Goal: Check status: Check status

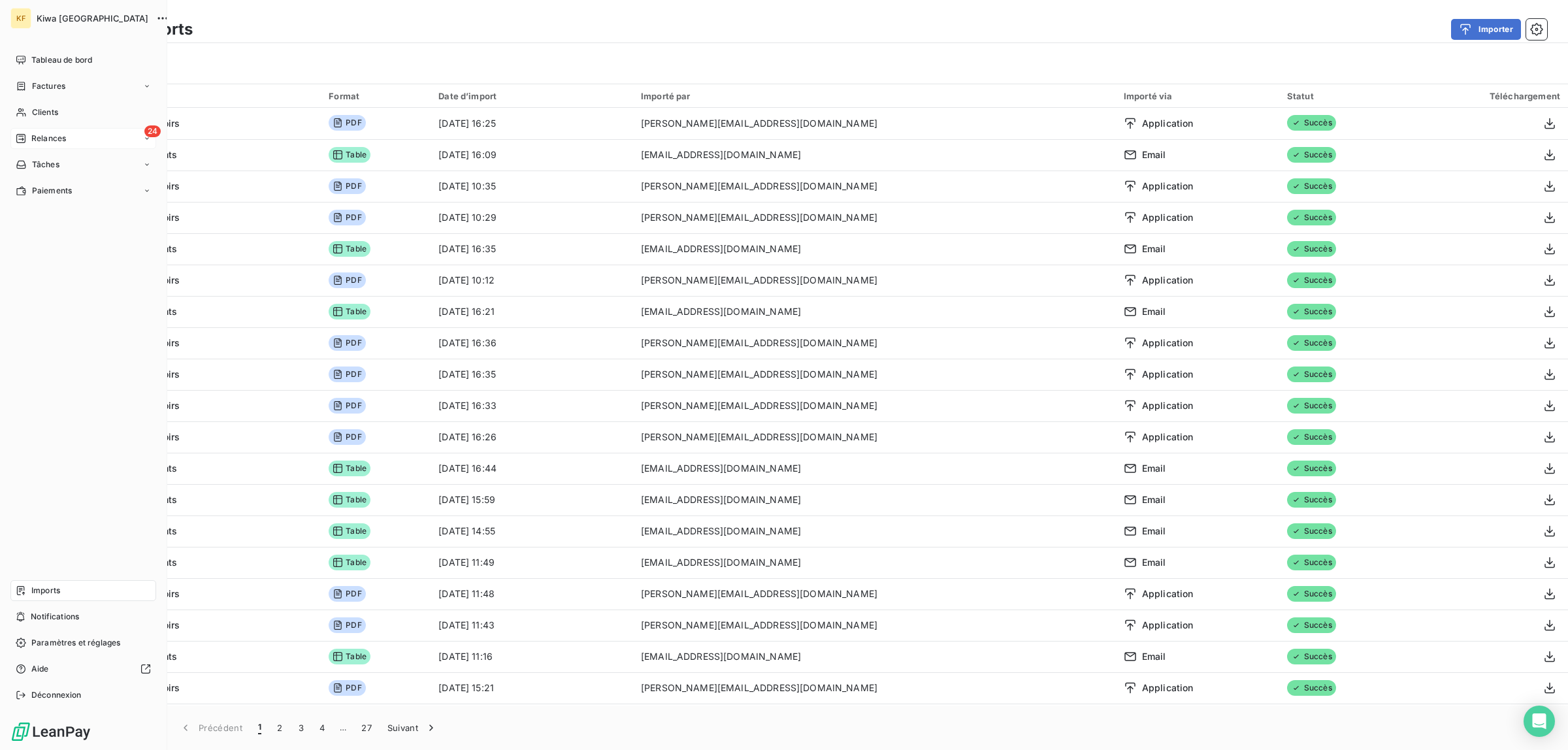
click at [42, 131] on div "24 Relances" at bounding box center [83, 139] width 146 height 21
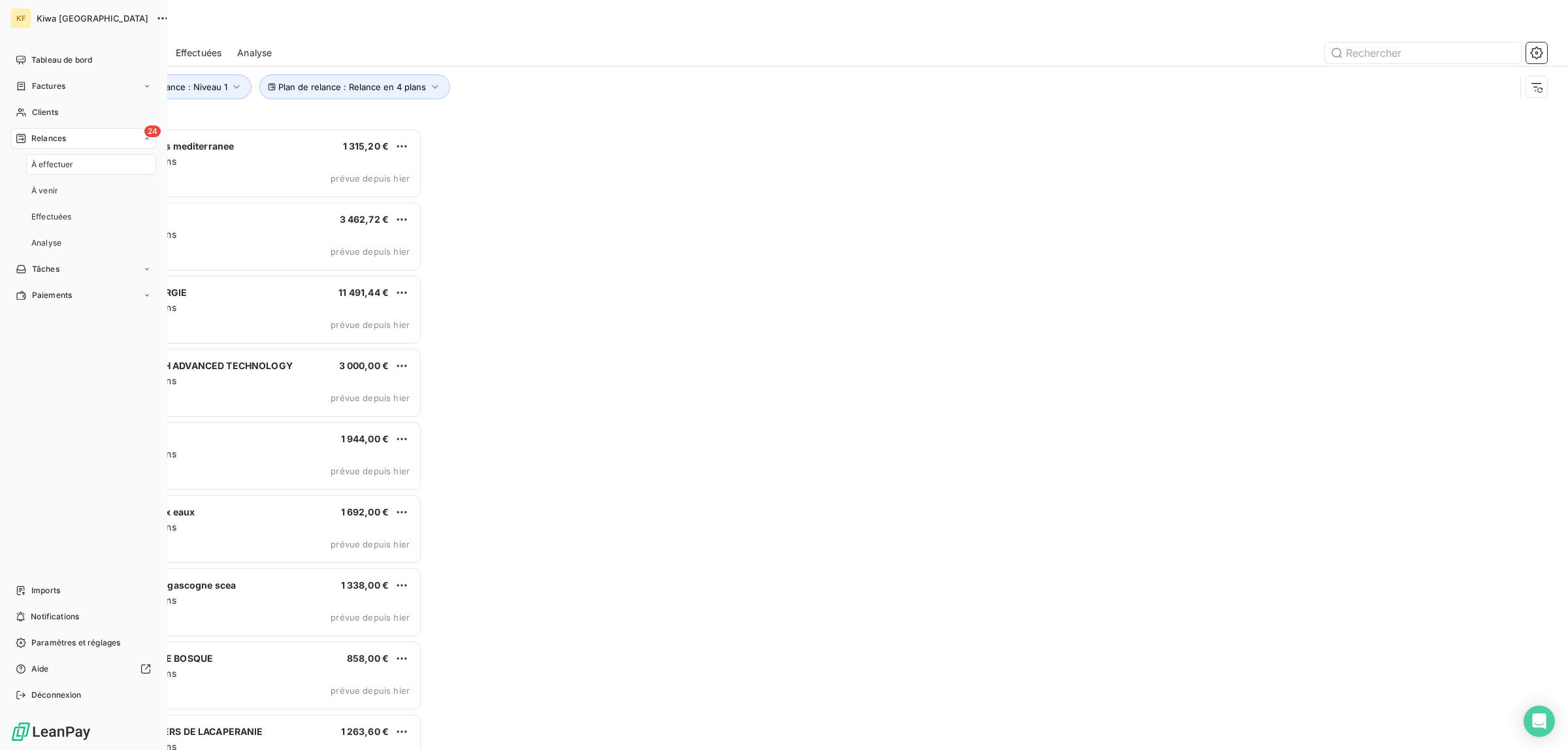
scroll to position [610, 347]
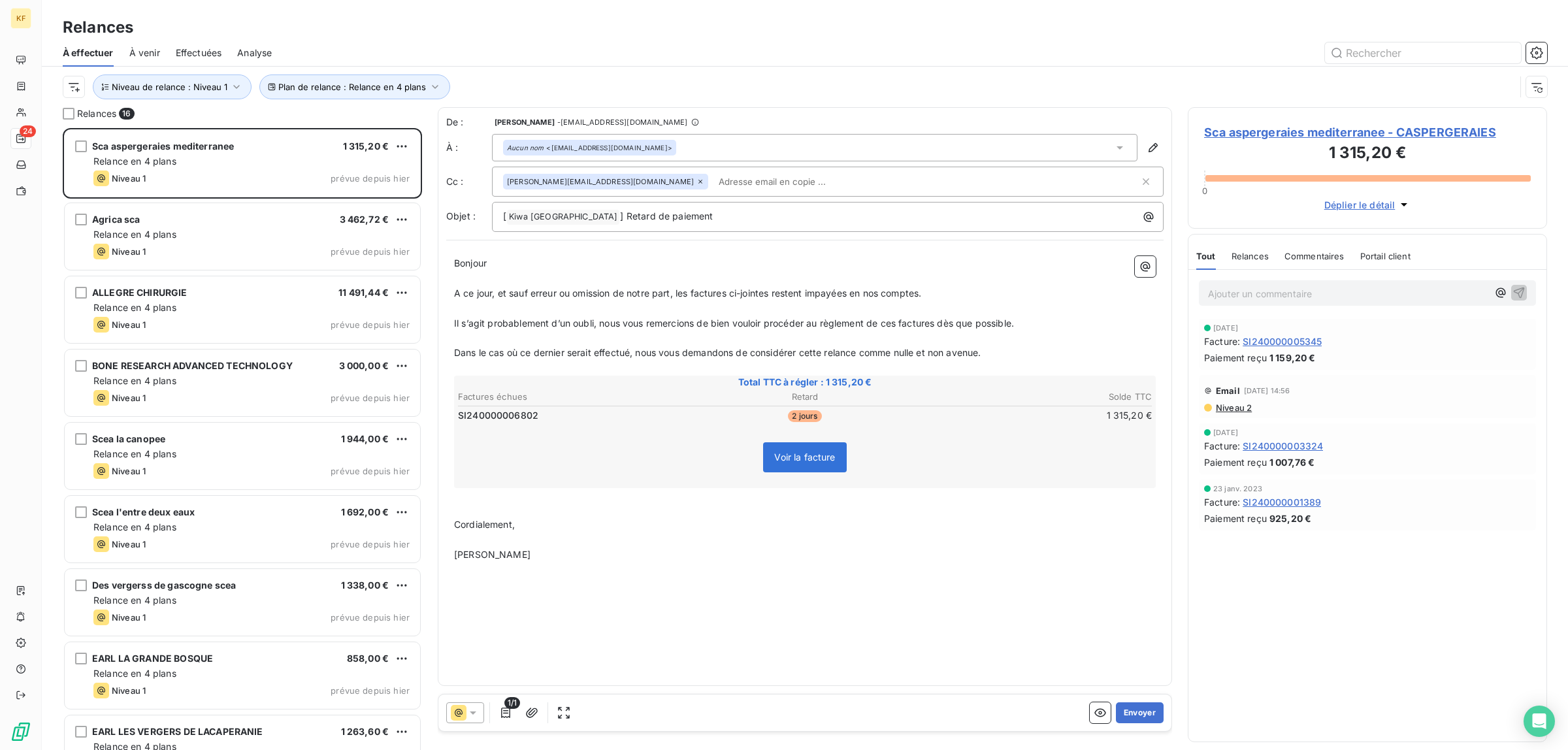
click at [1102, 701] on div "1/1 Envoyer" at bounding box center [804, 712] width 733 height 36
click at [1101, 704] on button "button" at bounding box center [1100, 713] width 21 height 21
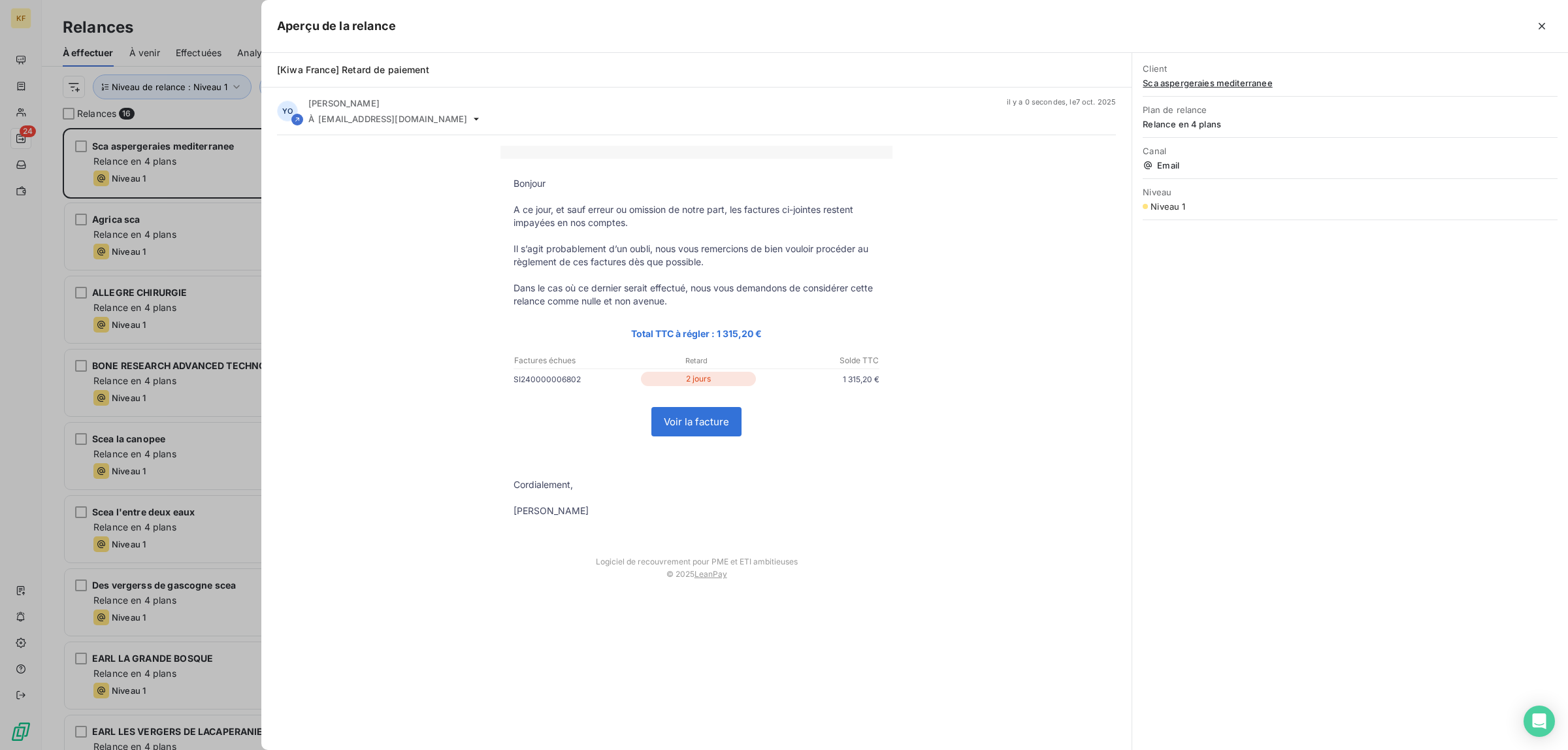
click at [699, 416] on link "Voir la facture" at bounding box center [696, 421] width 89 height 28
click at [131, 210] on div at bounding box center [784, 375] width 1568 height 750
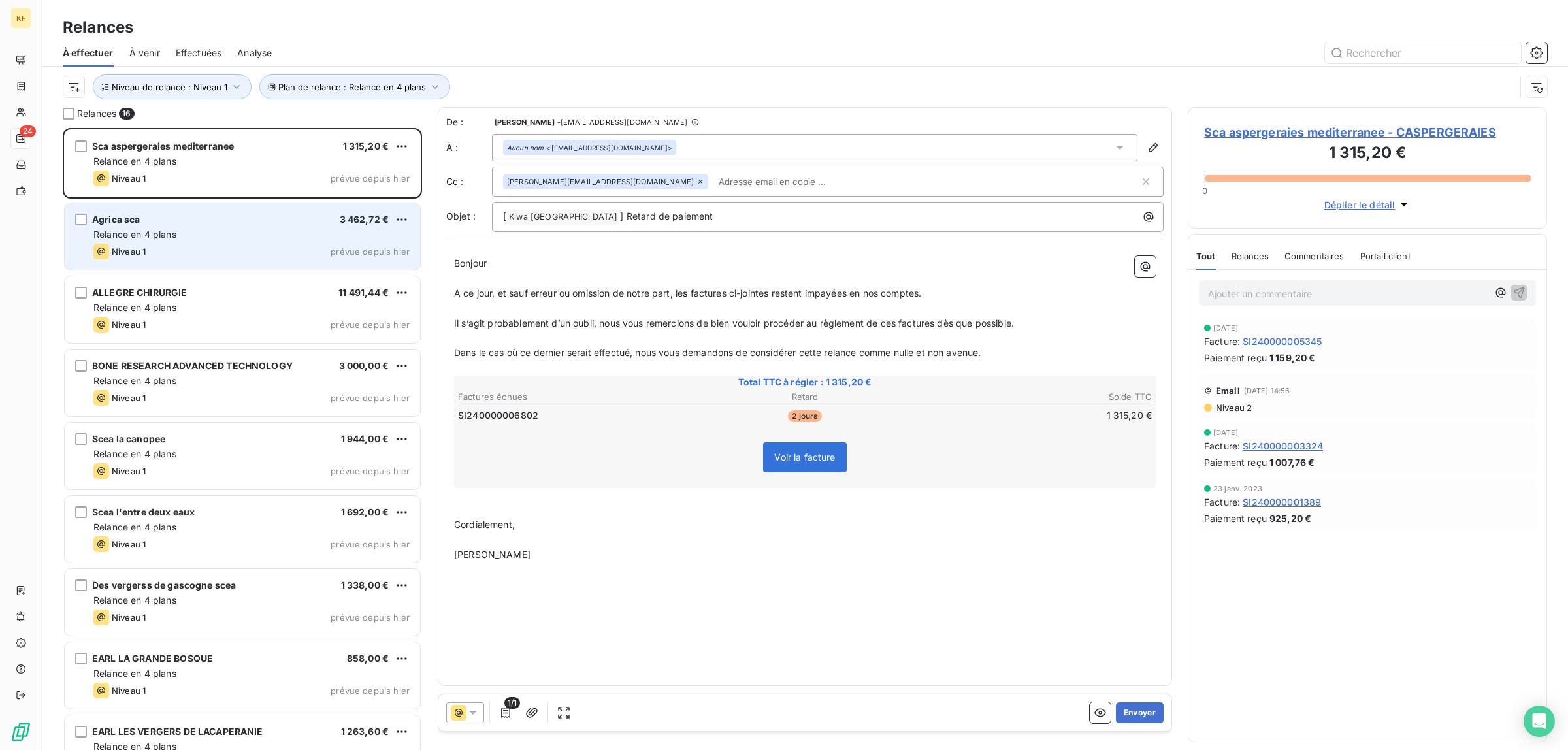
click at [172, 244] on div "Niveau 1 prévue depuis hier" at bounding box center [251, 251] width 316 height 16
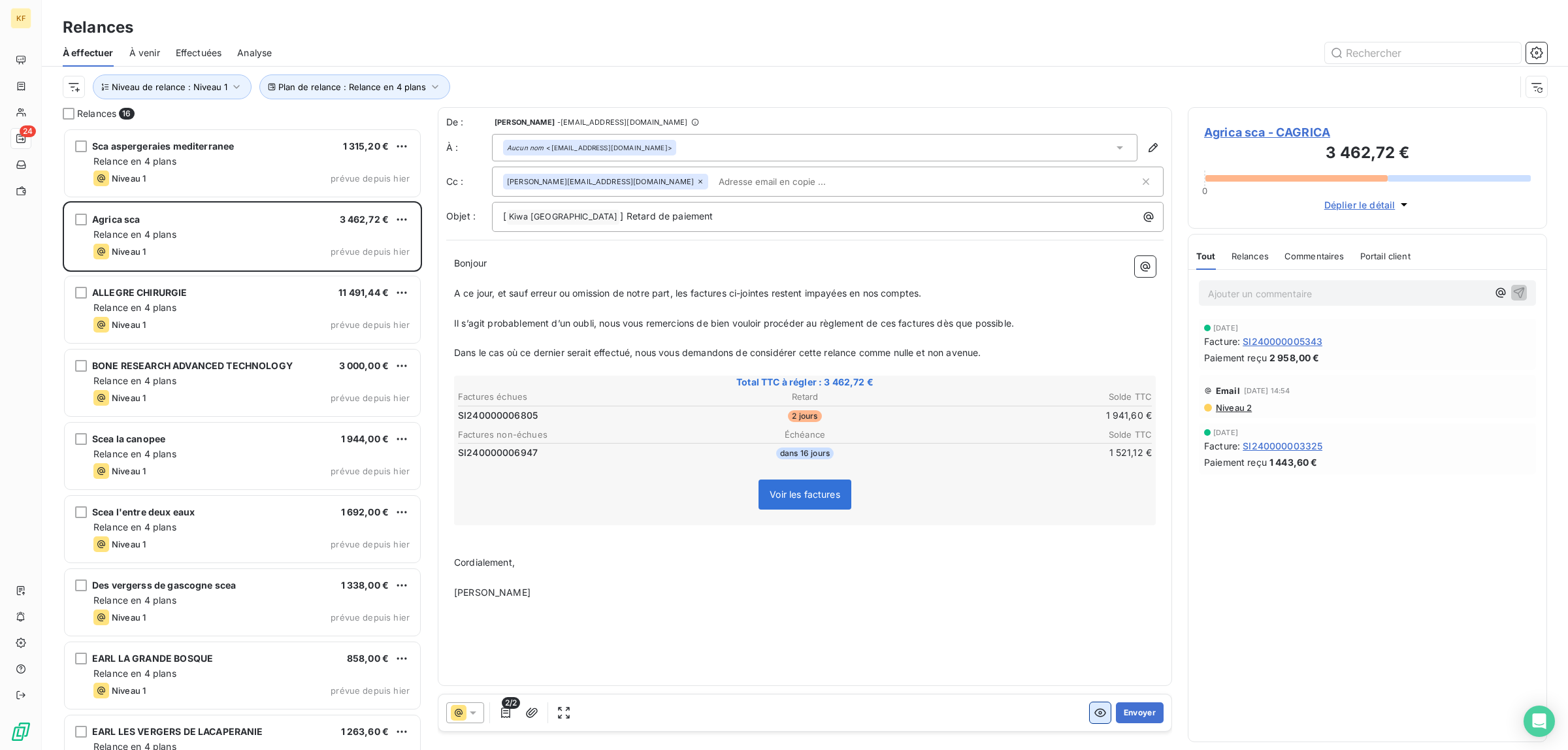
click at [1090, 705] on button "button" at bounding box center [1100, 713] width 21 height 21
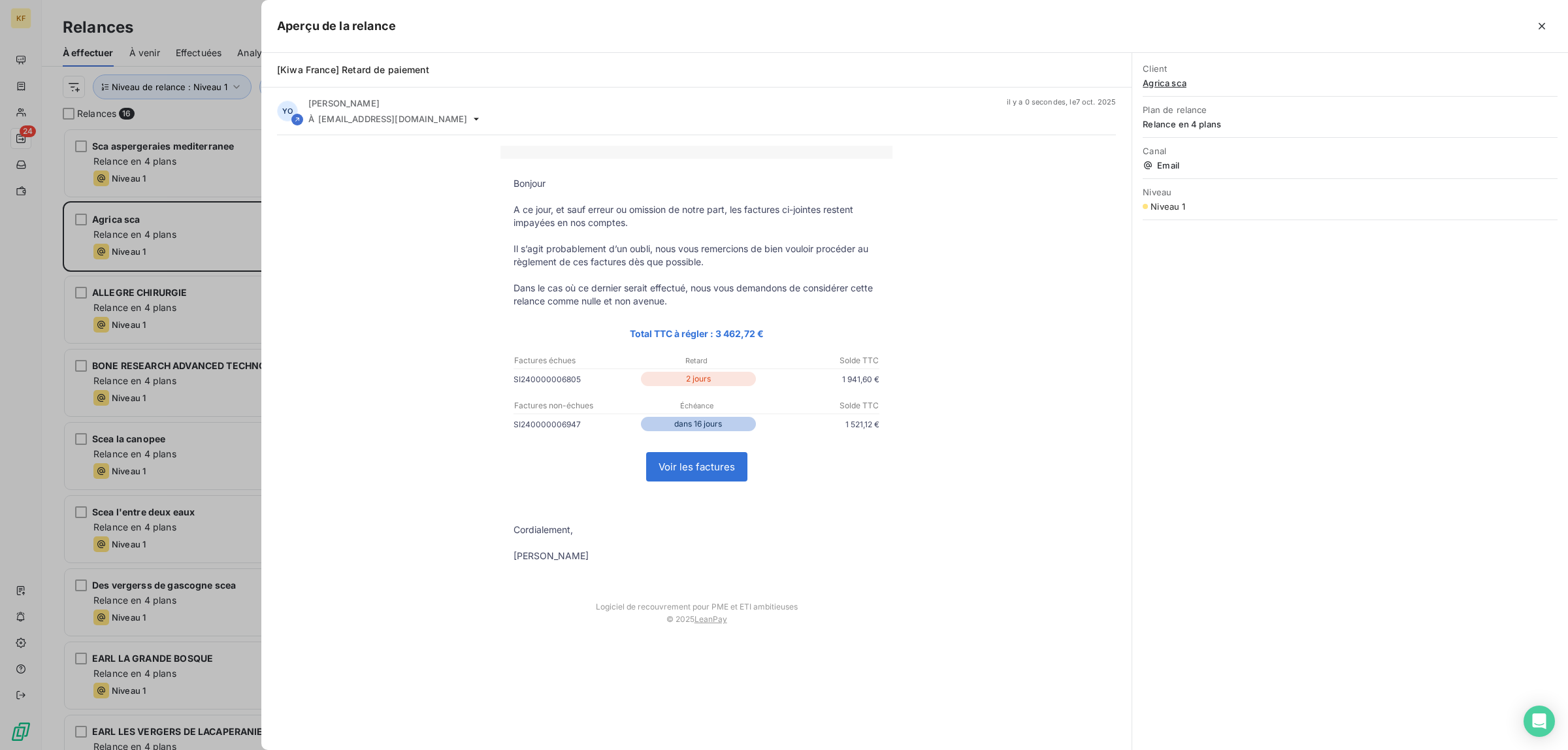
click at [675, 469] on link "Voir les factures" at bounding box center [696, 466] width 100 height 28
click at [14, 513] on div at bounding box center [784, 375] width 1568 height 750
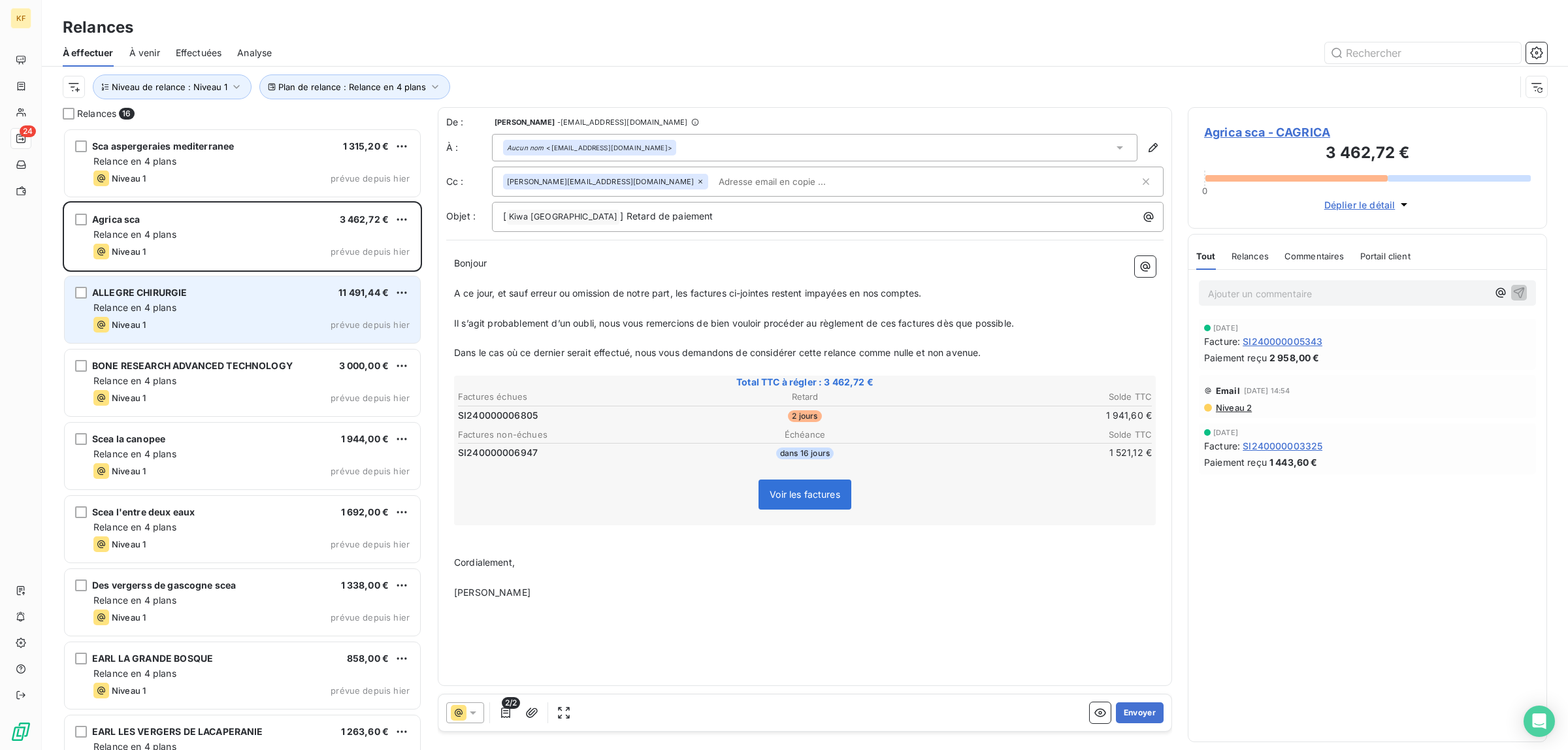
click at [211, 333] on div "ALLEGRE CHIRURGIE 11 491,44 € Relance en 4 plans Niveau 1 prévue depuis [DATE]" at bounding box center [242, 309] width 355 height 66
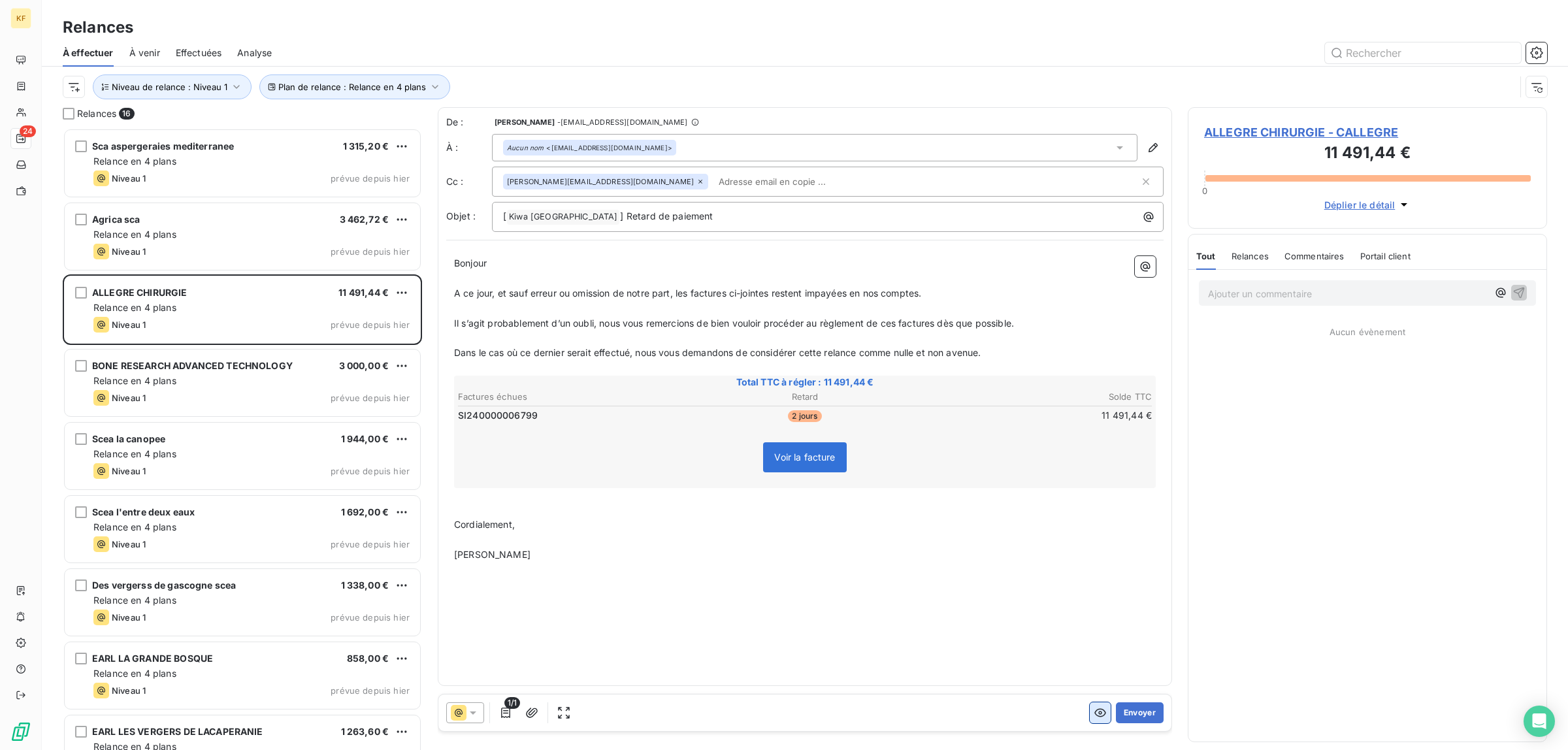
click at [1098, 709] on icon "button" at bounding box center [1099, 712] width 13 height 13
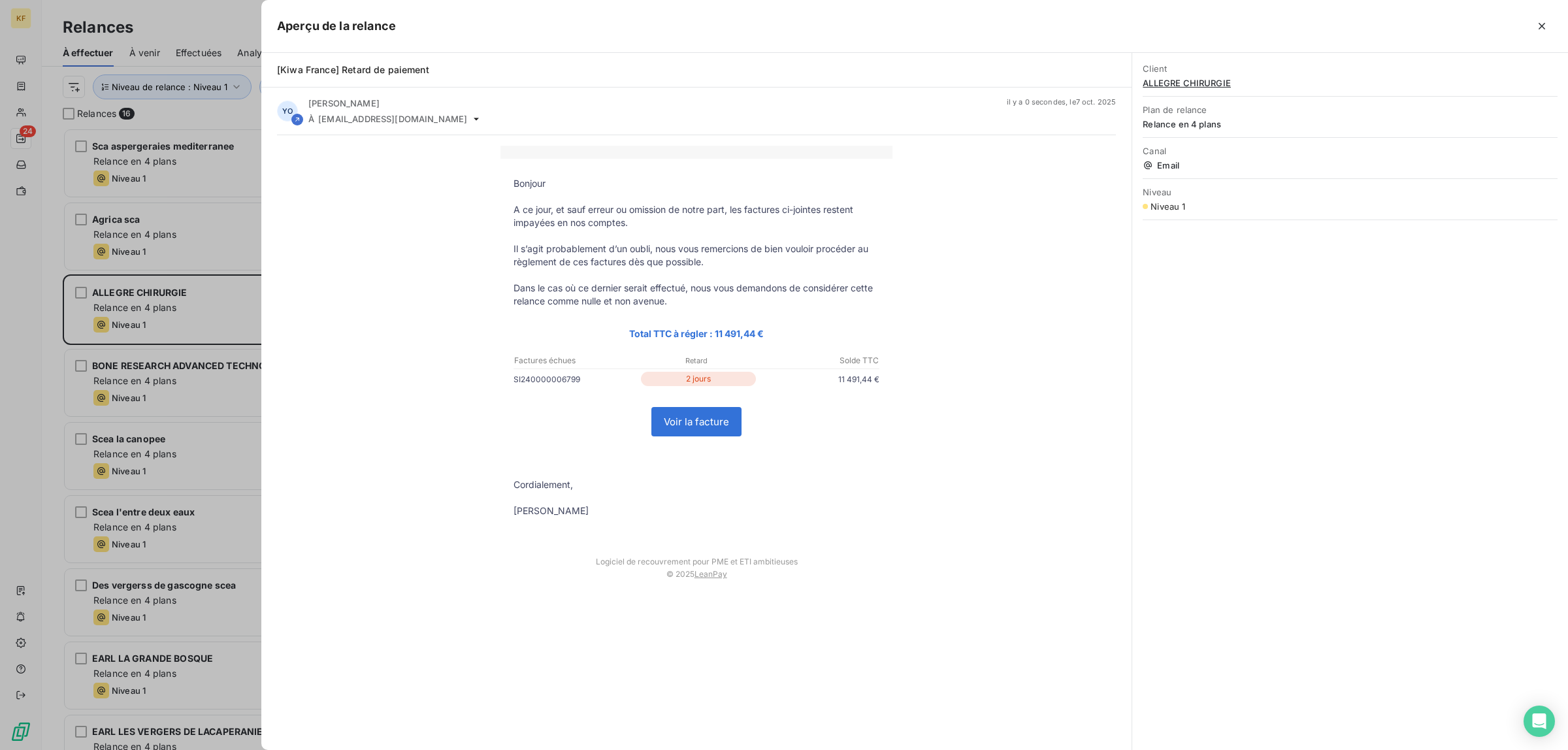
click at [717, 423] on link "Voir la facture" at bounding box center [696, 421] width 89 height 28
click at [209, 381] on div at bounding box center [784, 375] width 1568 height 750
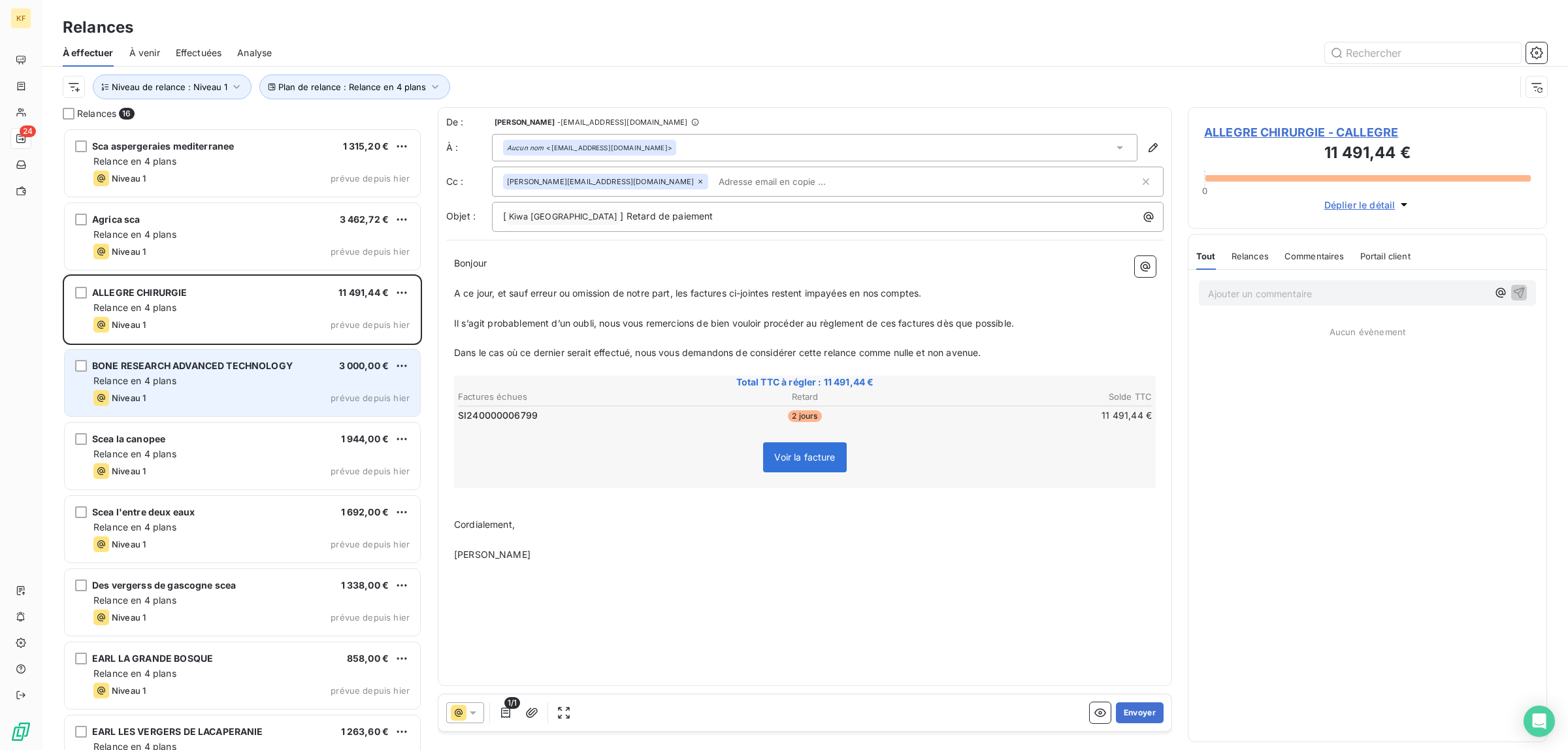
click at [217, 392] on div "Niveau 1 prévue depuis hier" at bounding box center [251, 398] width 316 height 16
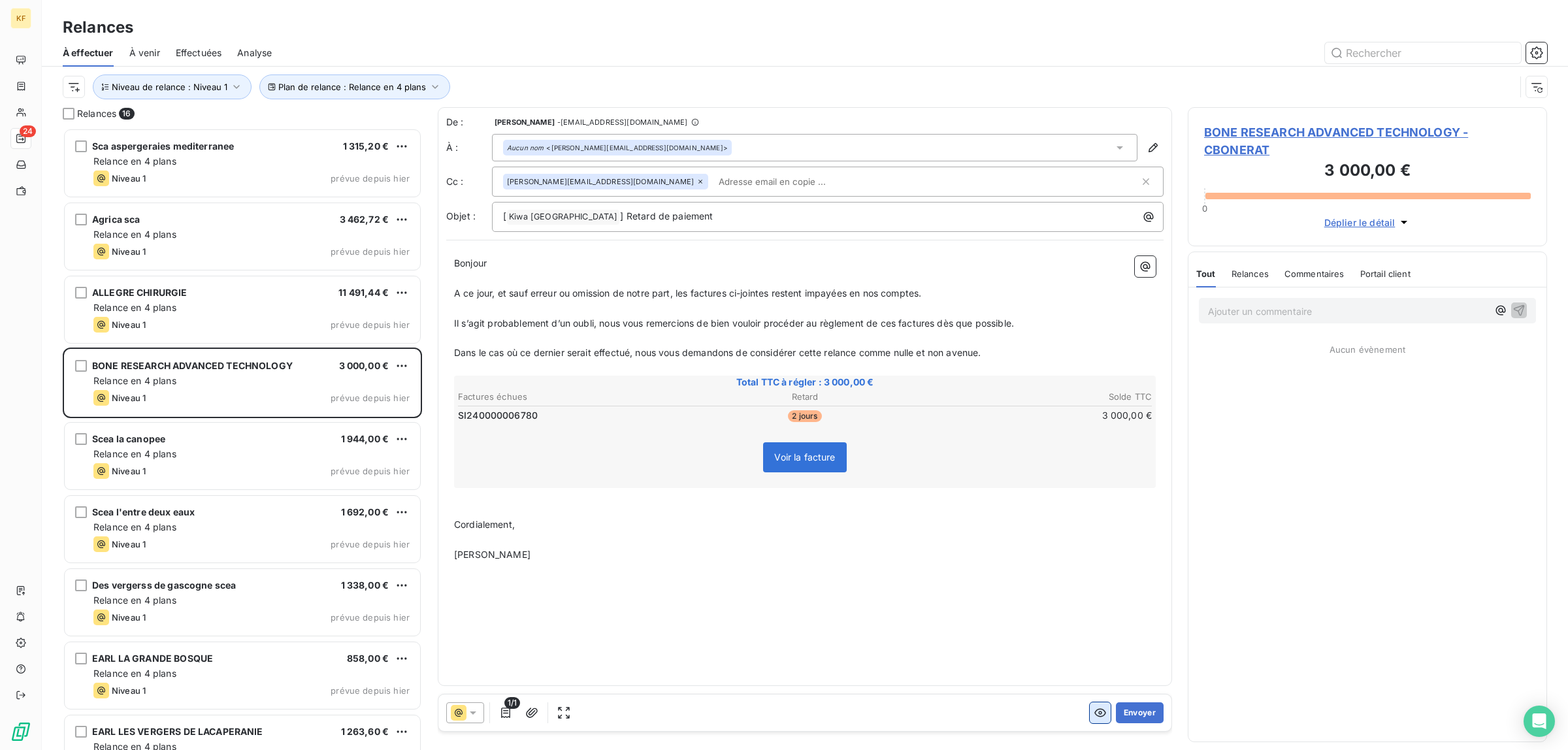
click at [1105, 714] on icon "button" at bounding box center [1099, 712] width 13 height 13
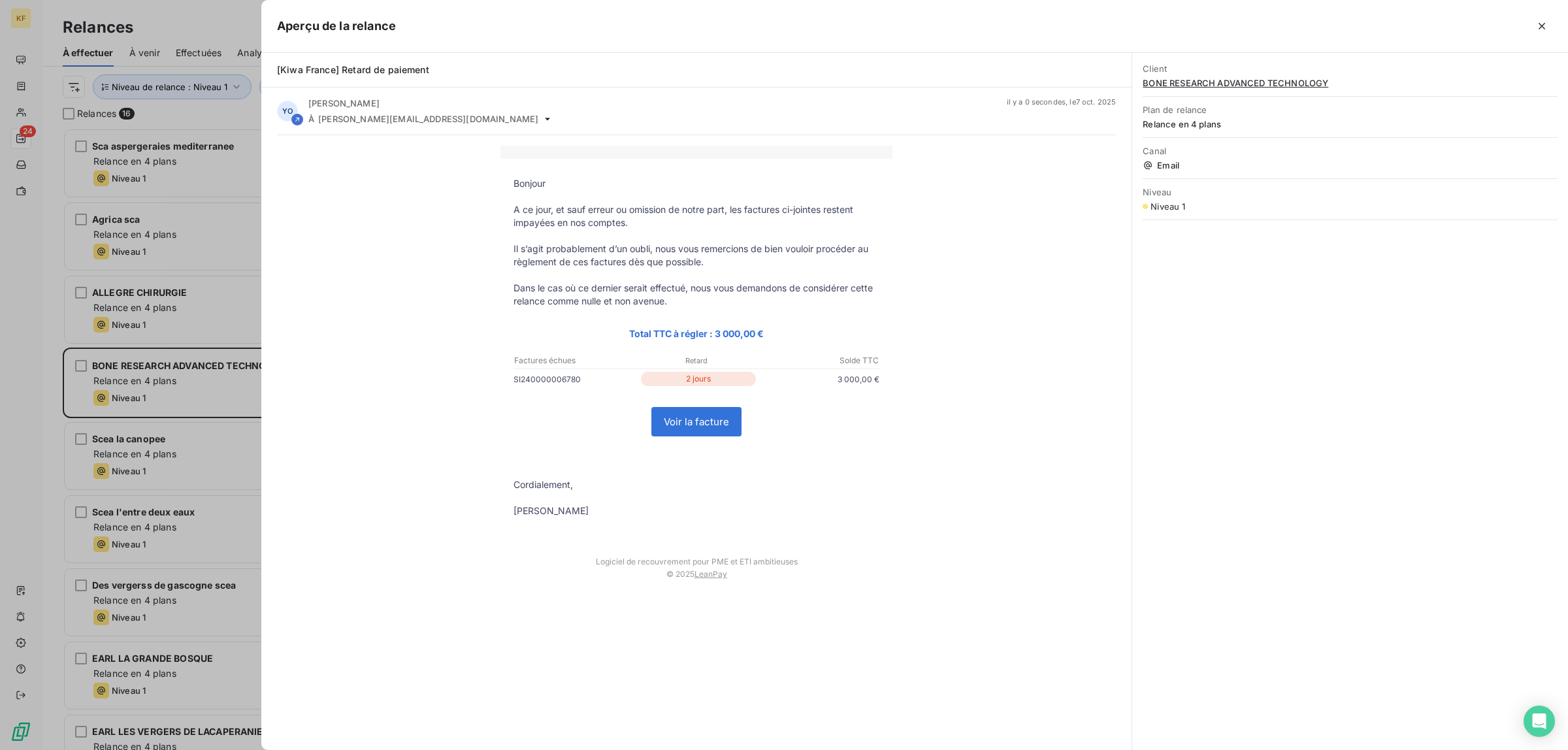
click at [704, 426] on link "Voir la facture" at bounding box center [696, 421] width 89 height 28
click at [168, 470] on div at bounding box center [784, 375] width 1568 height 750
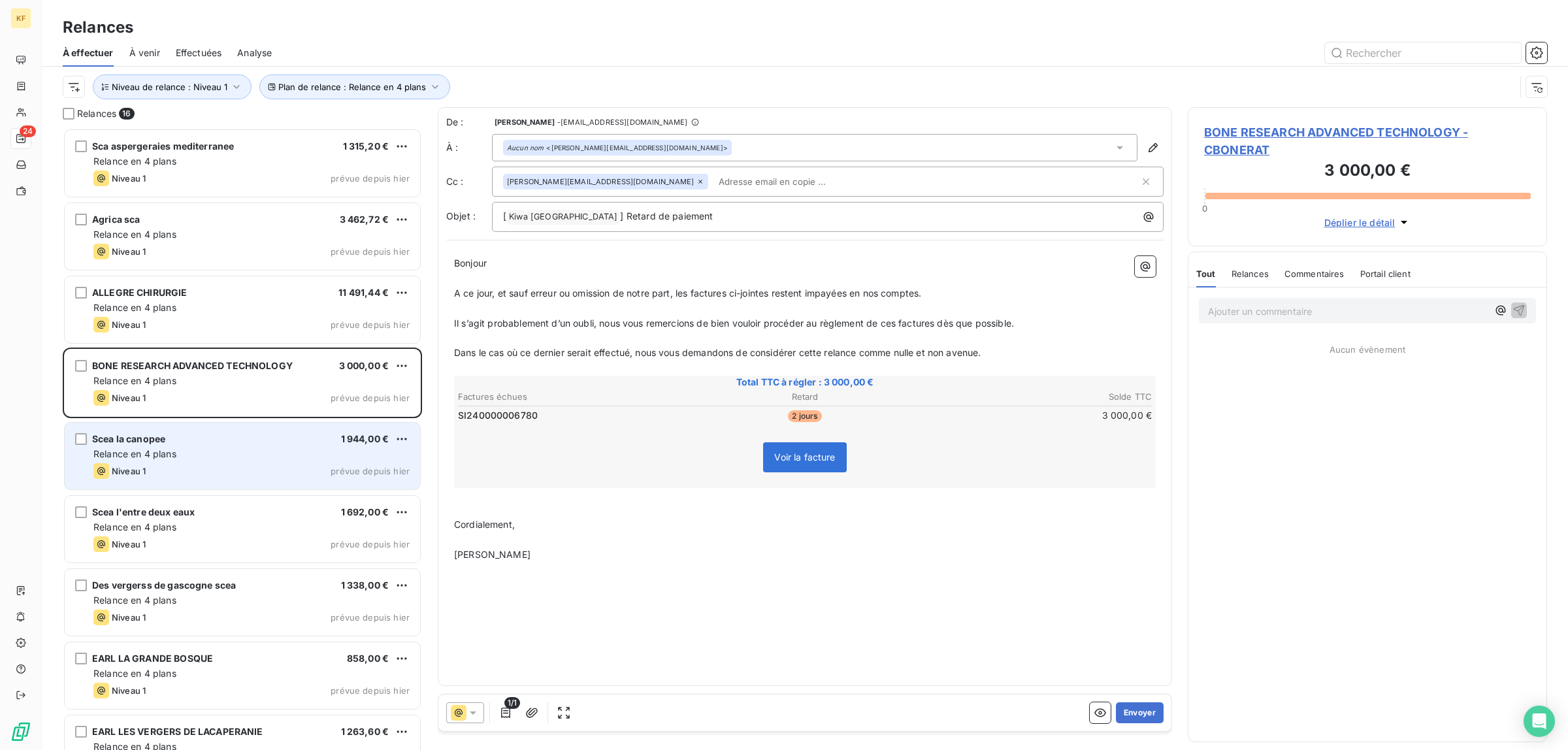
click at [233, 451] on div "Relance en 4 plans" at bounding box center [251, 453] width 316 height 13
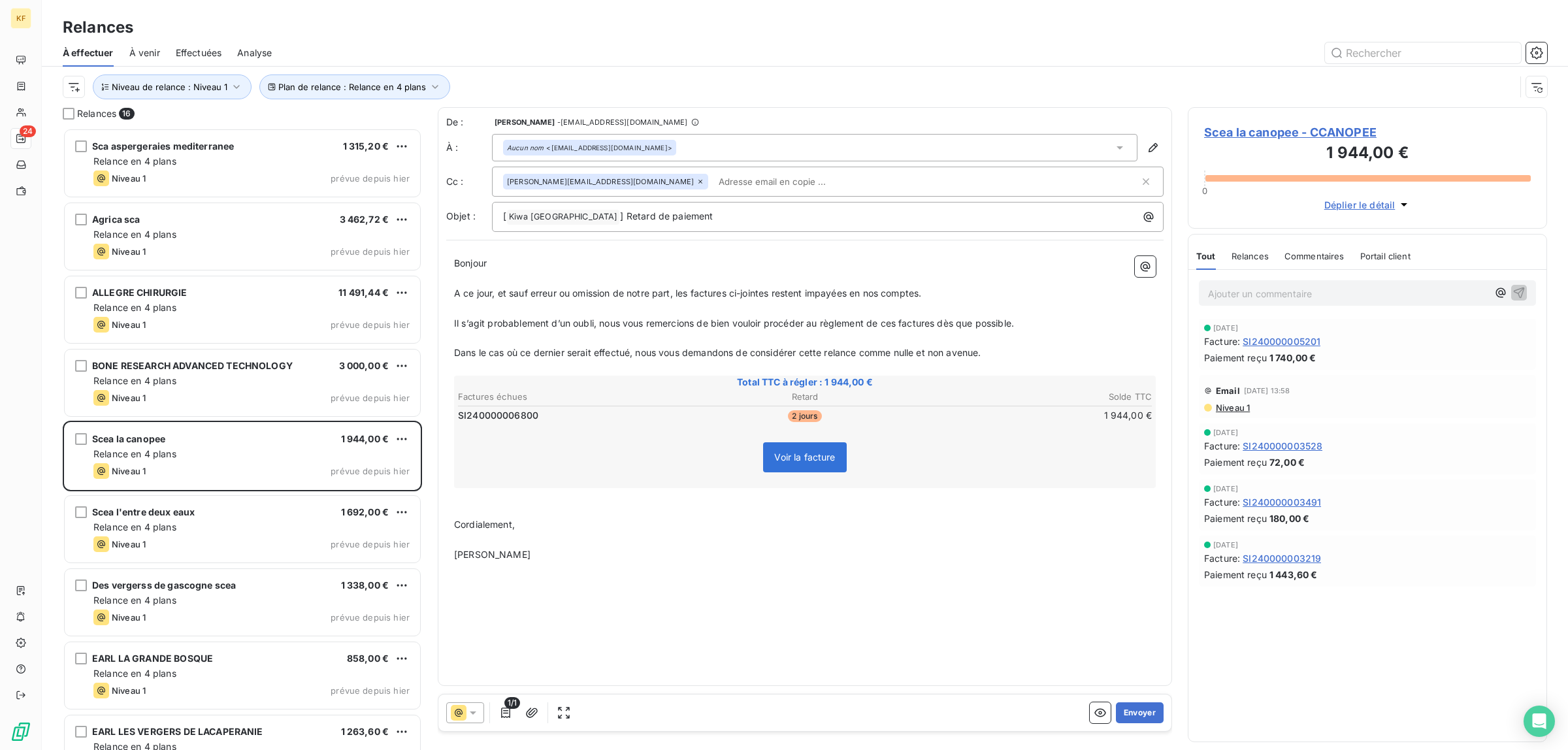
click at [1115, 723] on div "Envoyer" at bounding box center [1127, 713] width 74 height 21
click at [1094, 717] on icon "button" at bounding box center [1099, 712] width 13 height 13
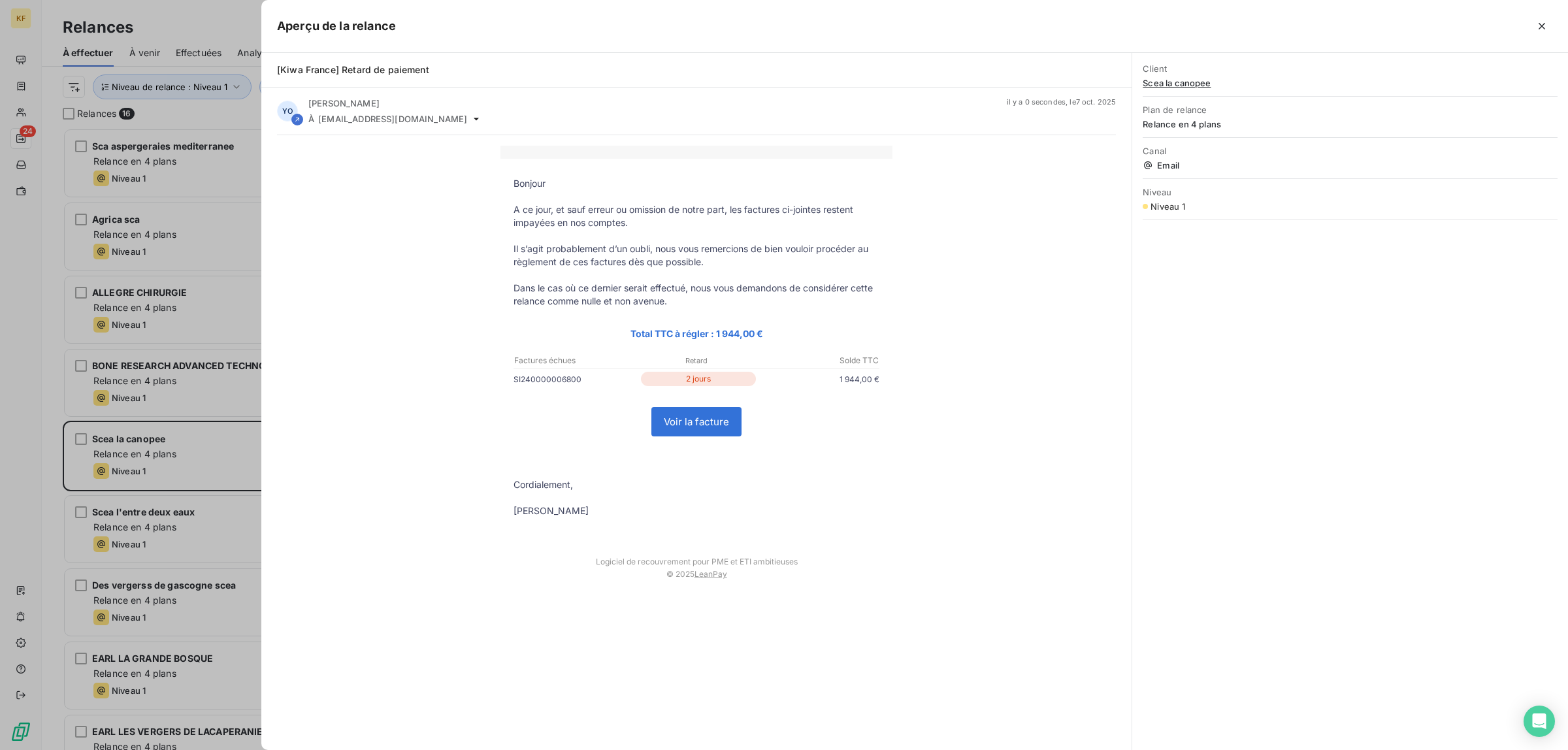
click at [706, 431] on link "Voir la facture" at bounding box center [696, 421] width 89 height 28
click at [100, 468] on div at bounding box center [784, 375] width 1568 height 750
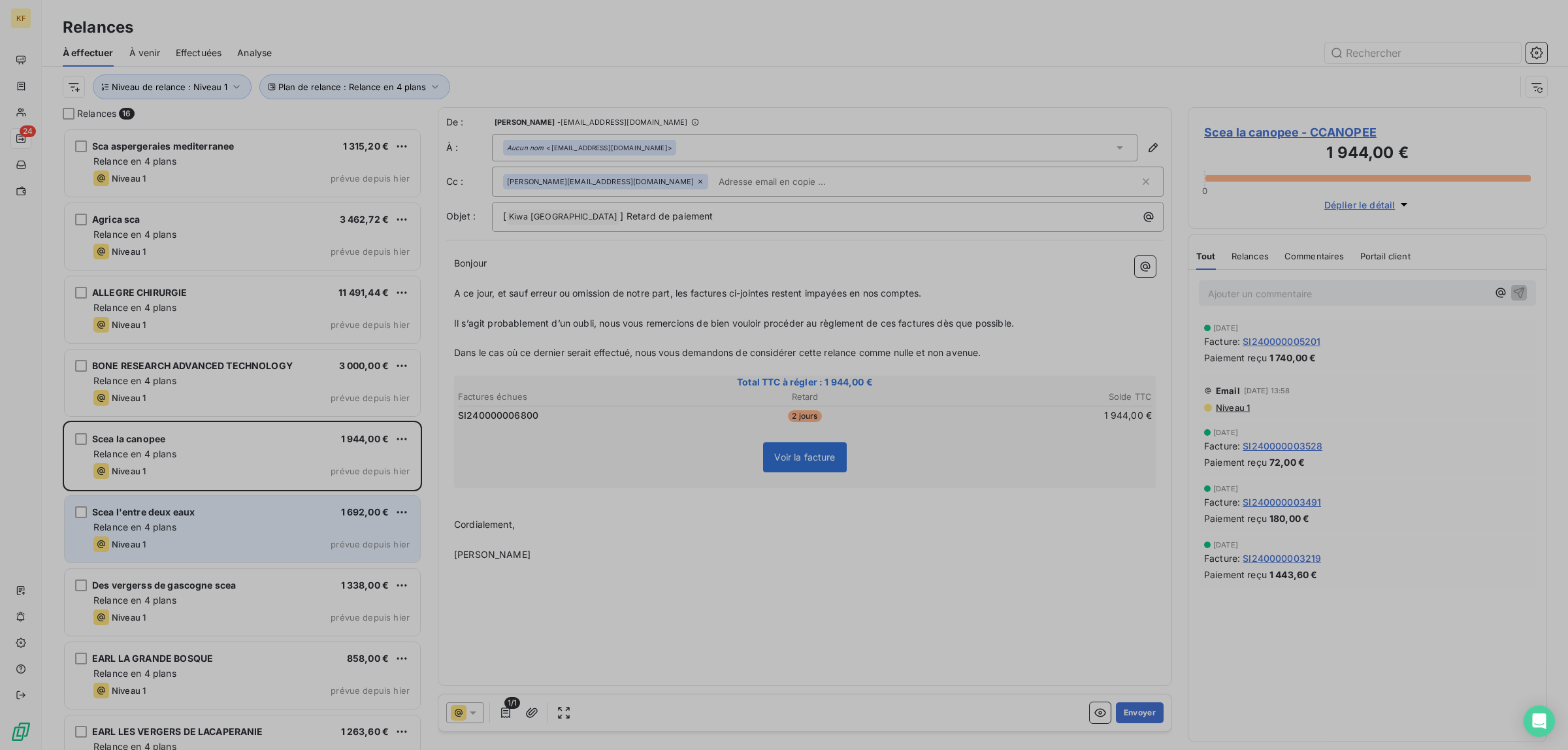
click at [209, 546] on div "Niveau 1 prévue depuis hier" at bounding box center [251, 544] width 316 height 16
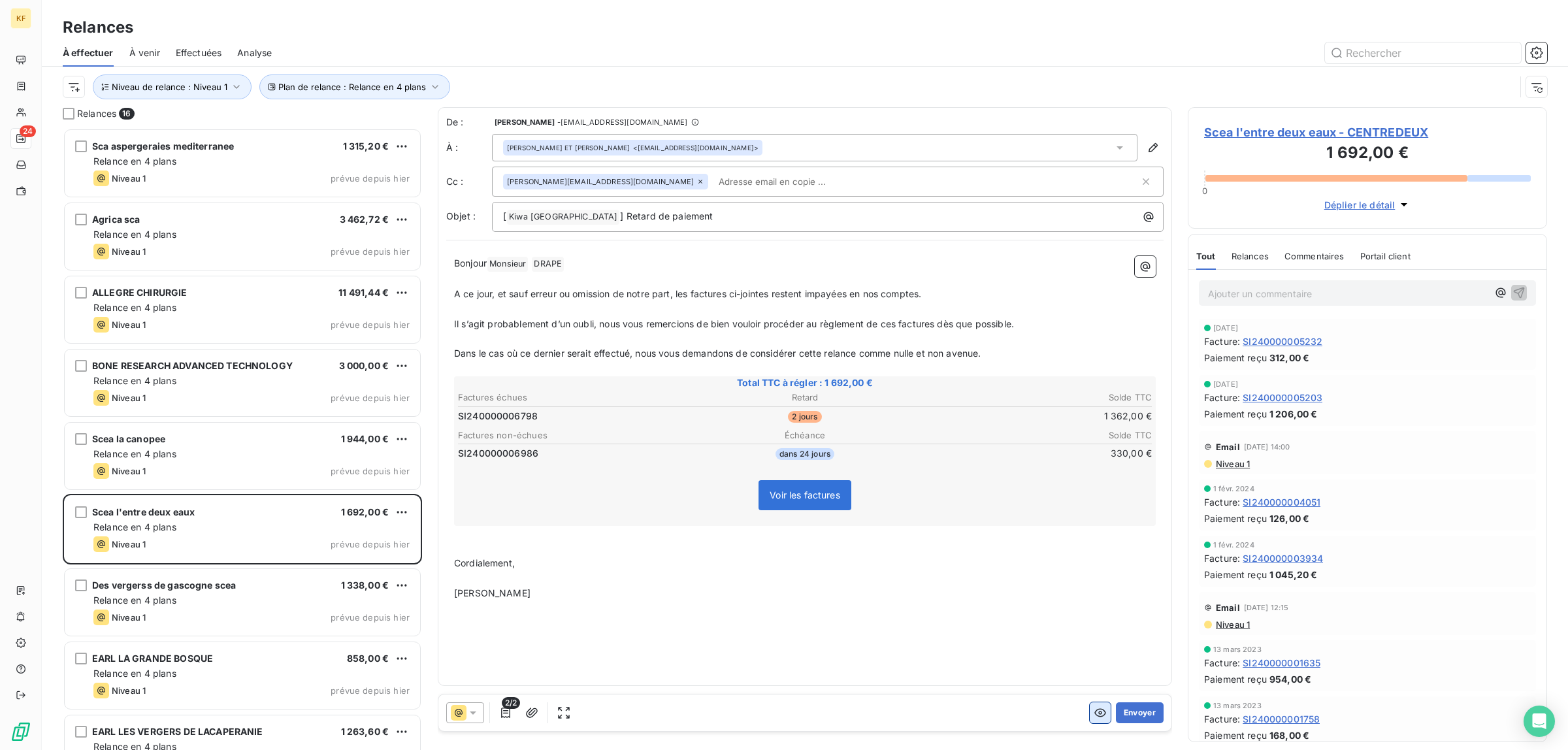
click at [1099, 713] on icon "button" at bounding box center [1099, 712] width 13 height 13
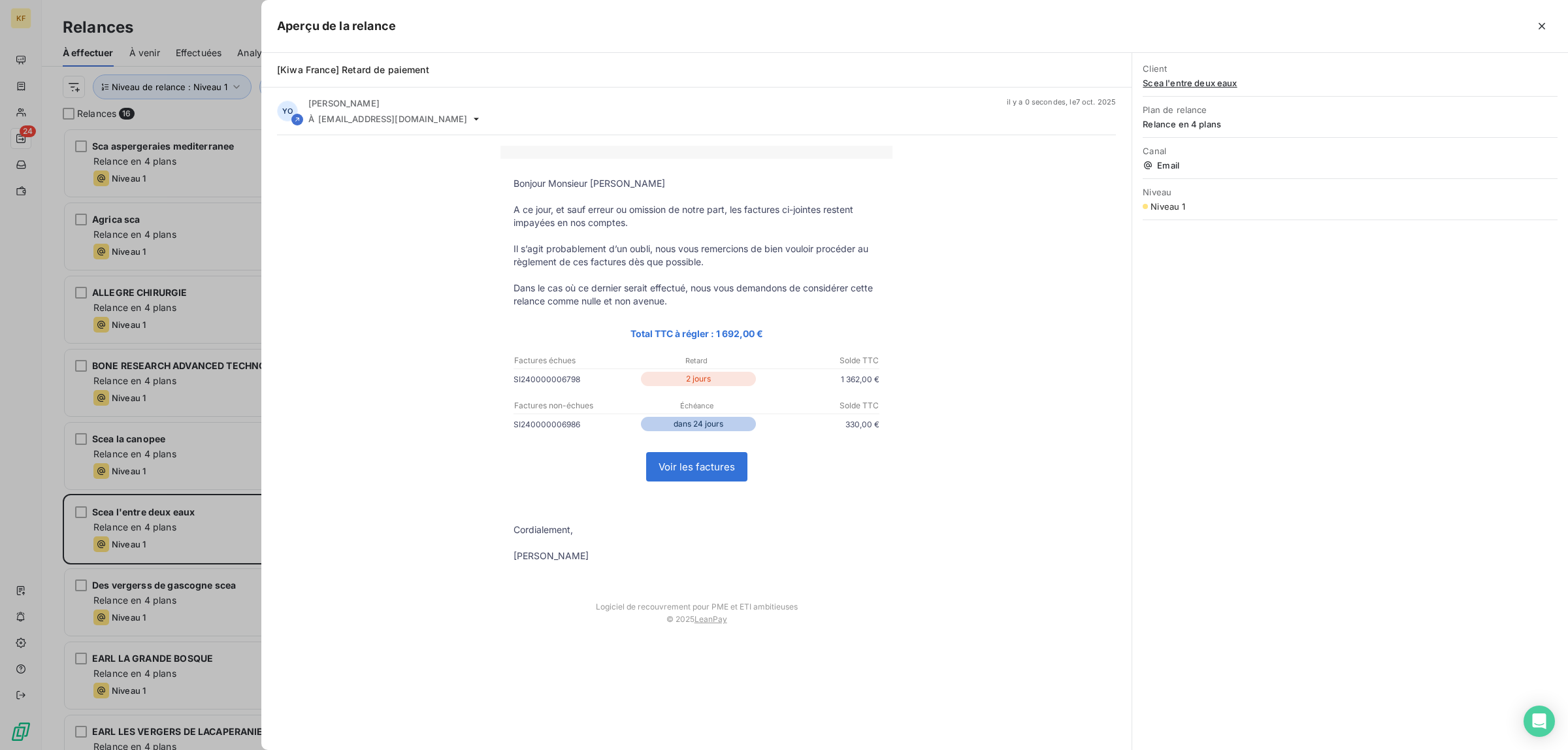
click at [712, 469] on link "Voir les factures" at bounding box center [696, 466] width 100 height 28
click at [17, 327] on div at bounding box center [784, 375] width 1568 height 750
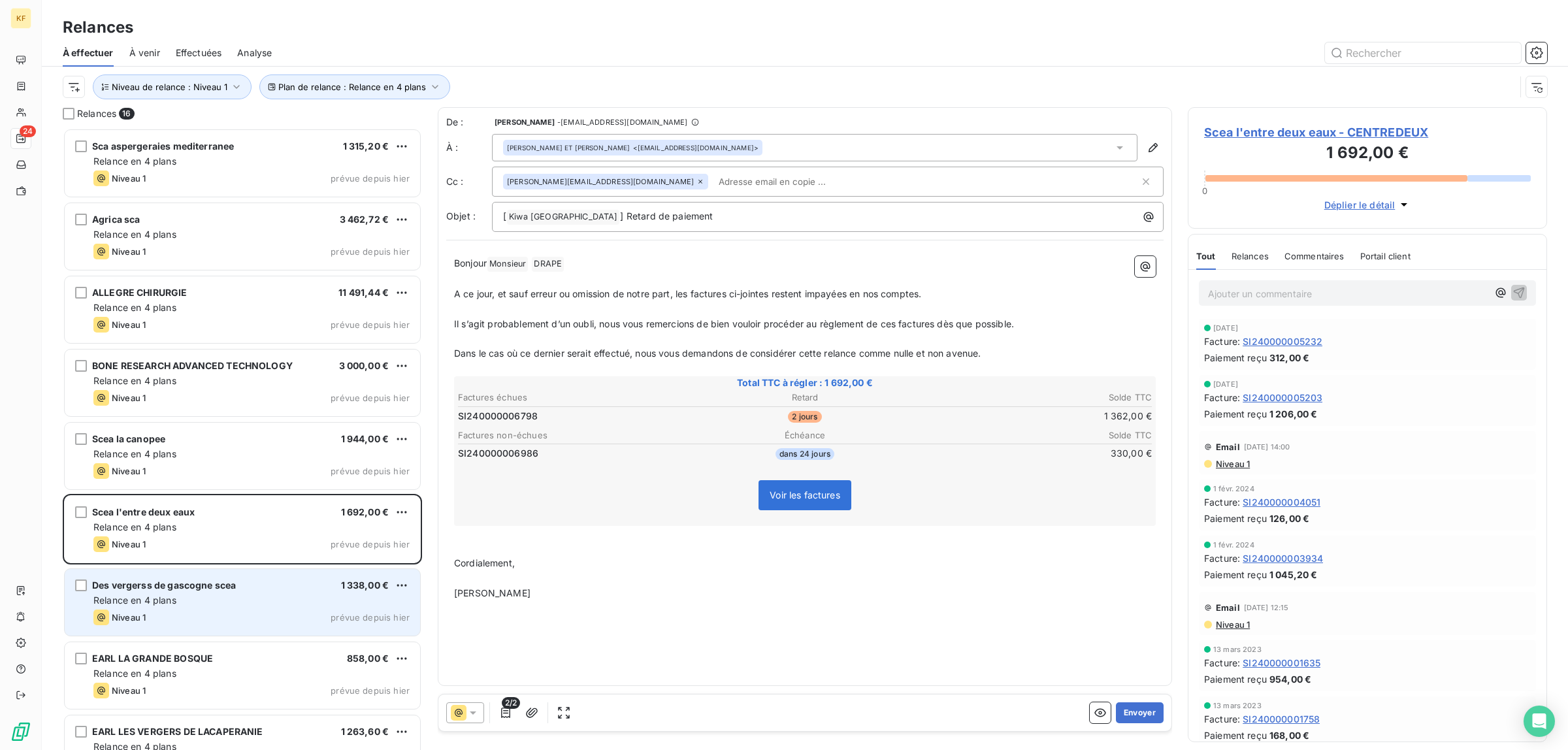
click at [226, 592] on div "Des vergerss de gascogne scea 1 338,00 € Relance en 4 plans Niveau 1 prévue dep…" at bounding box center [242, 602] width 355 height 66
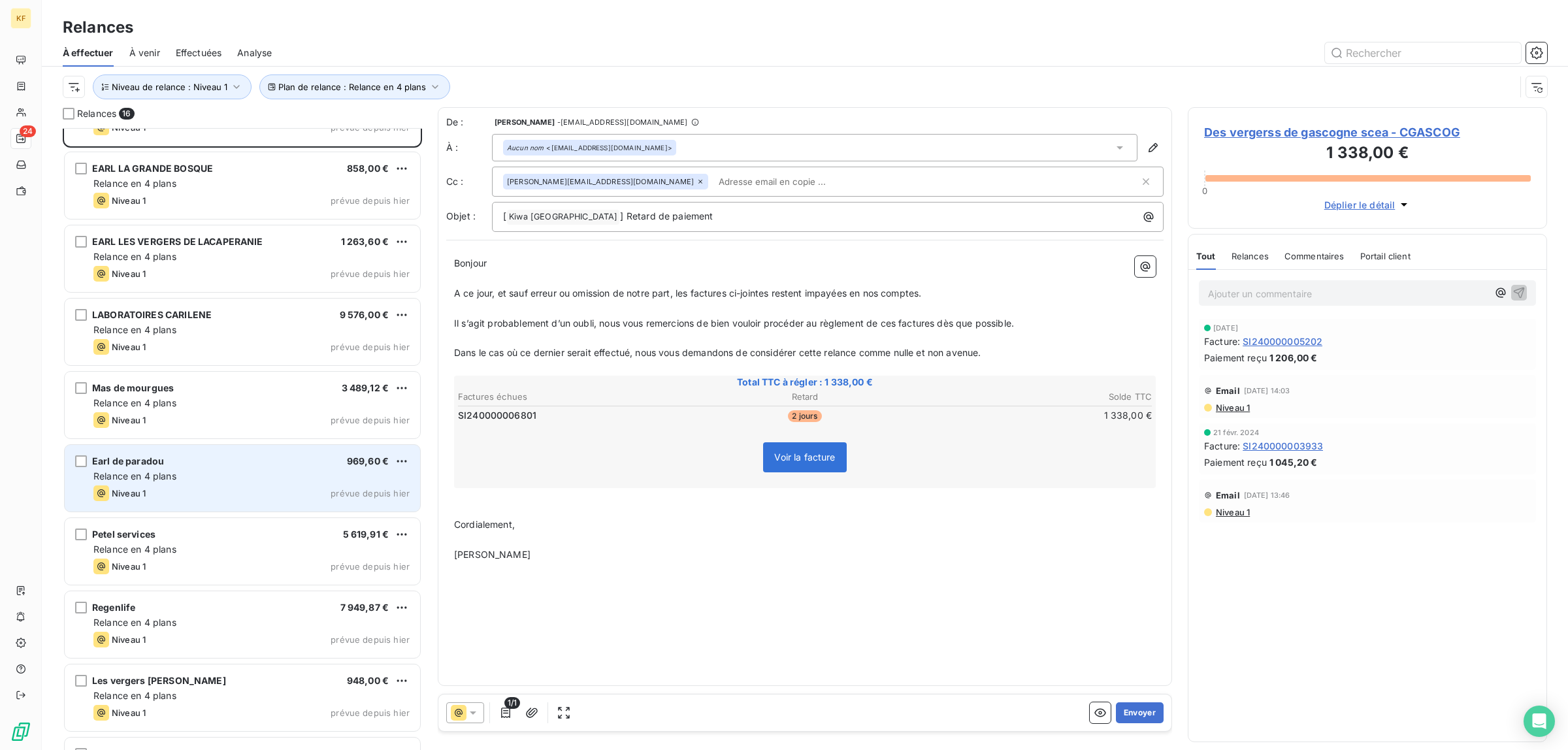
scroll to position [409, 0]
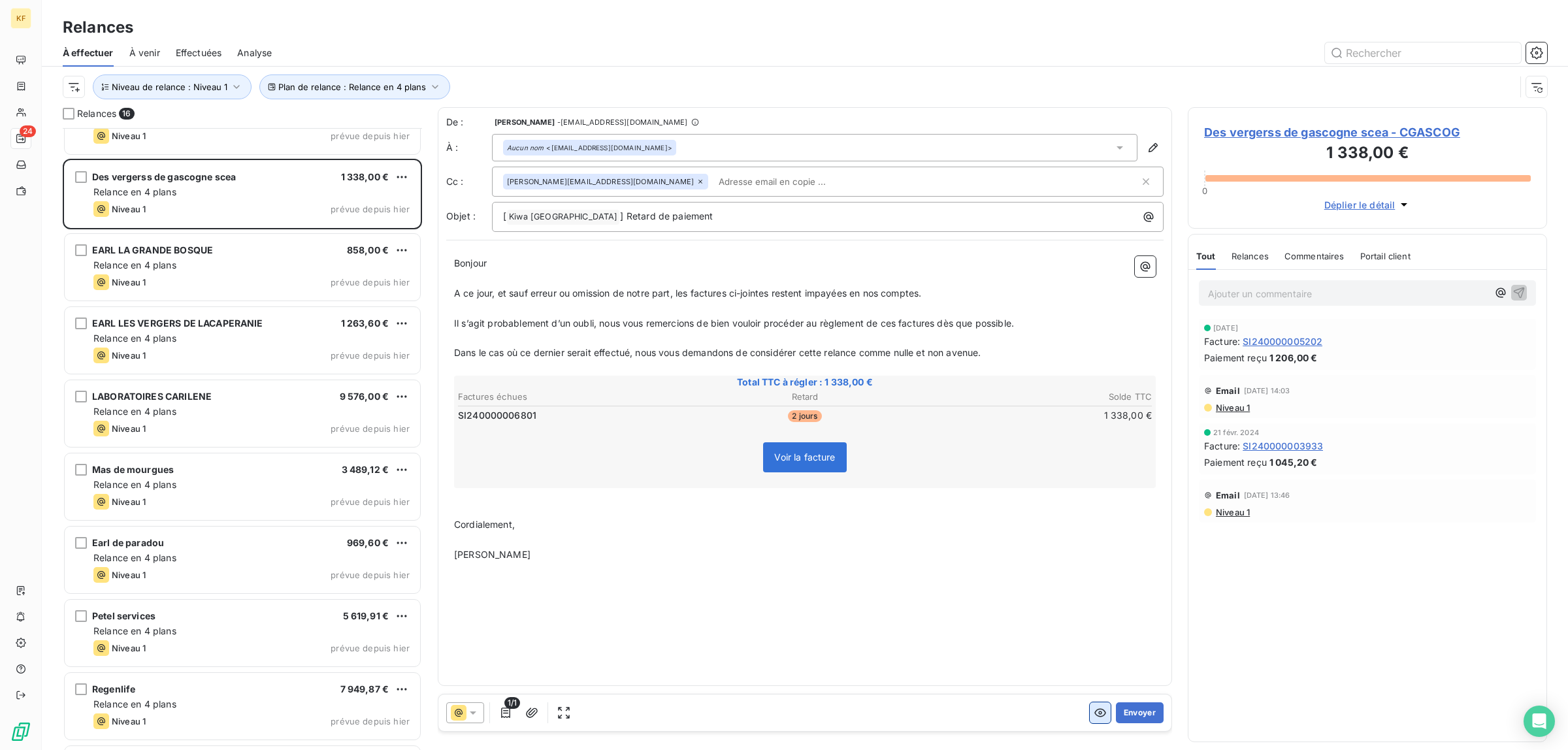
click at [1090, 708] on button "button" at bounding box center [1100, 713] width 21 height 21
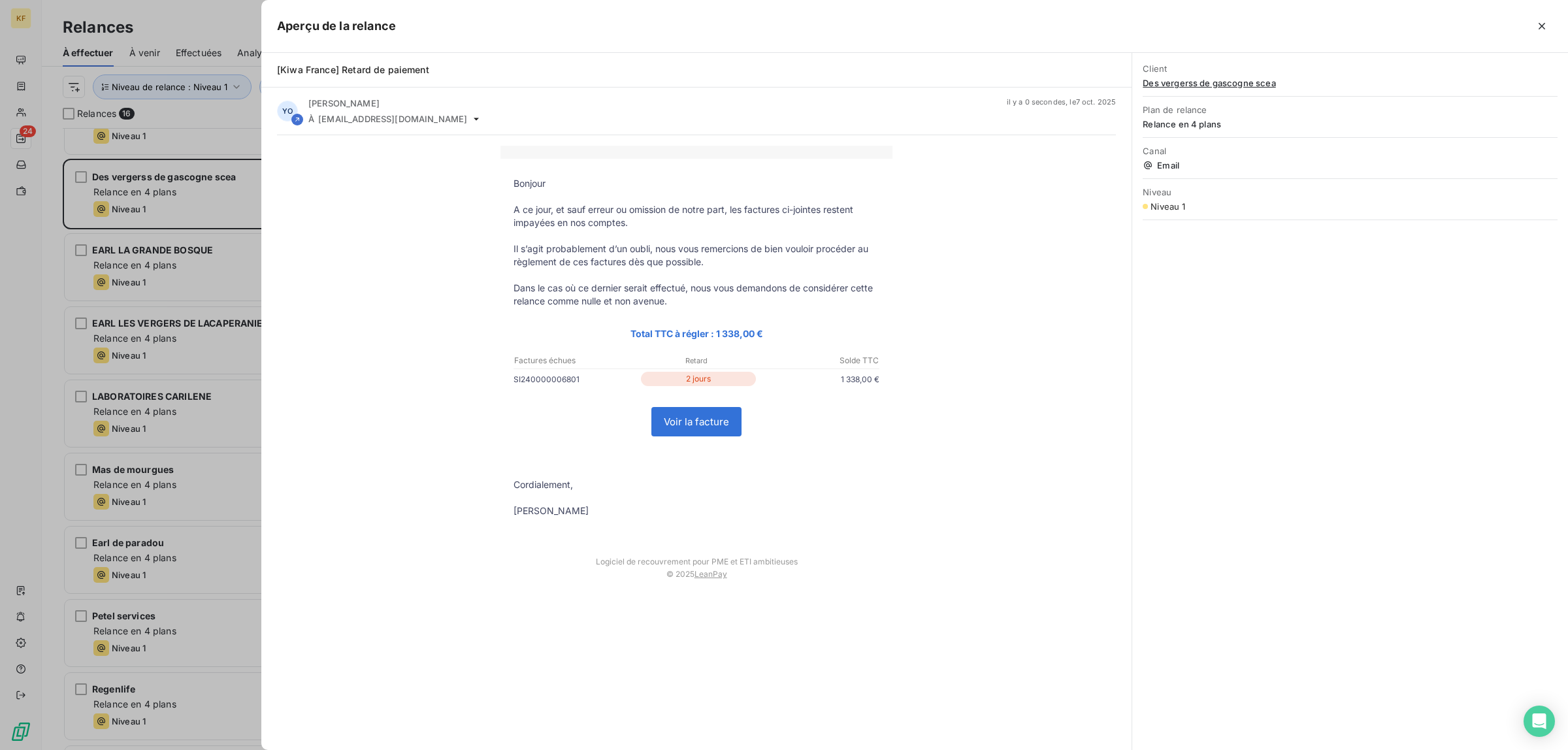
click at [668, 425] on link "Voir la facture" at bounding box center [696, 421] width 89 height 28
click at [161, 285] on div at bounding box center [784, 375] width 1568 height 750
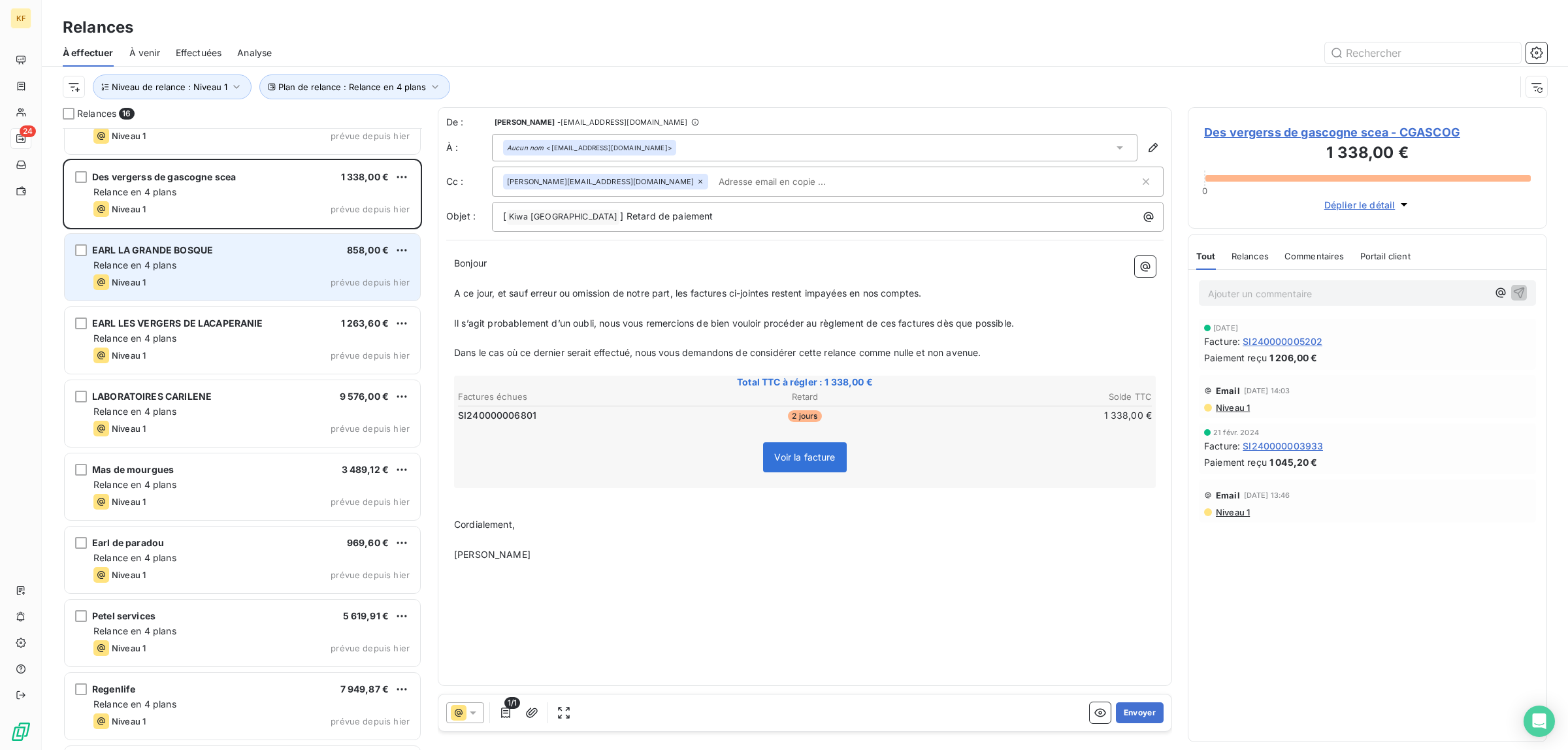
click at [226, 261] on div "Relance en 4 plans" at bounding box center [251, 265] width 316 height 13
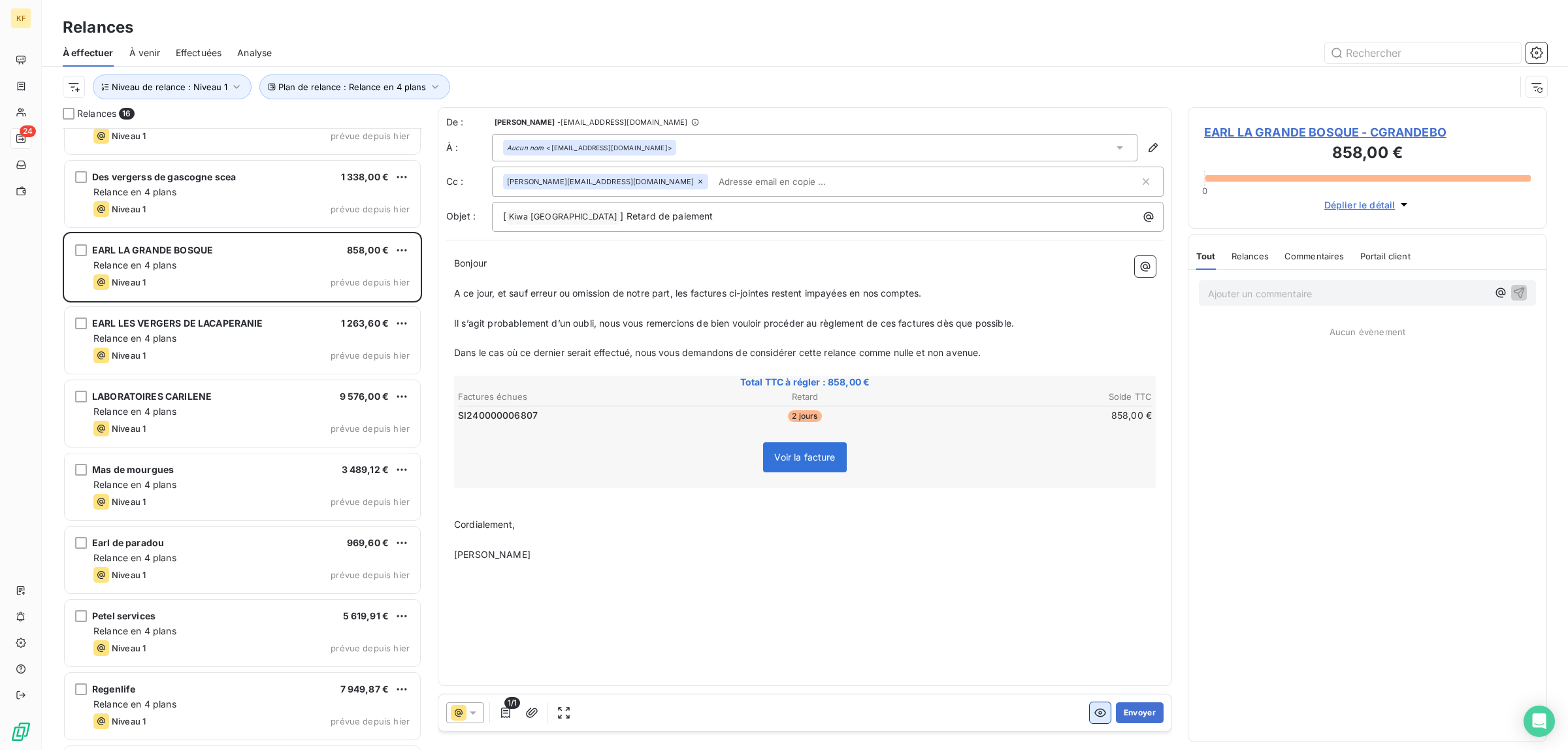
click at [1098, 716] on icon "button" at bounding box center [1099, 712] width 13 height 13
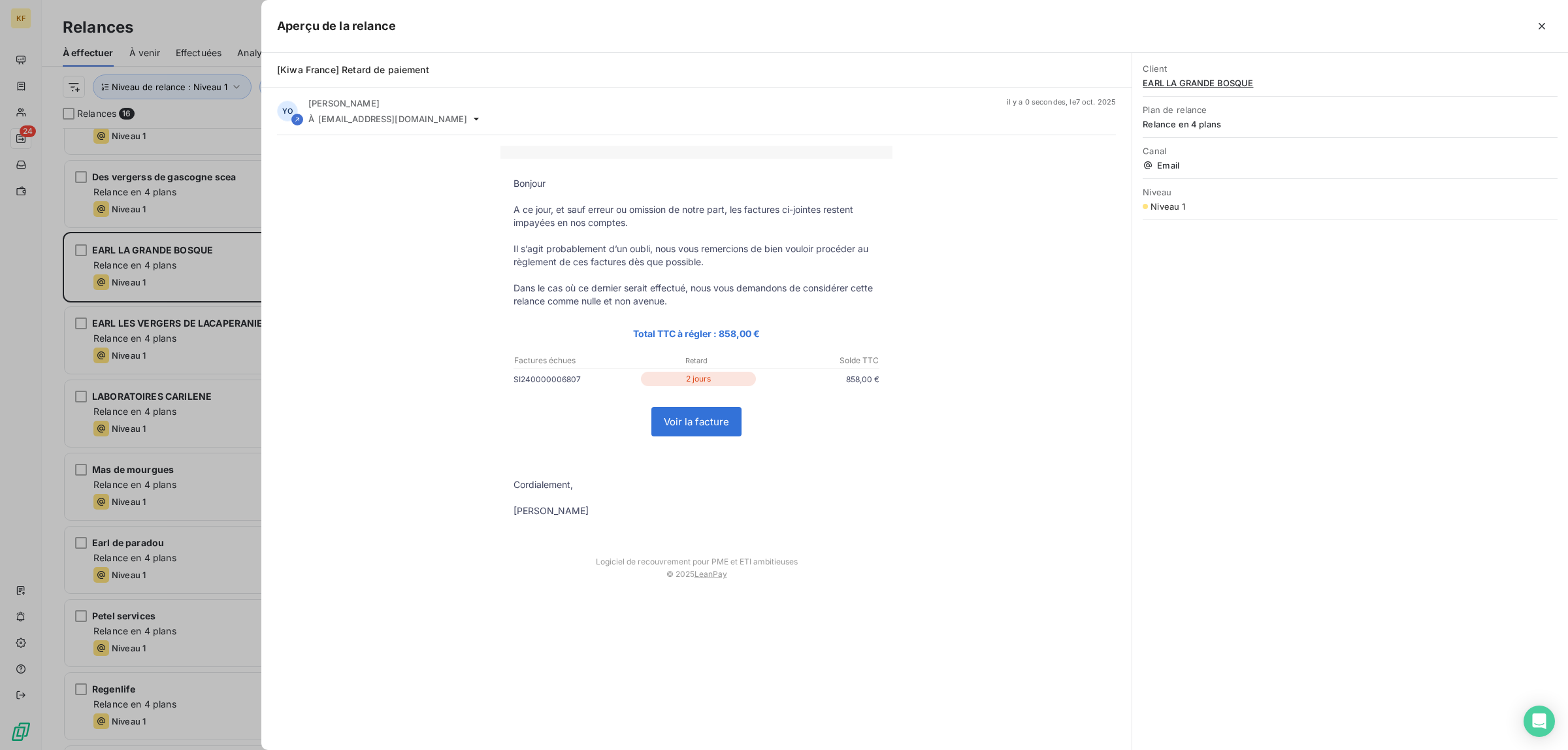
click at [714, 435] on link "Voir la facture" at bounding box center [696, 421] width 89 height 28
click at [128, 362] on div at bounding box center [784, 375] width 1568 height 750
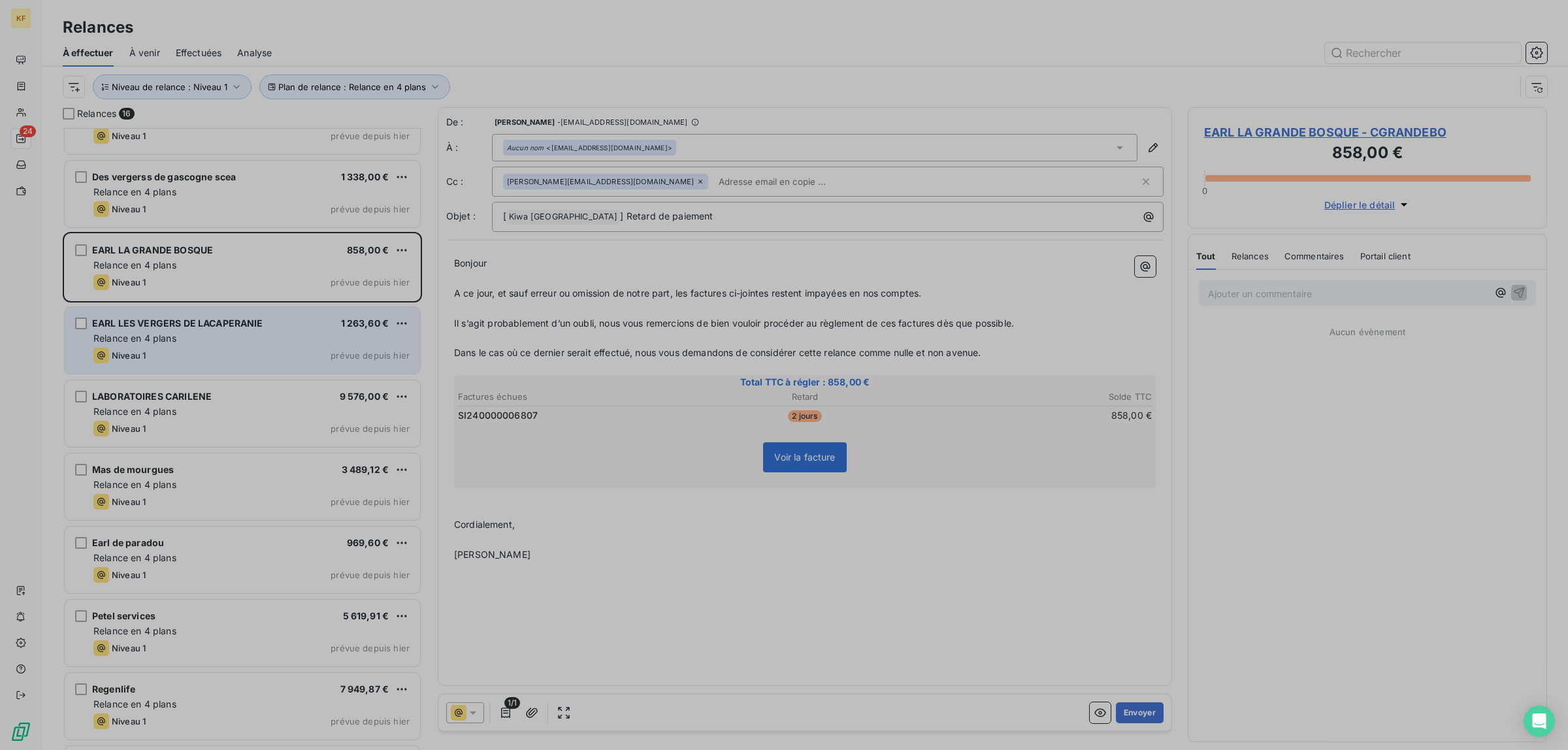
click at [231, 338] on div "Relance en 4 plans" at bounding box center [251, 338] width 316 height 13
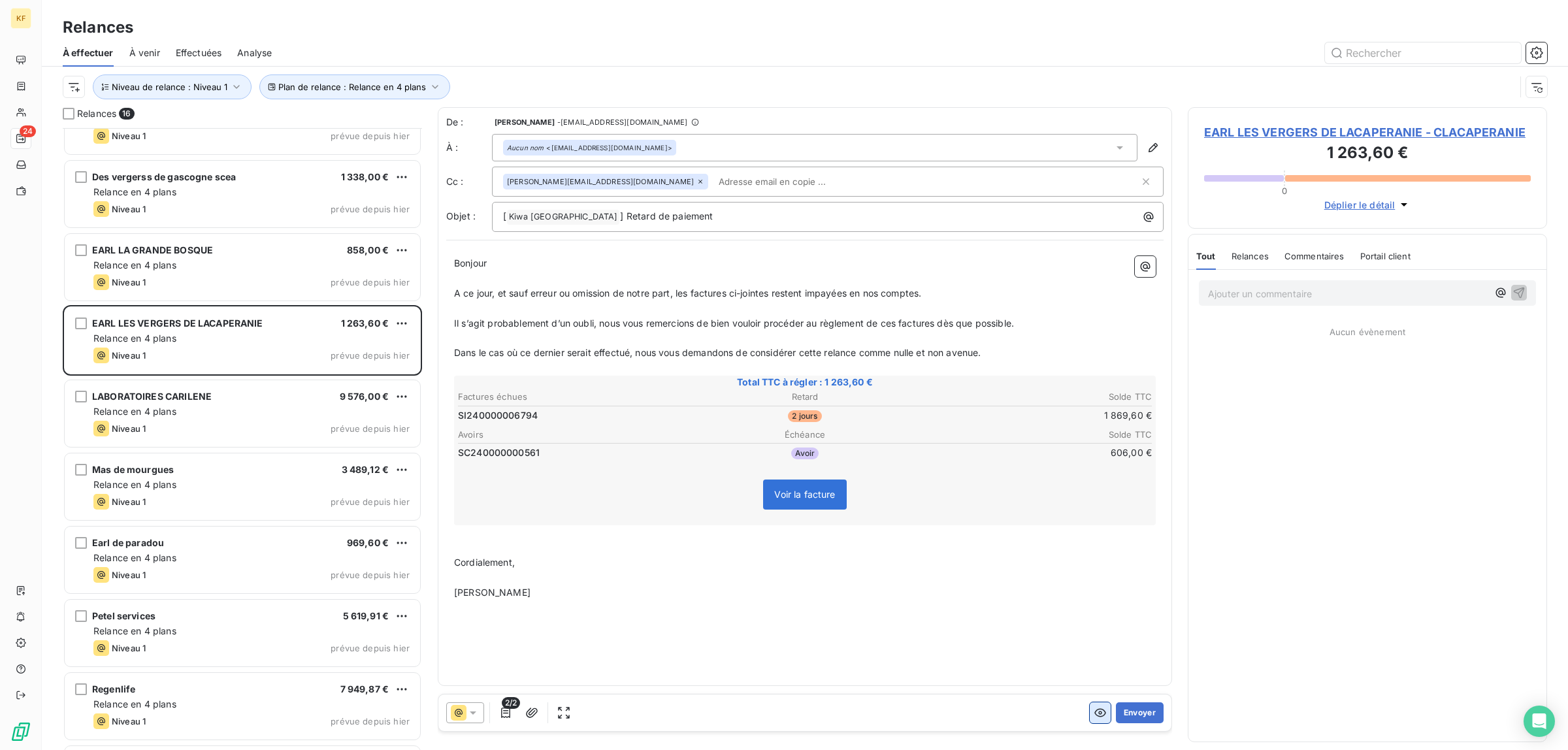
click at [1092, 717] on button "button" at bounding box center [1100, 713] width 21 height 21
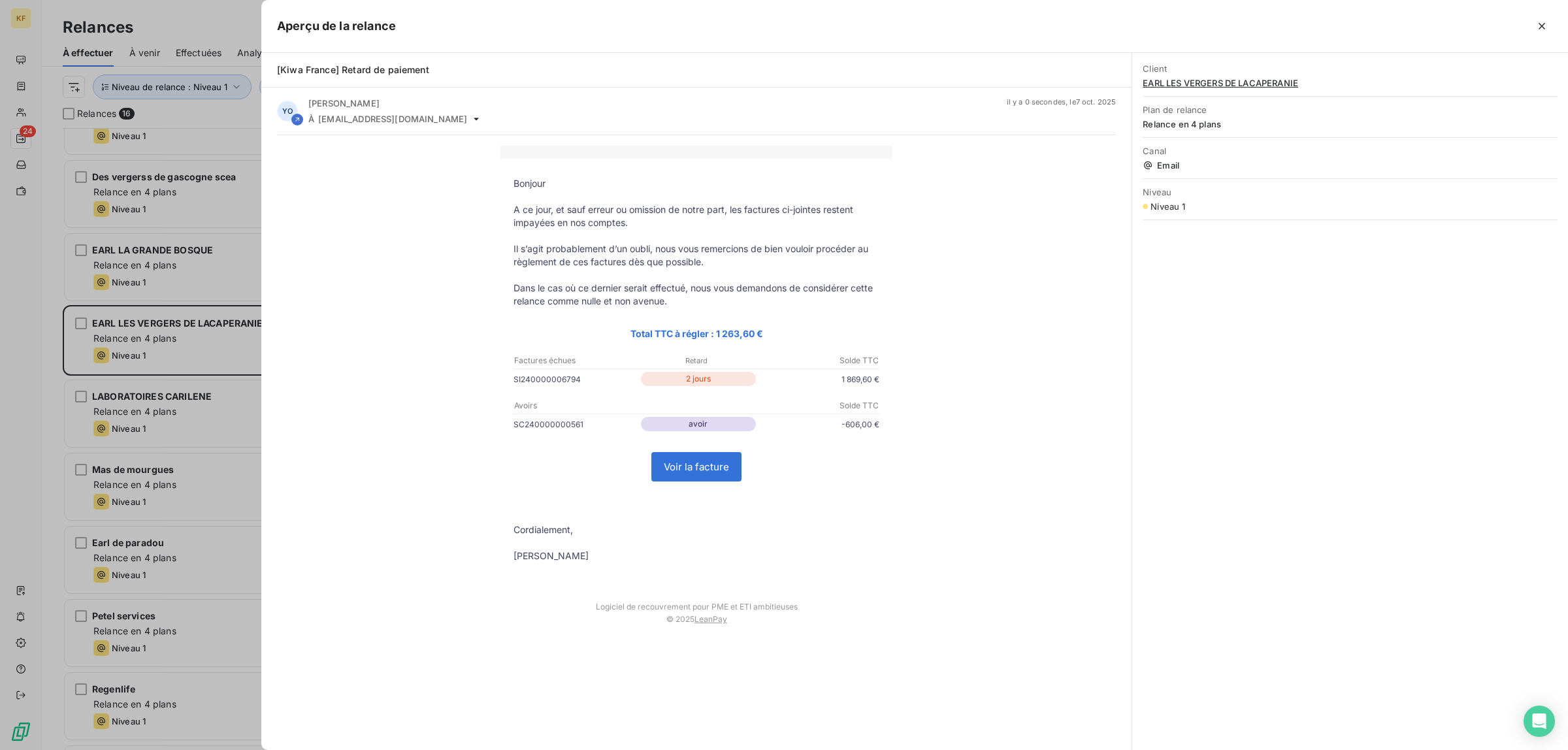
click at [708, 466] on link "Voir la facture" at bounding box center [696, 466] width 89 height 28
click at [160, 435] on div at bounding box center [784, 375] width 1568 height 750
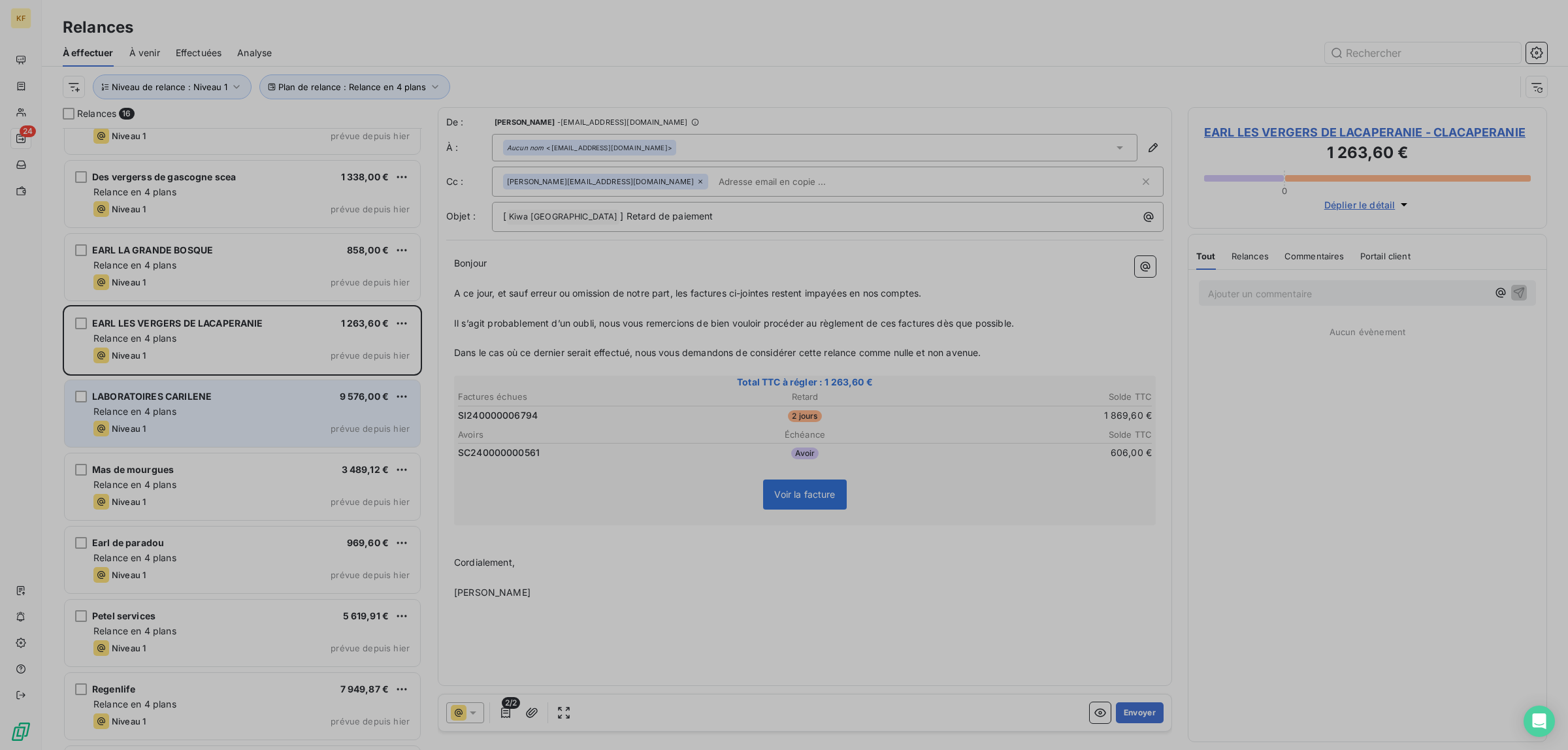
click at [223, 410] on div "Relance en 4 plans" at bounding box center [251, 411] width 316 height 13
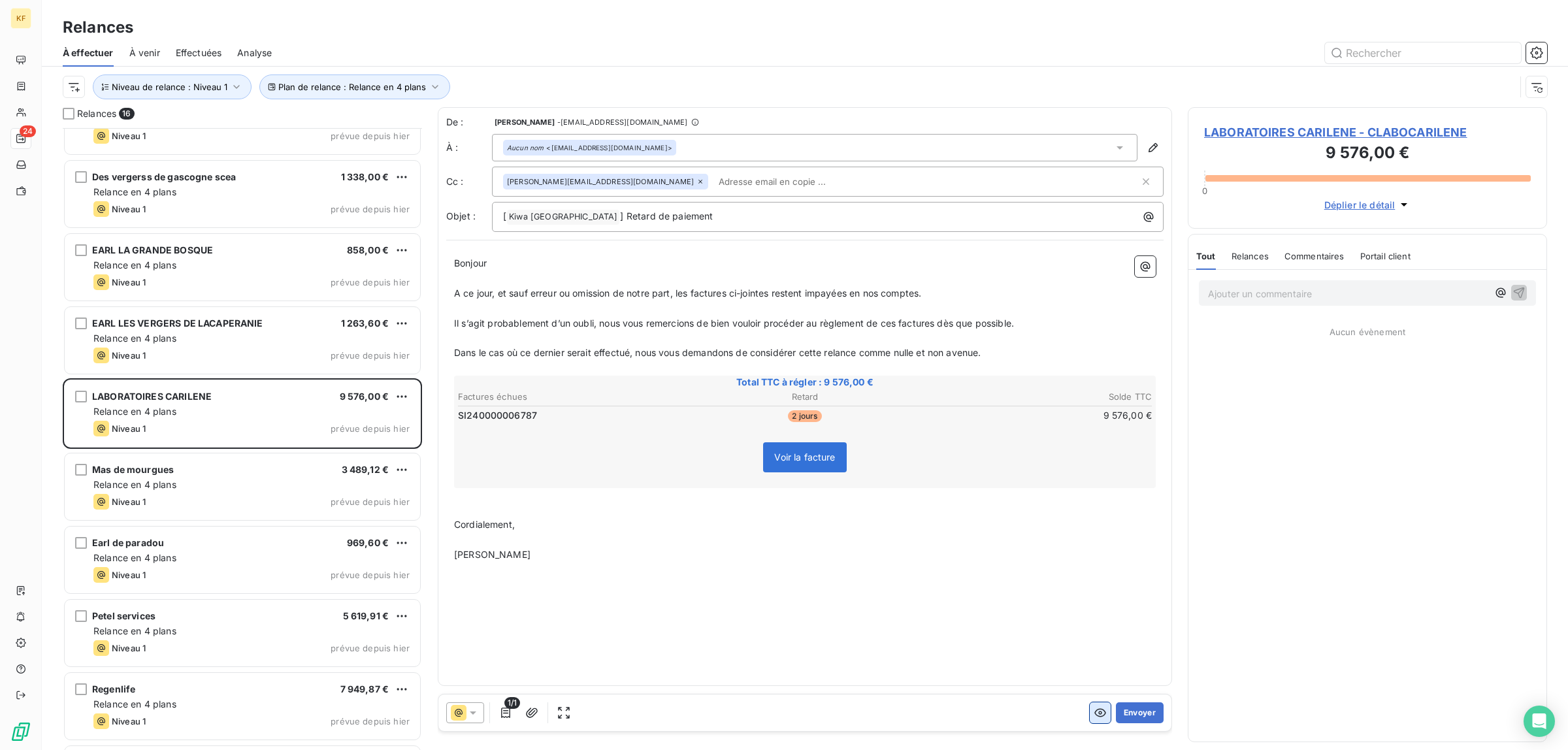
click at [1099, 717] on icon "button" at bounding box center [1100, 712] width 12 height 8
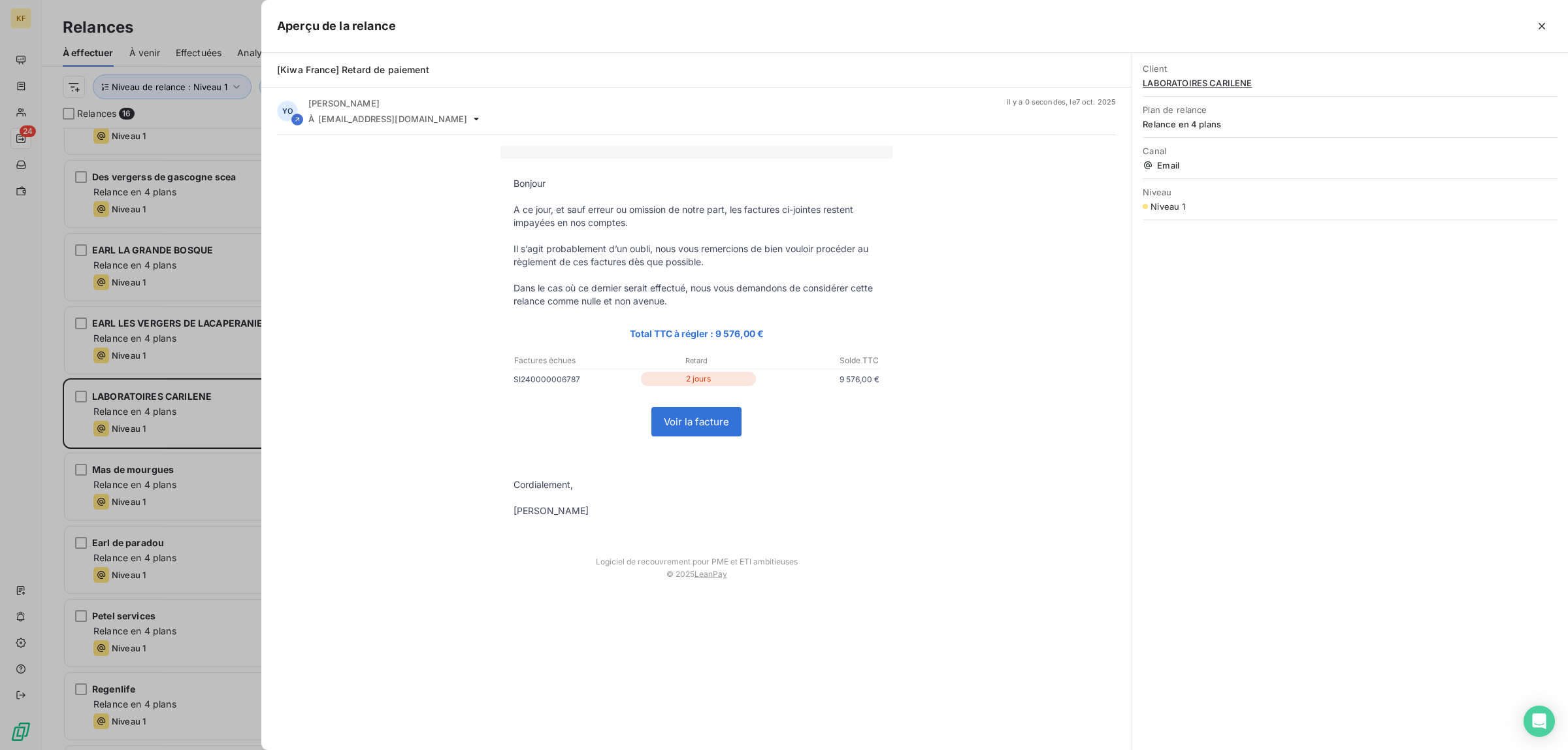
click at [711, 428] on link "Voir la facture" at bounding box center [696, 421] width 89 height 28
drag, startPoint x: 75, startPoint y: 302, endPoint x: 72, endPoint y: 308, distance: 6.7
click at [72, 308] on div at bounding box center [784, 375] width 1568 height 750
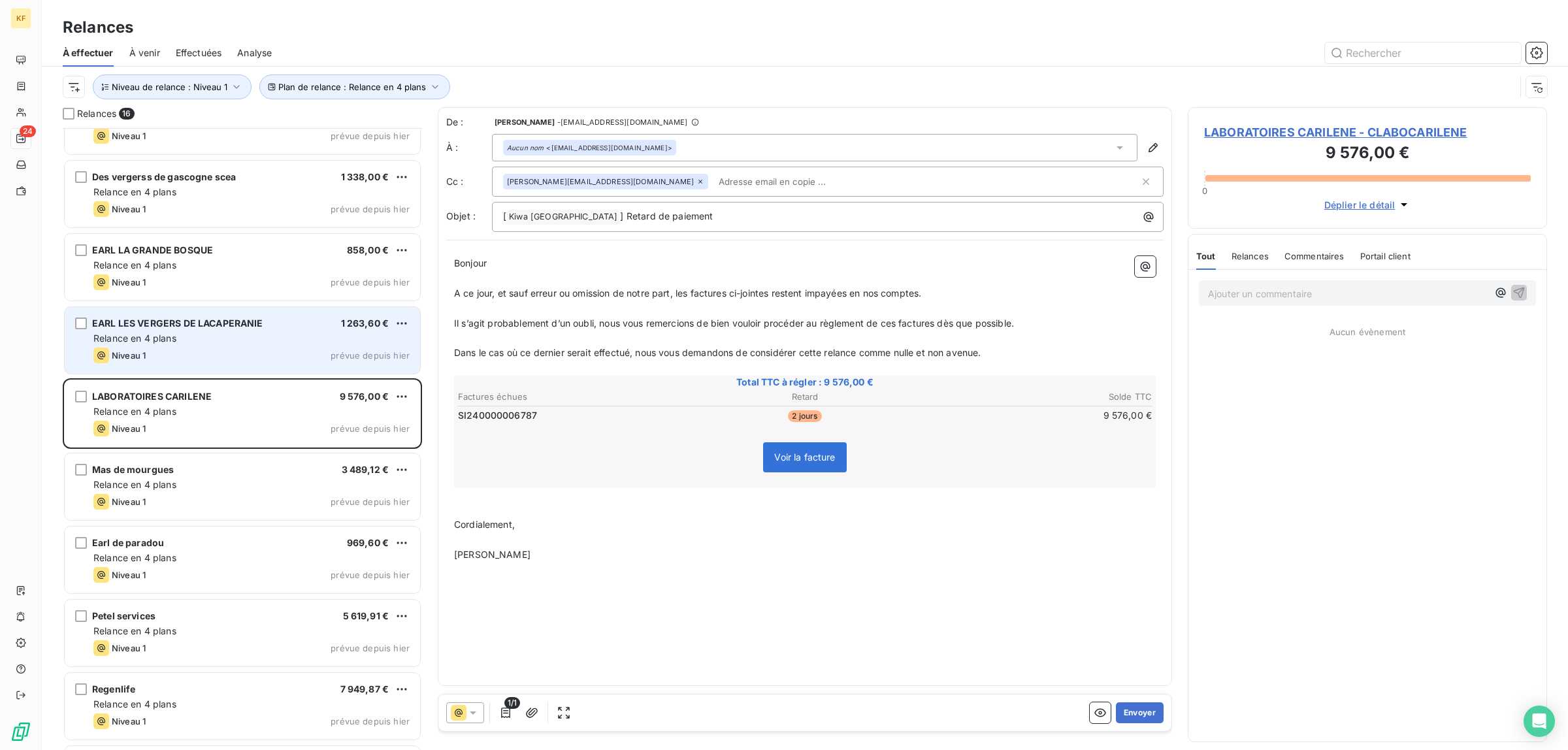
click at [231, 333] on div "Relance en 4 plans" at bounding box center [251, 338] width 316 height 13
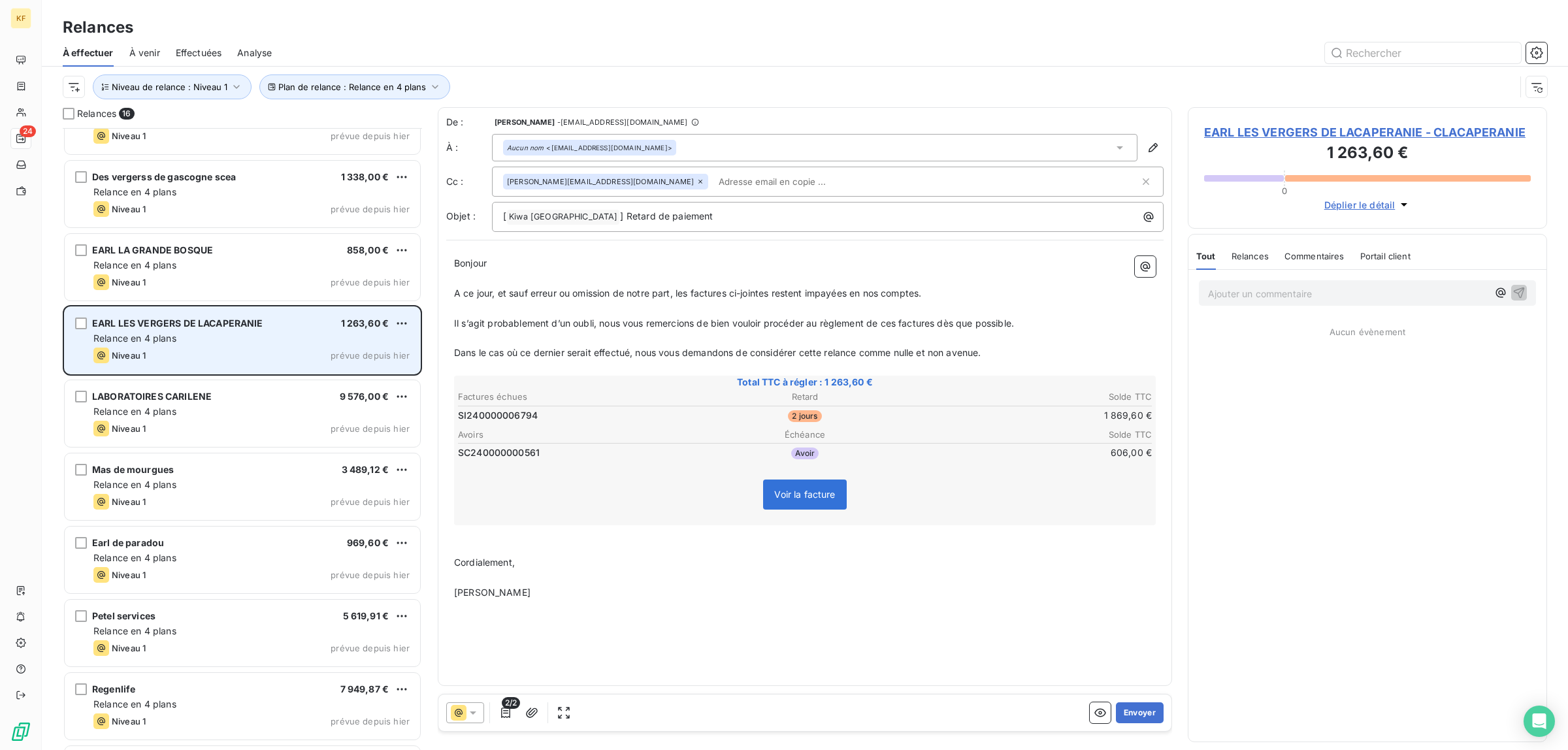
click at [88, 324] on div "EARL LES VERGERS DE LACAPERANIE 1 263,60 € Relance en 4 plans Niveau 1 prévue d…" at bounding box center [242, 340] width 355 height 66
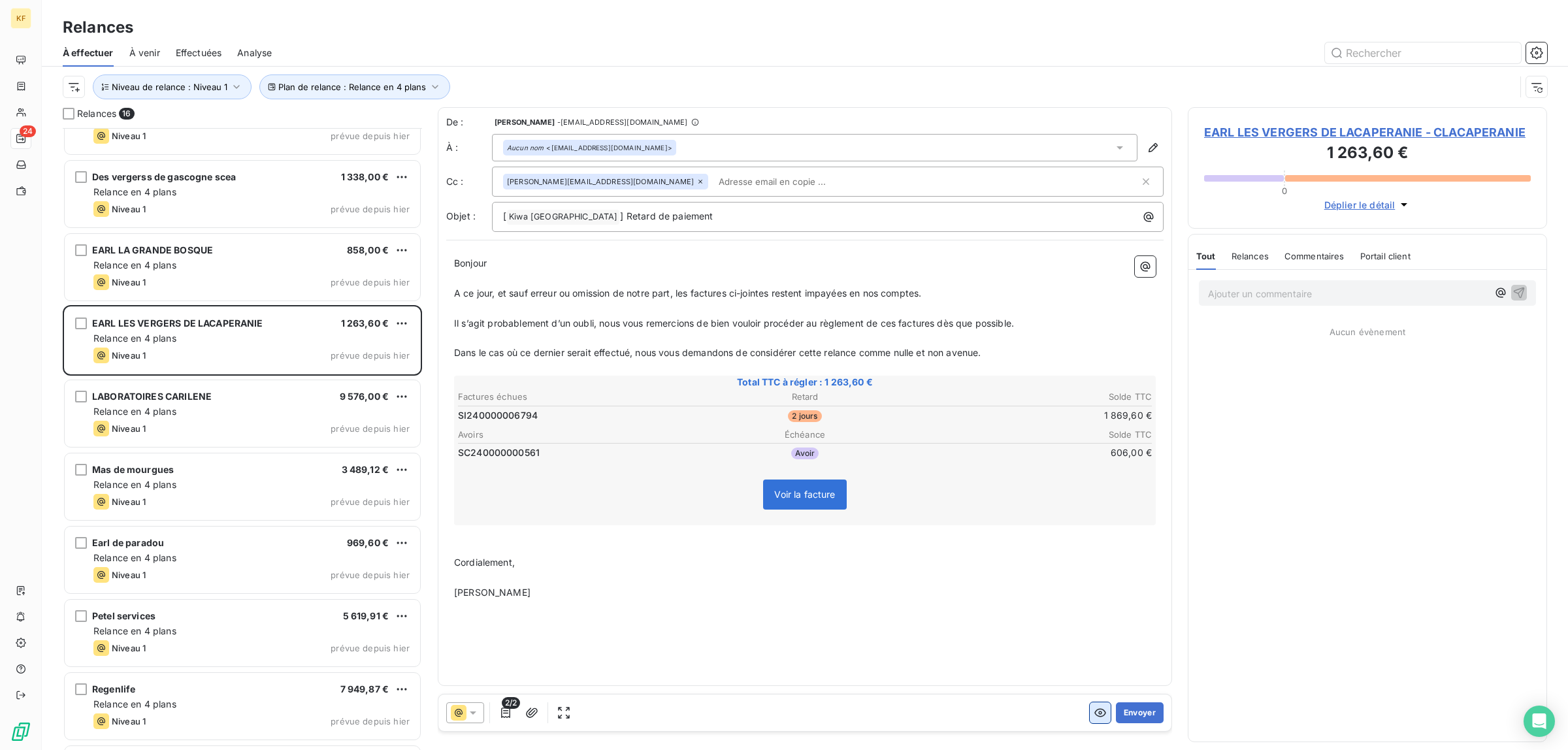
click at [1093, 710] on icon "button" at bounding box center [1099, 712] width 13 height 13
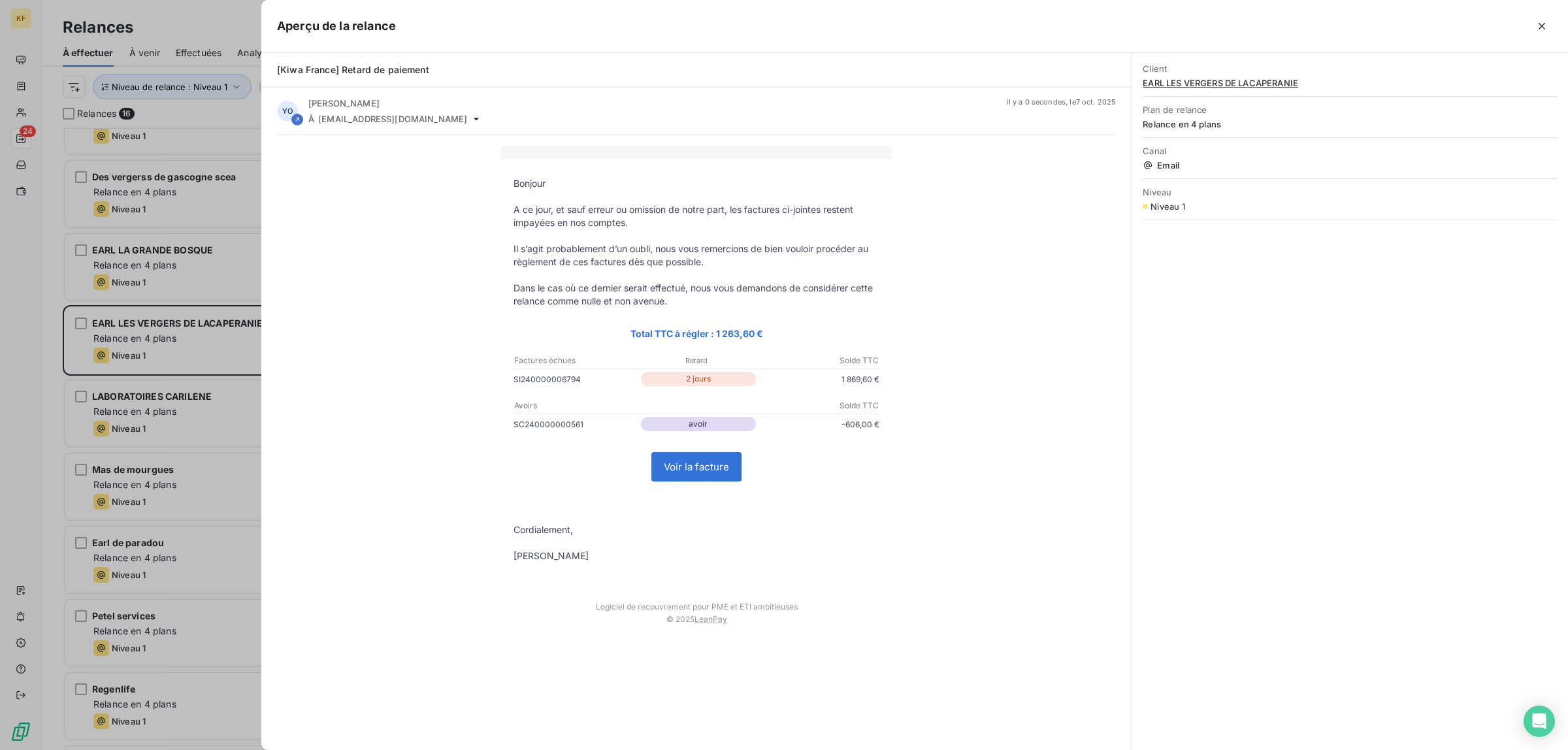
click at [703, 474] on link "Voir la facture" at bounding box center [696, 466] width 89 height 28
click at [708, 466] on link "Voir la facture" at bounding box center [696, 466] width 89 height 28
click at [42, 517] on div at bounding box center [784, 375] width 1568 height 750
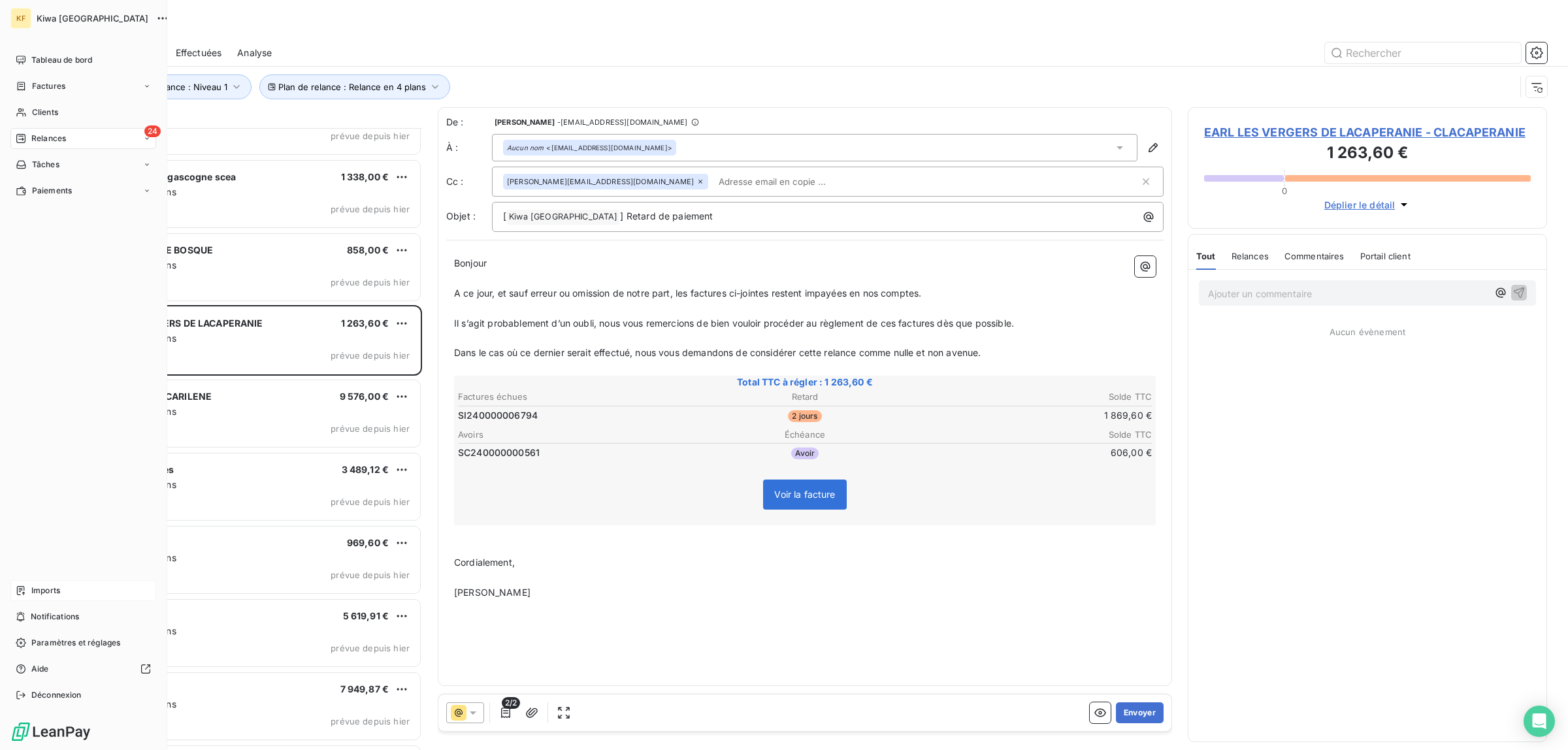
click at [60, 590] on span "Imports" at bounding box center [46, 591] width 29 height 12
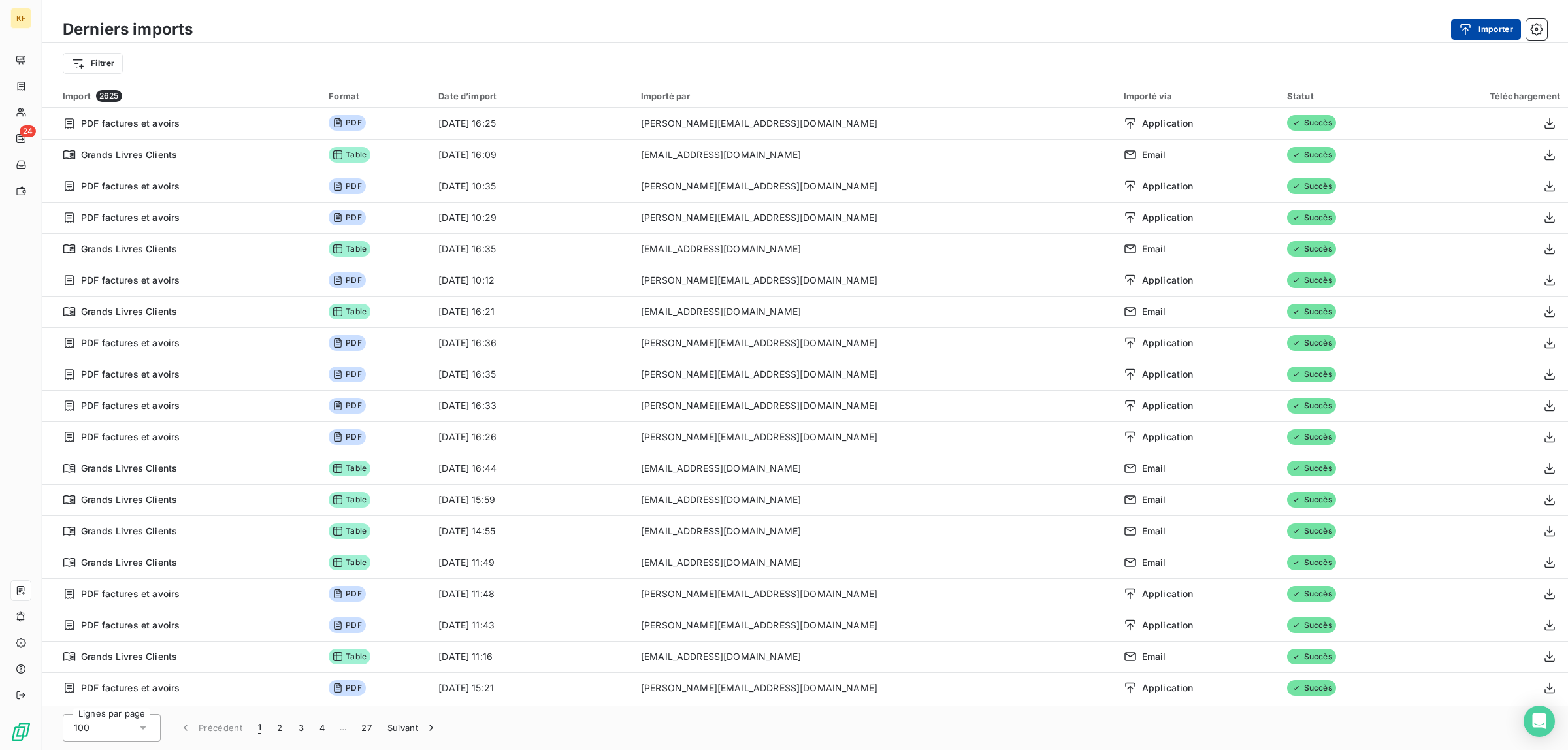
click at [1477, 21] on button "Importer" at bounding box center [1486, 29] width 70 height 21
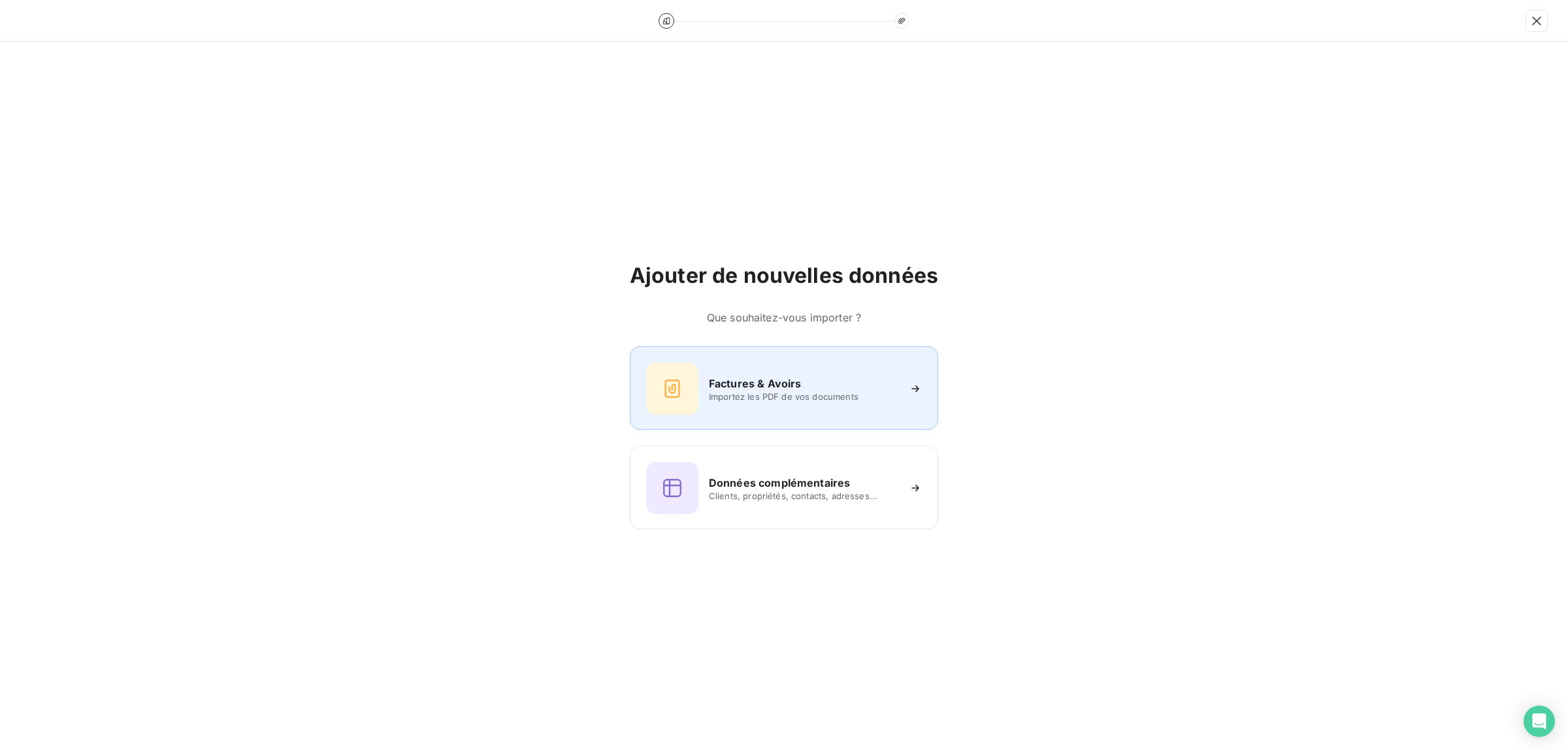
click at [746, 367] on div "Factures & Avoirs Importez les PDF de vos documents" at bounding box center [783, 388] width 275 height 52
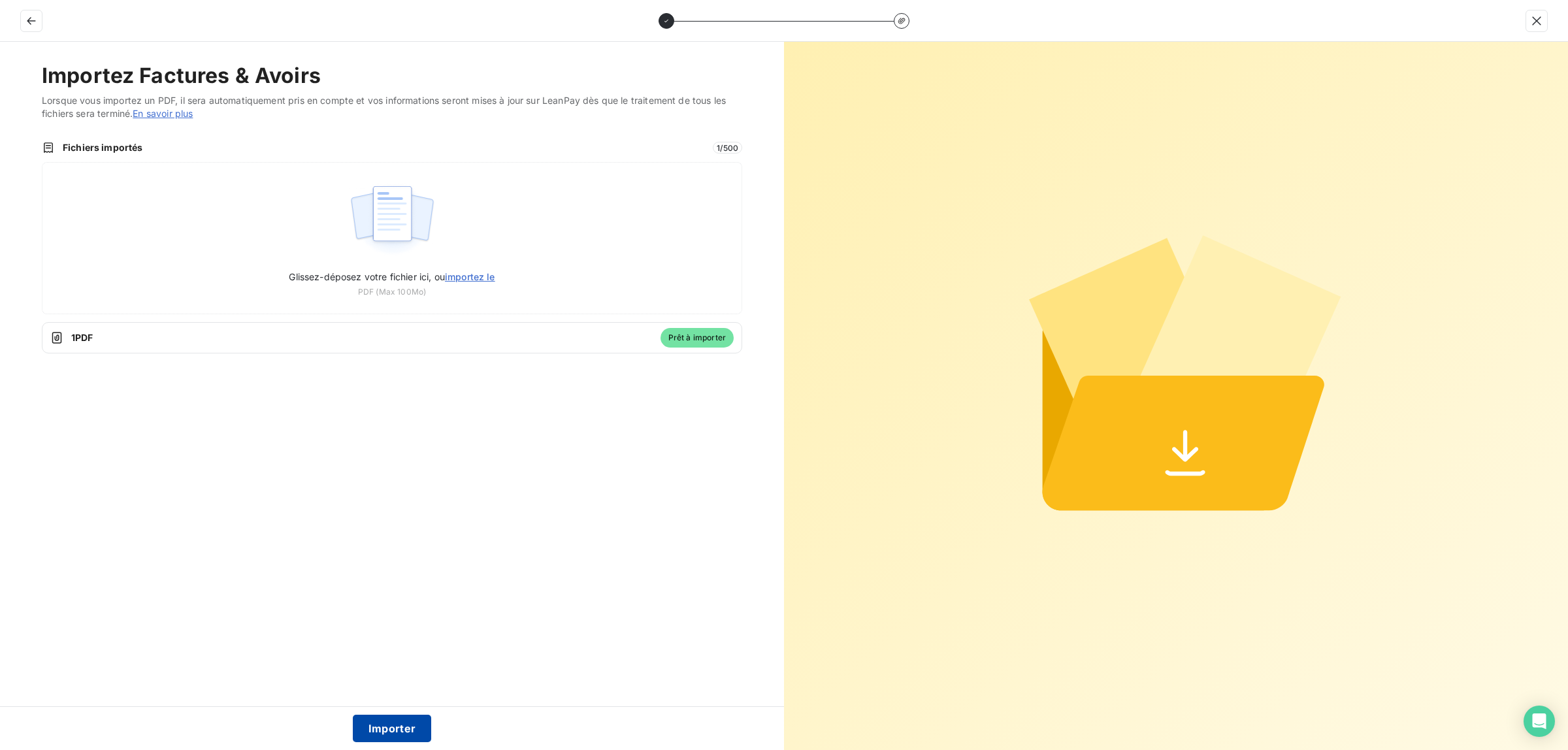
click at [399, 730] on button "Importer" at bounding box center [392, 728] width 79 height 27
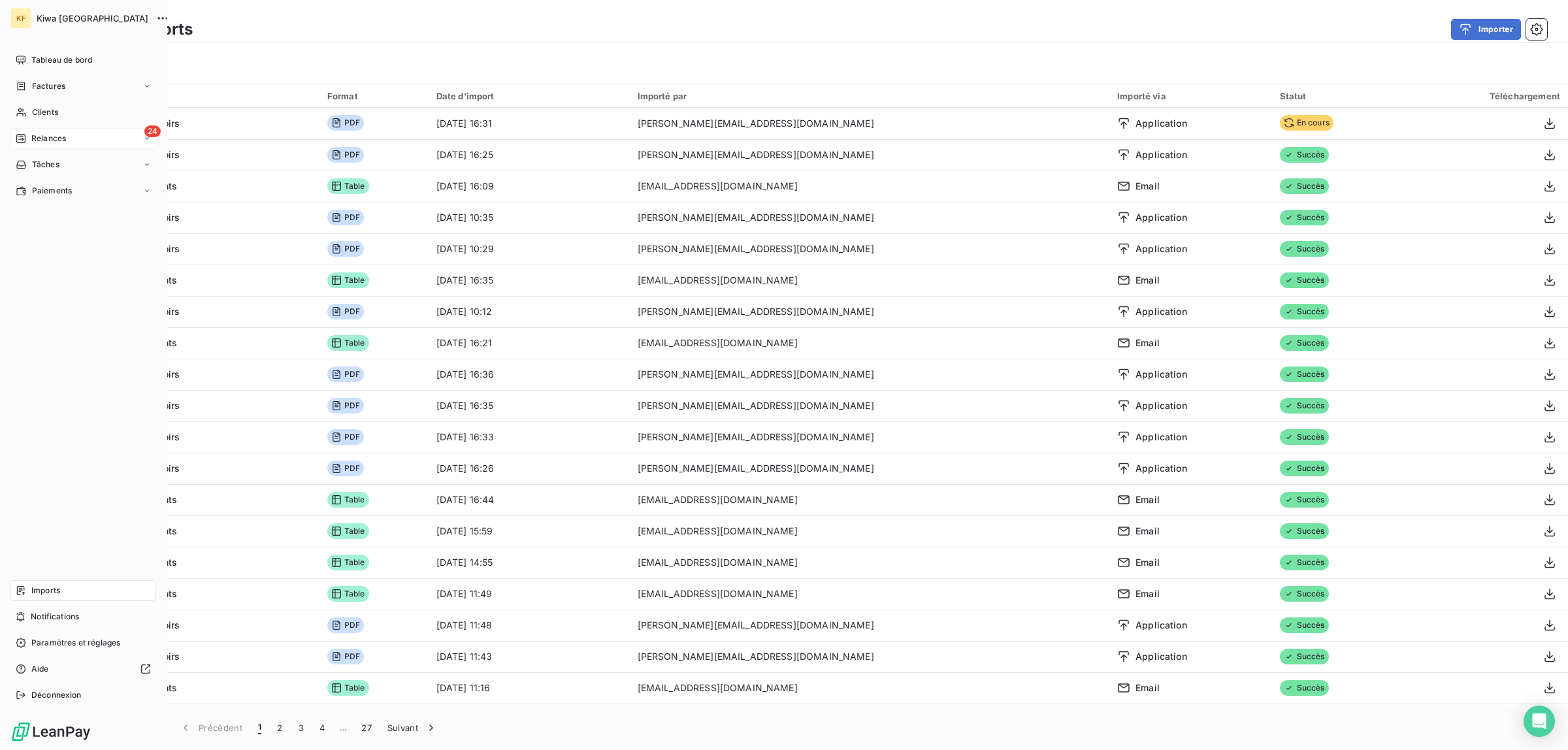
click at [49, 137] on span "Relances" at bounding box center [49, 139] width 35 height 12
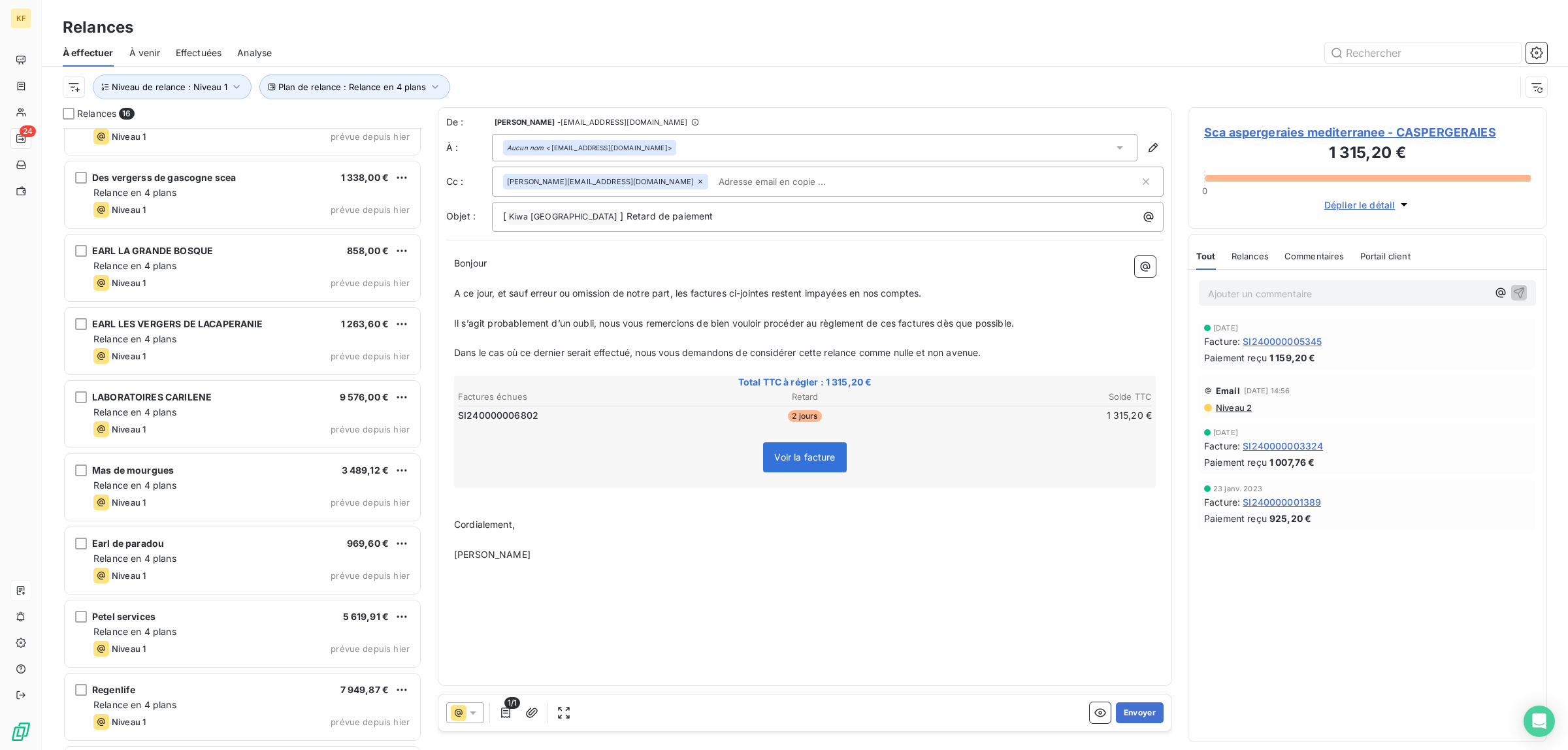
scroll to position [409, 0]
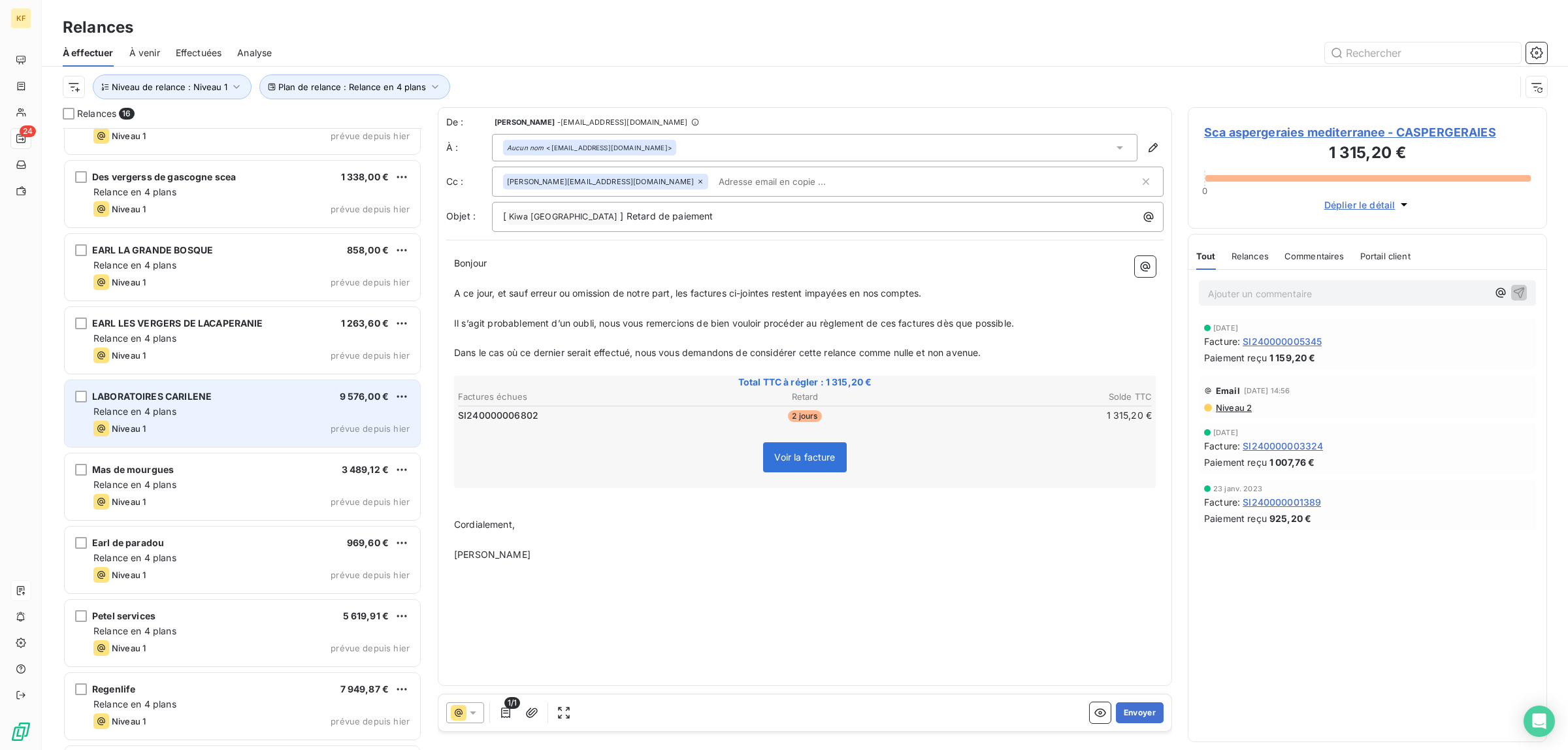
click at [216, 411] on div "Relance en 4 plans" at bounding box center [251, 411] width 316 height 13
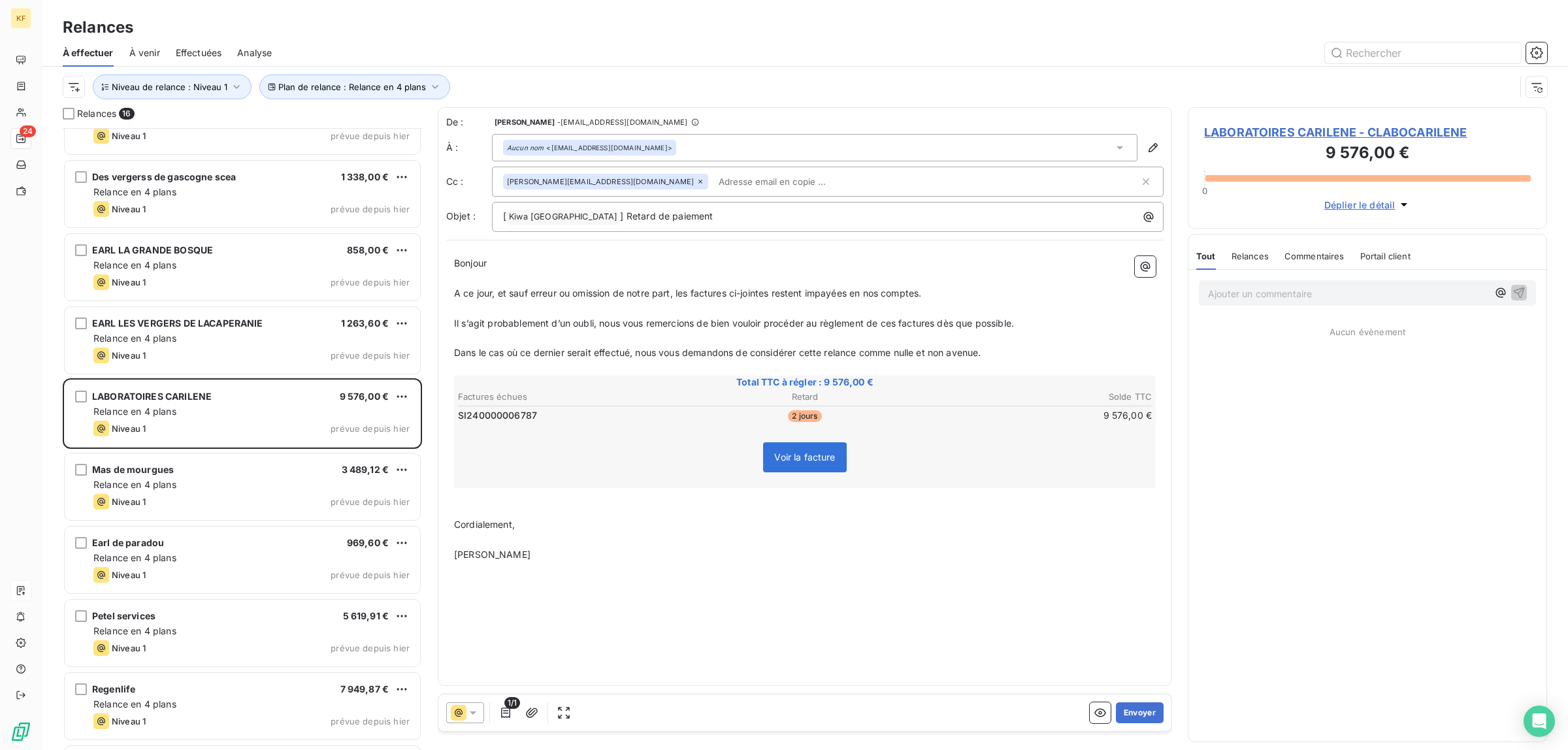
click at [795, 446] on span "Voir la facture" at bounding box center [804, 457] width 83 height 30
click at [1099, 719] on icon "button" at bounding box center [1099, 712] width 13 height 13
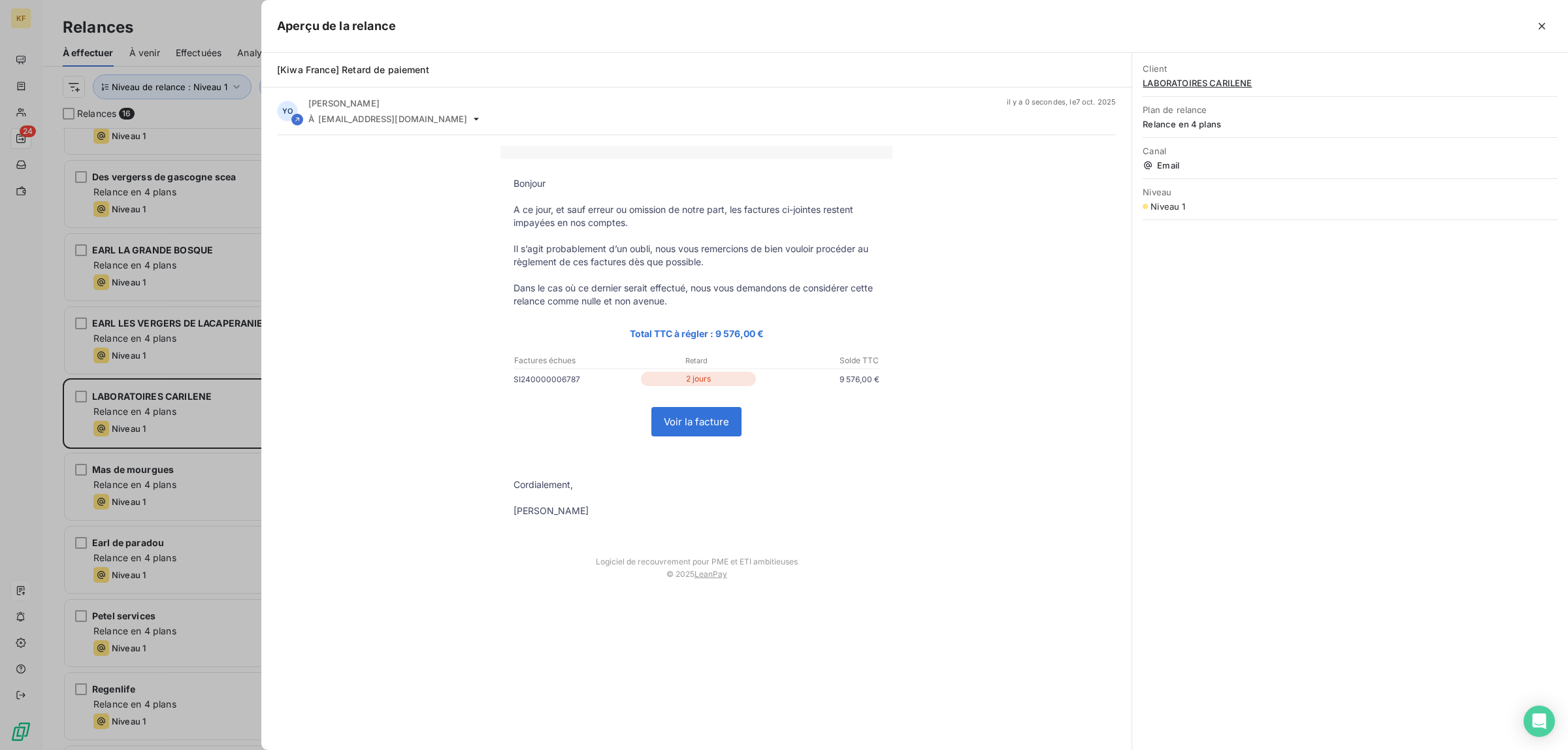
click at [718, 435] on link "Voir la facture" at bounding box center [696, 421] width 89 height 28
click at [183, 482] on div at bounding box center [784, 375] width 1568 height 750
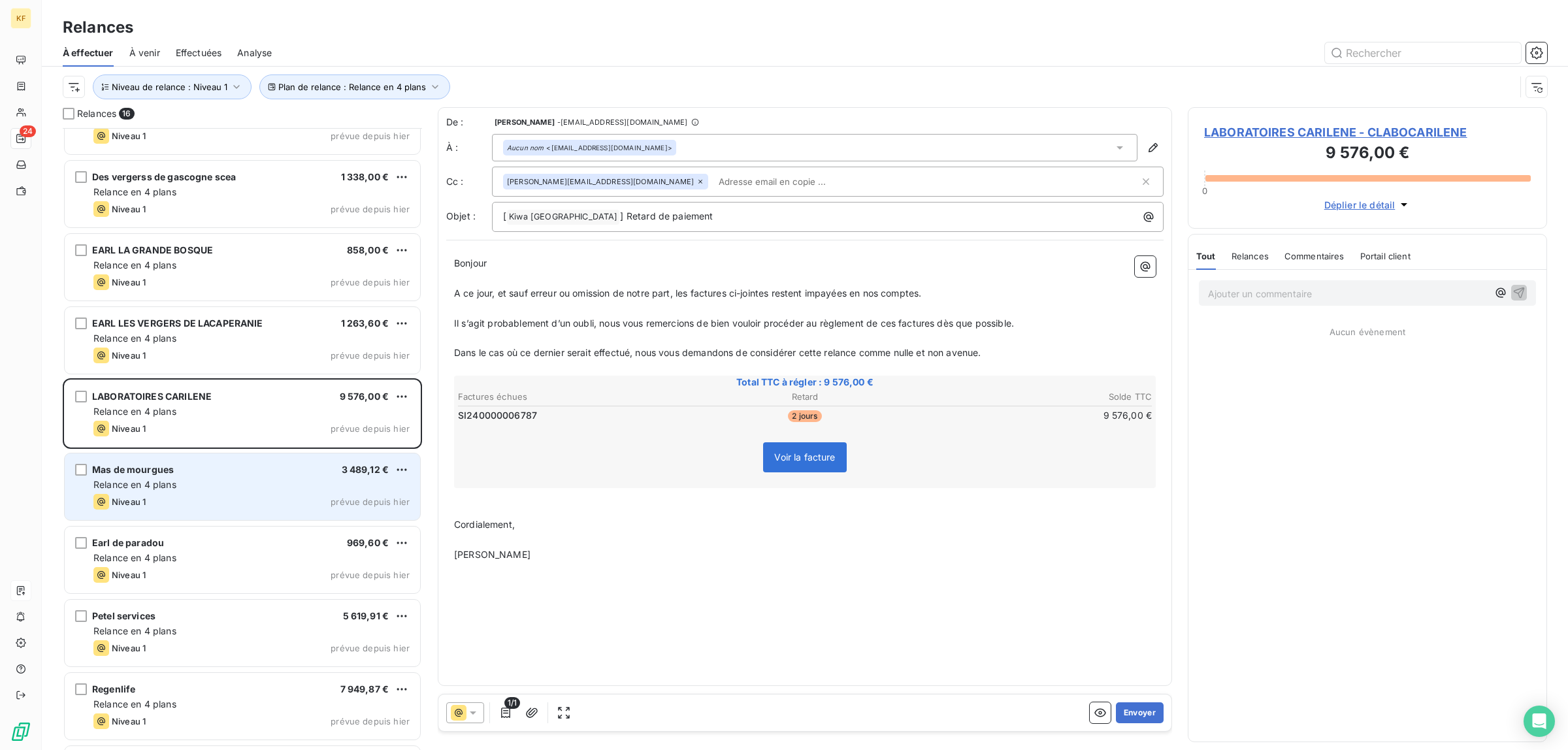
click at [213, 477] on div "Mas de mourgues 3 489,12 € Relance en 4 plans Niveau 1 prévue depuis [DATE]" at bounding box center [242, 487] width 355 height 66
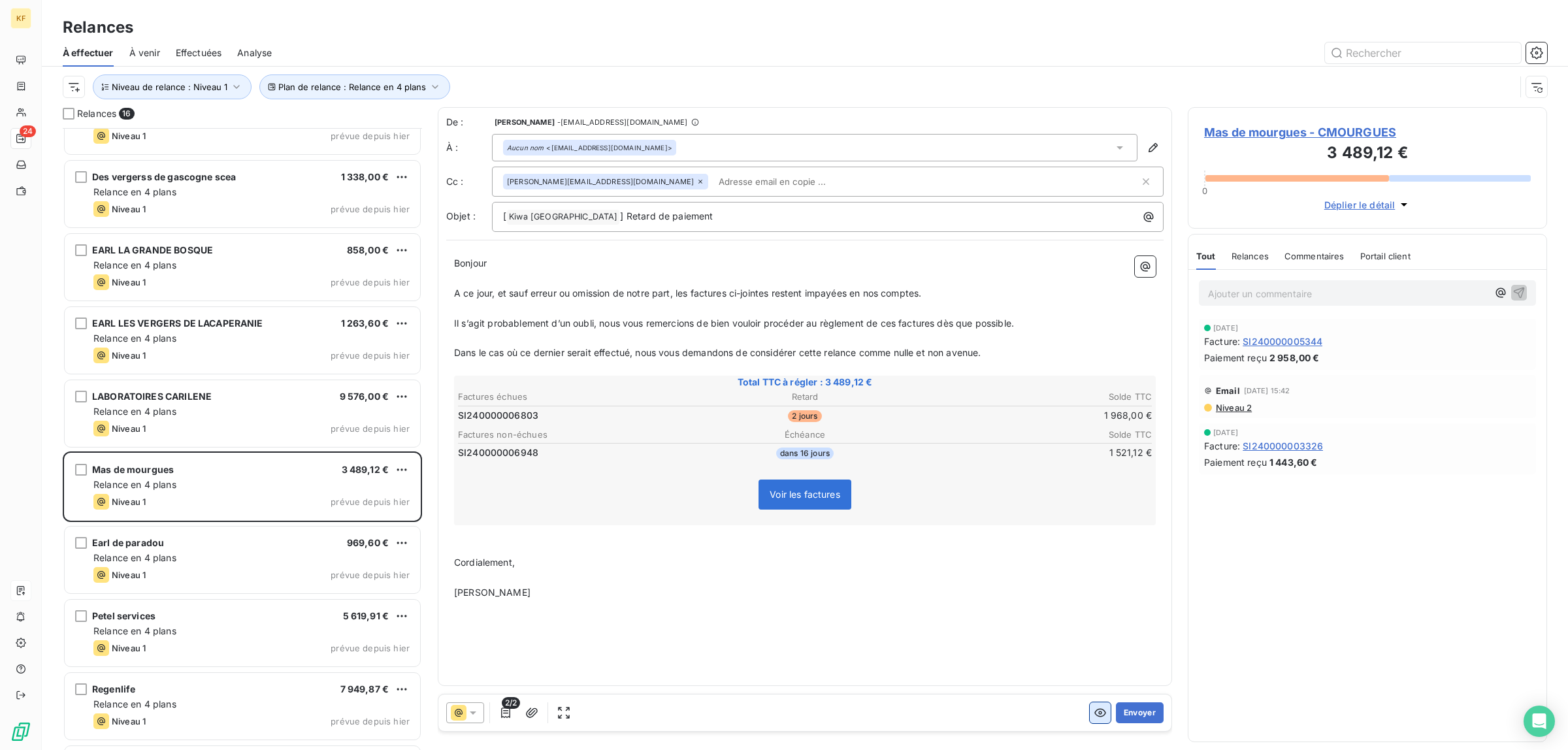
click at [1101, 722] on button "button" at bounding box center [1100, 713] width 21 height 21
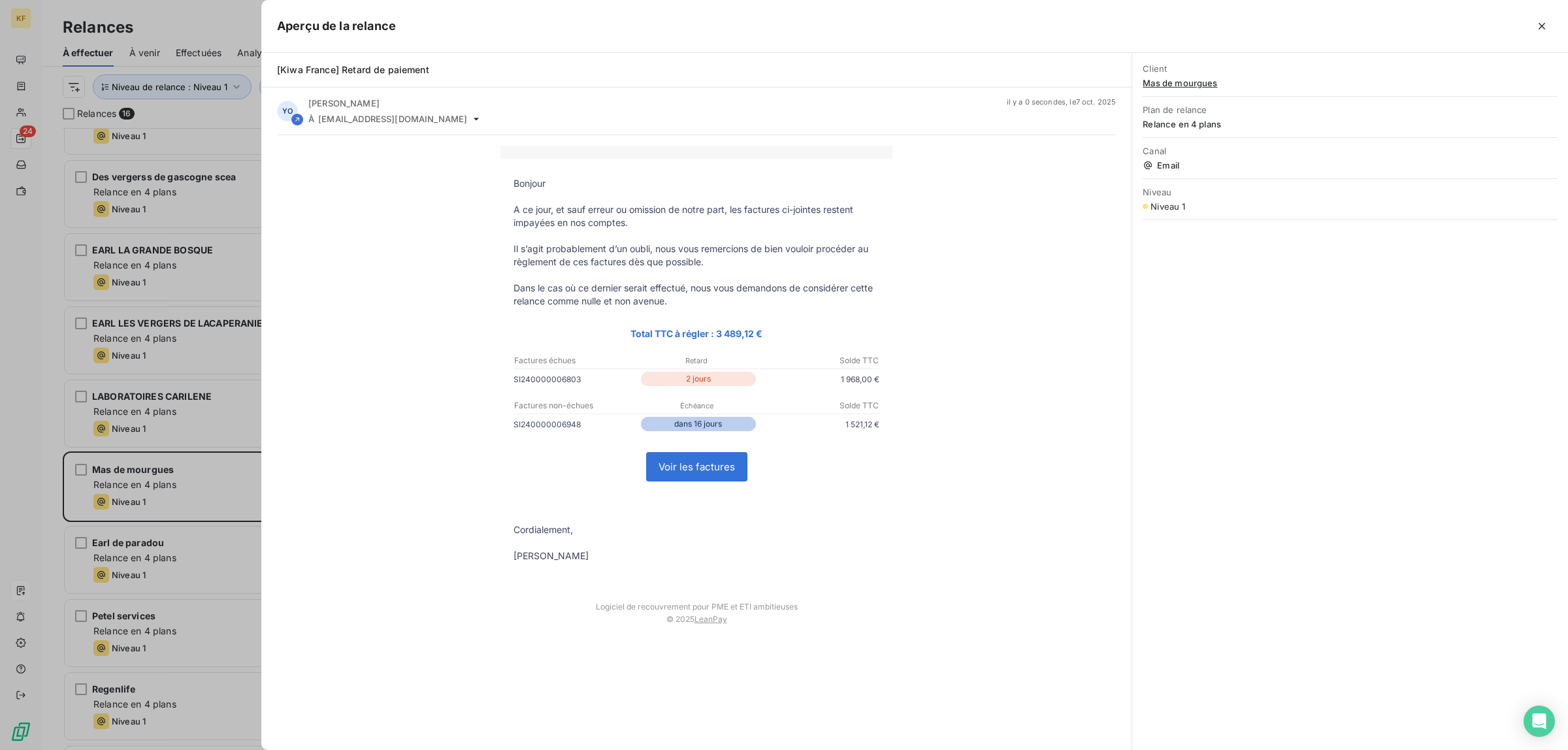
click at [727, 474] on link "Voir les factures" at bounding box center [696, 466] width 100 height 28
click at [167, 556] on div at bounding box center [784, 375] width 1568 height 750
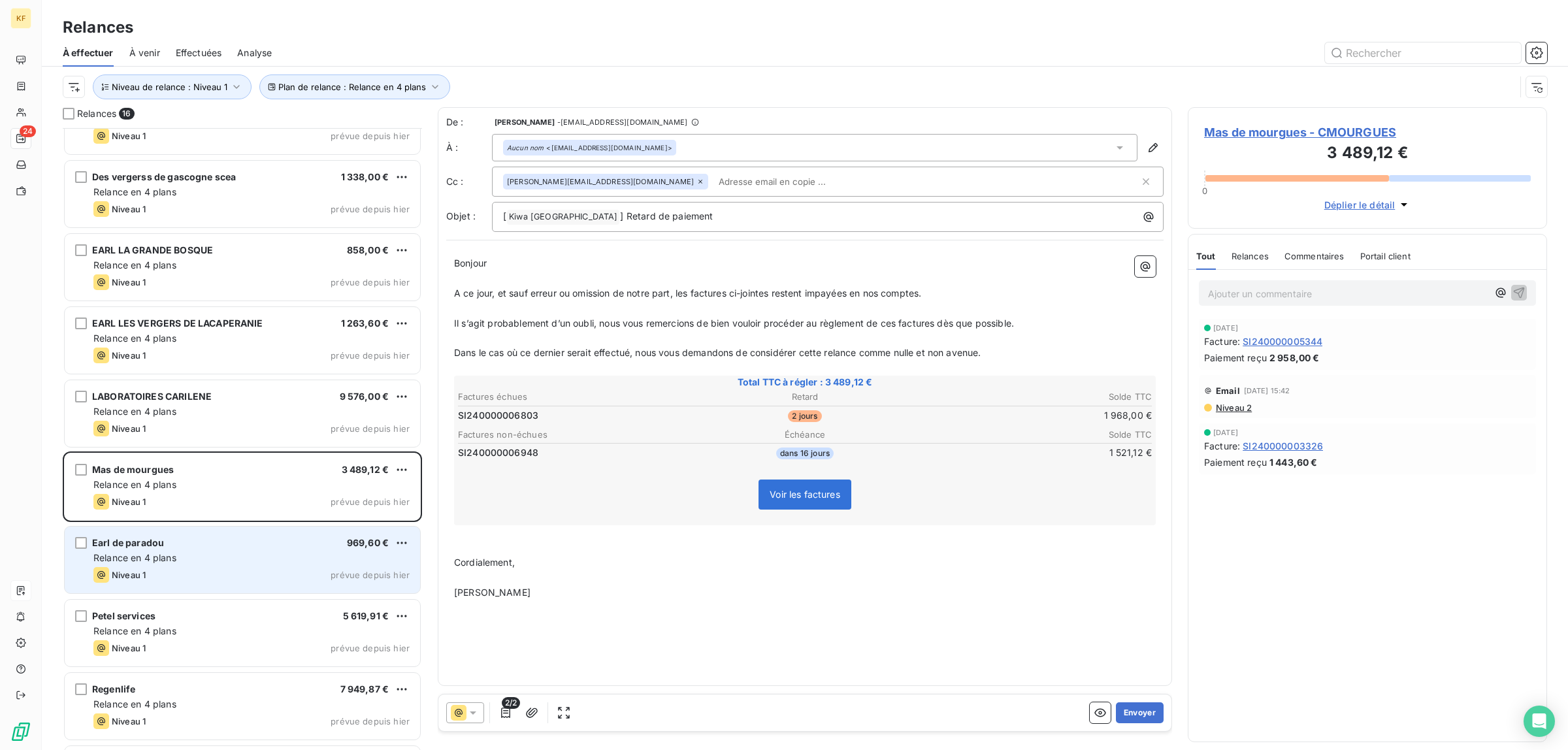
click at [232, 552] on div "Relance en 4 plans" at bounding box center [251, 558] width 316 height 13
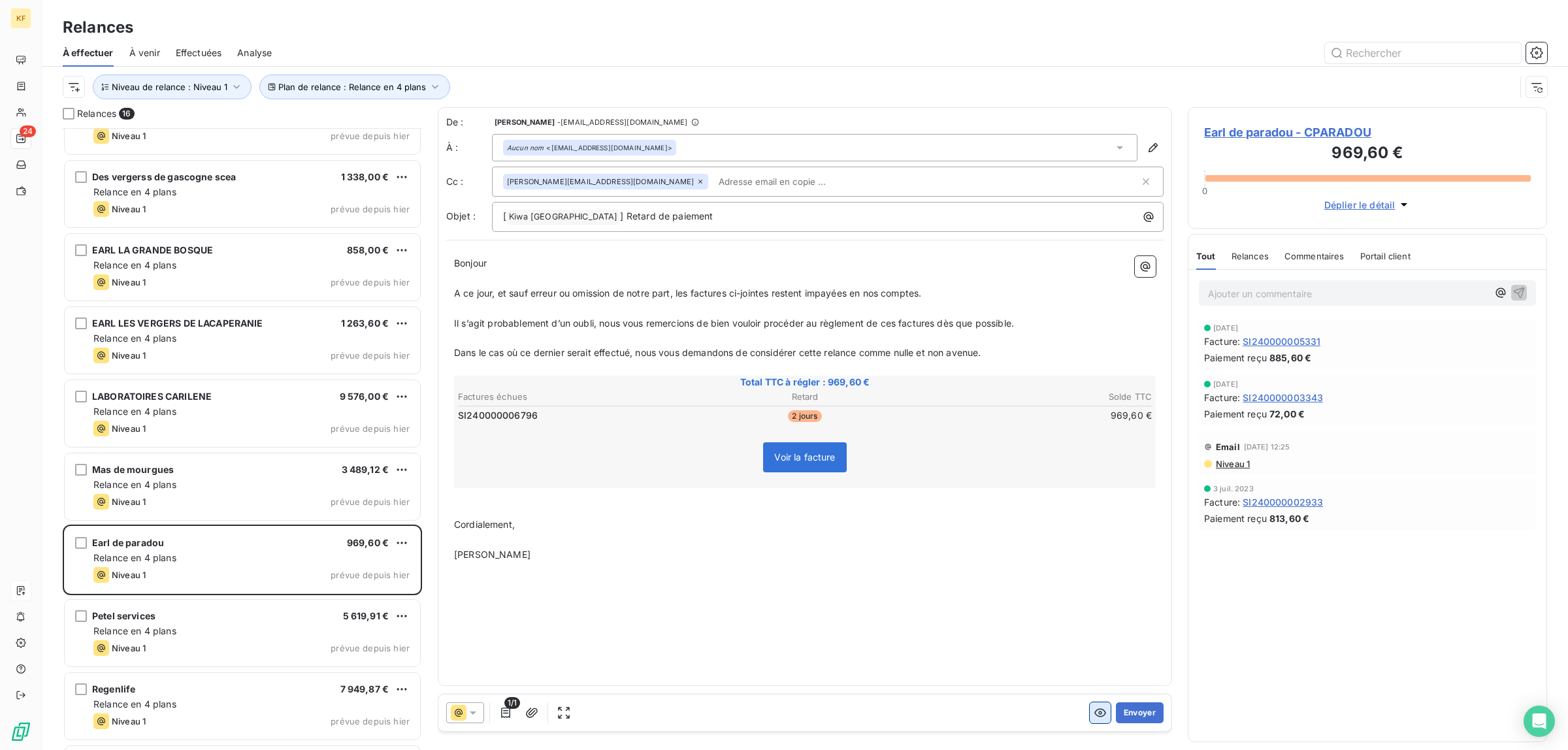
click at [1091, 722] on button "button" at bounding box center [1100, 713] width 21 height 21
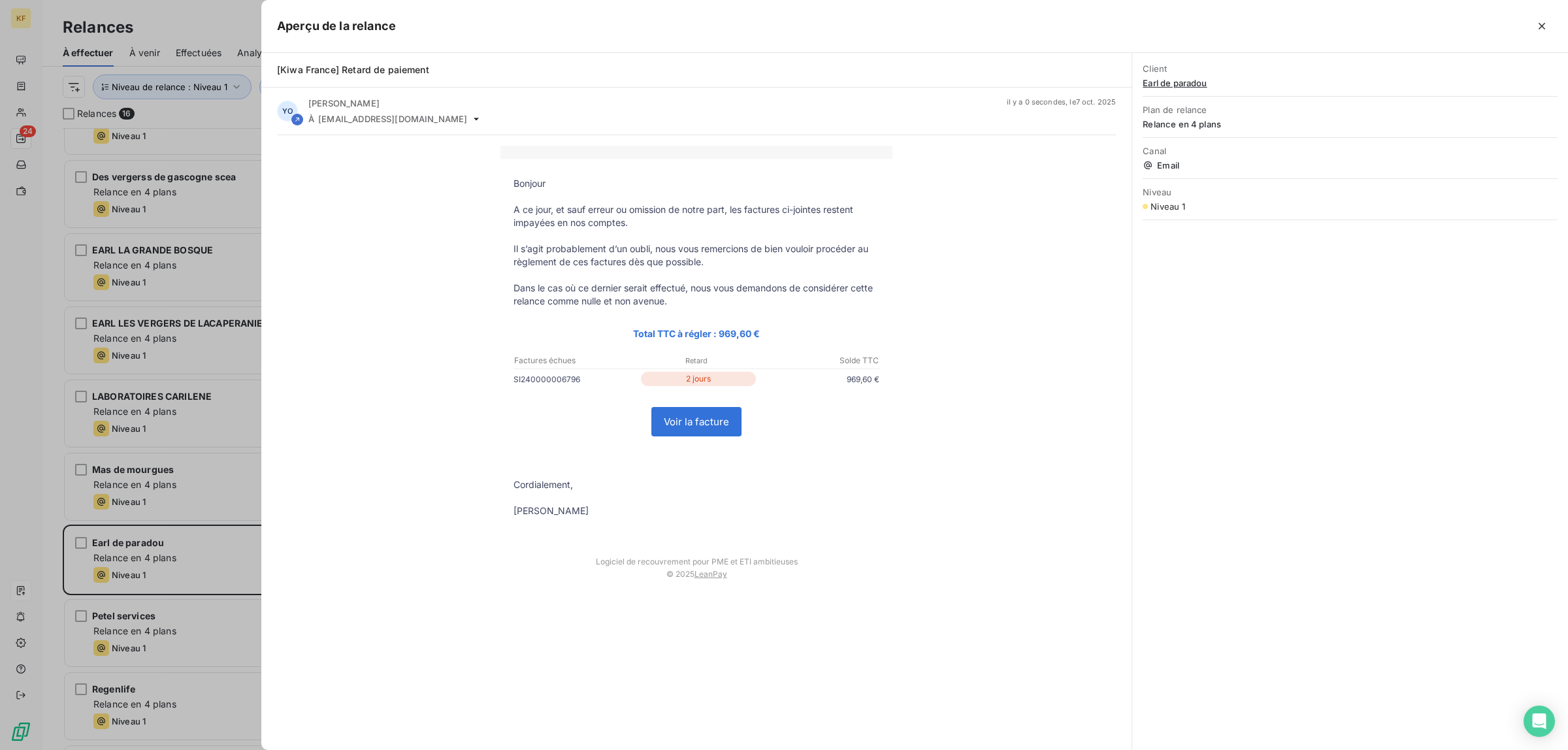
click at [700, 440] on td "Voir la facture" at bounding box center [696, 422] width 392 height 61
click at [708, 423] on link "Voir la facture" at bounding box center [696, 421] width 89 height 28
click at [139, 539] on div at bounding box center [784, 375] width 1568 height 750
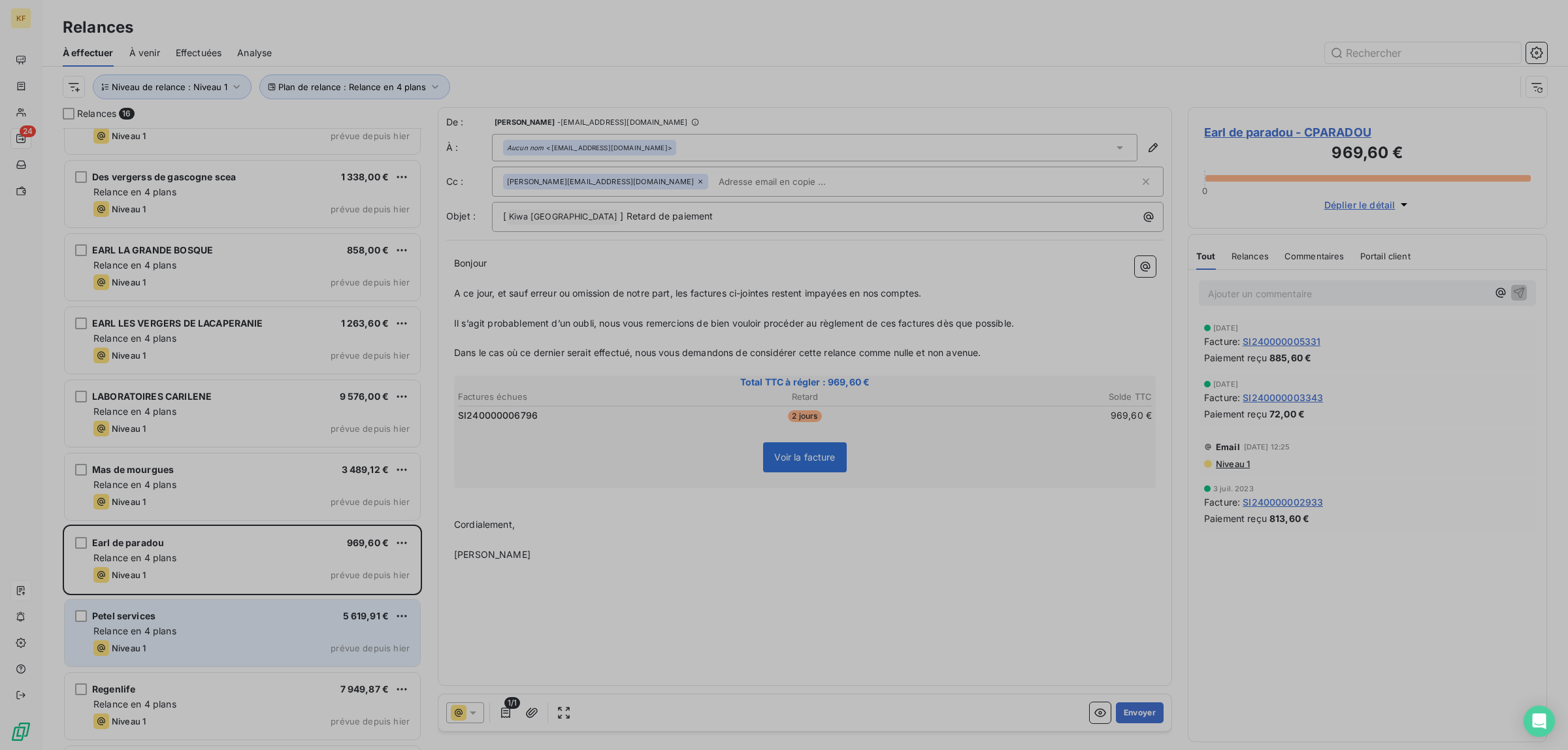
click at [186, 654] on div "Niveau 1 prévue depuis hier" at bounding box center [251, 647] width 316 height 16
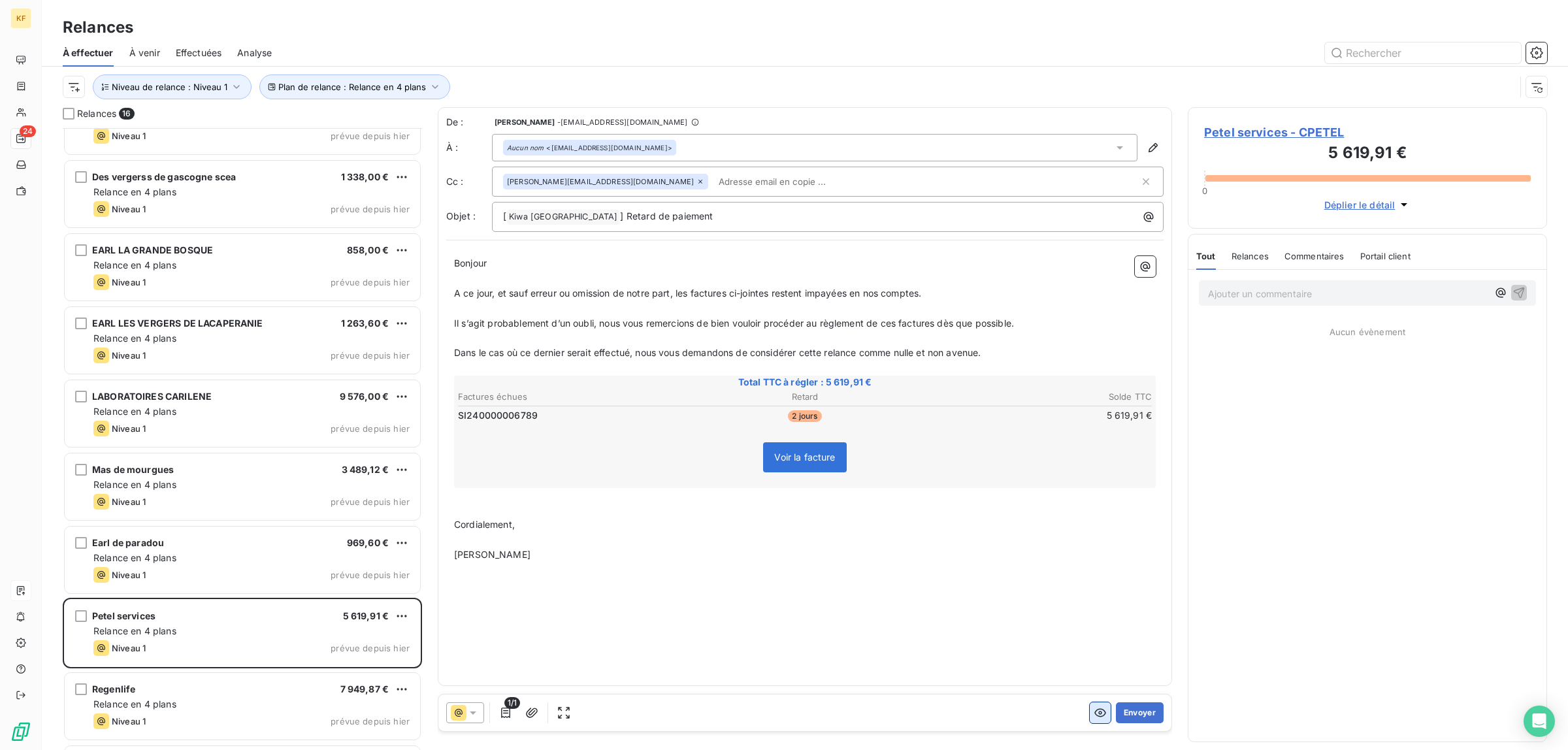
click at [1096, 717] on icon "button" at bounding box center [1099, 712] width 13 height 13
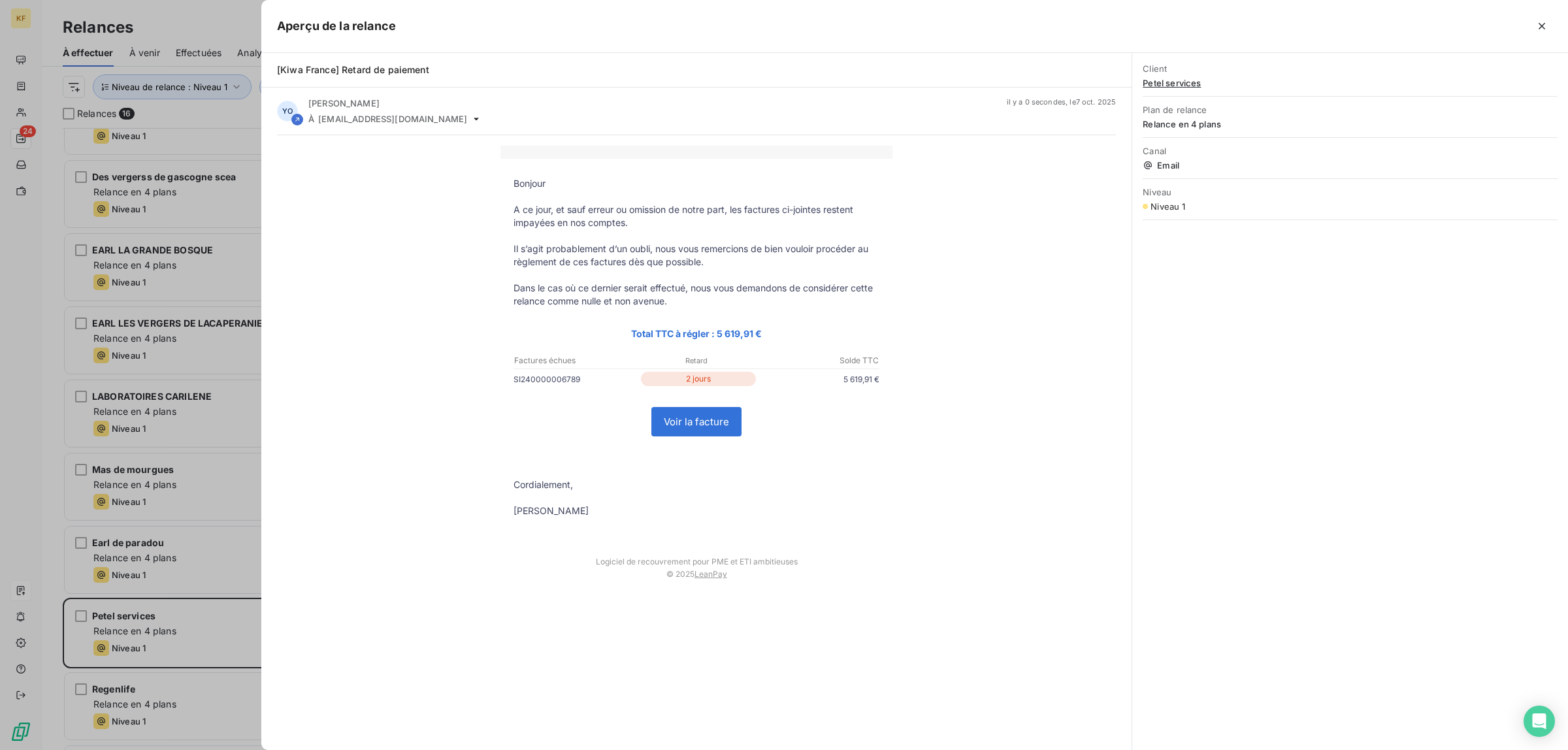
click at [698, 423] on link "Voir la facture" at bounding box center [696, 421] width 89 height 28
drag, startPoint x: 144, startPoint y: 628, endPoint x: 149, endPoint y: 635, distance: 8.6
click at [144, 629] on div at bounding box center [784, 375] width 1568 height 750
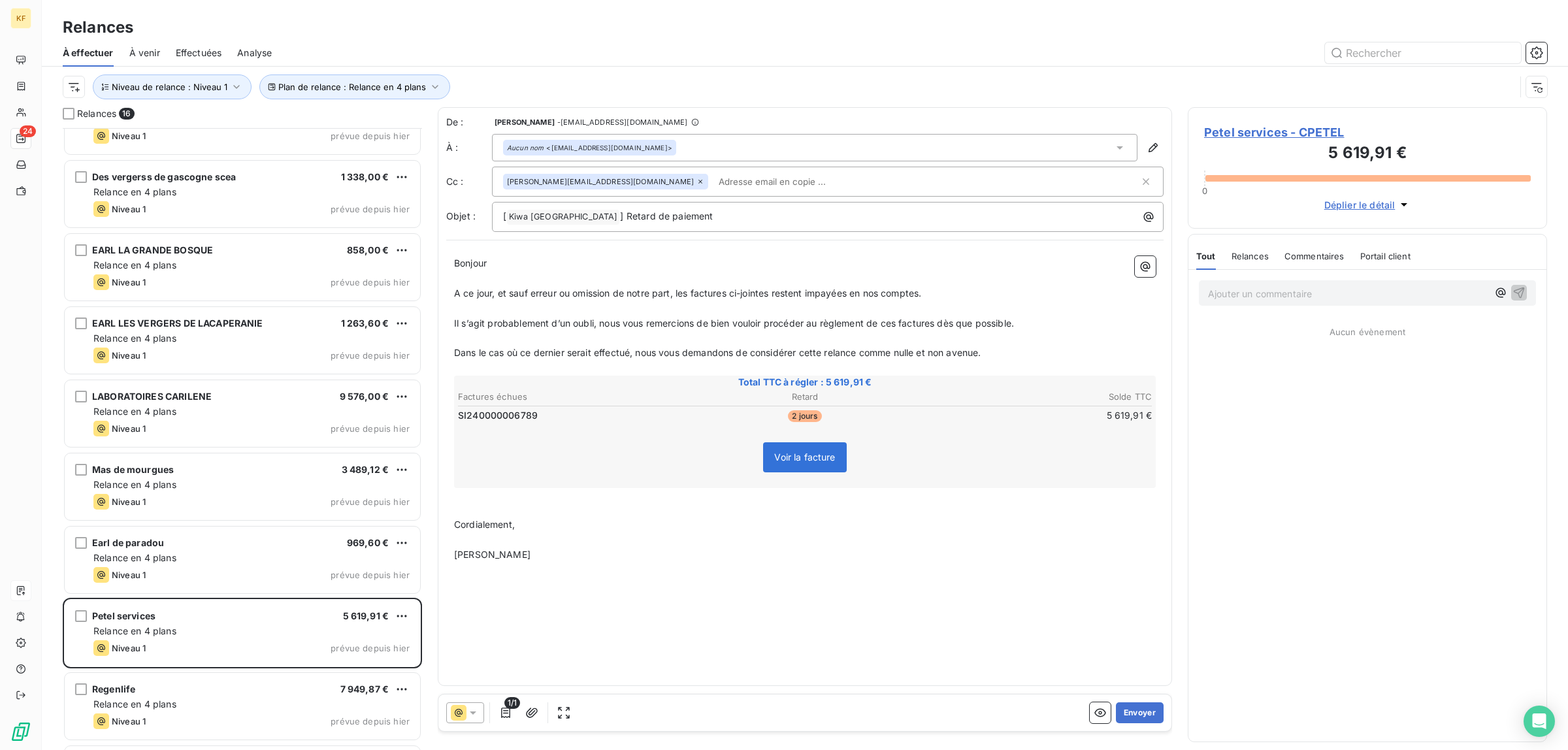
scroll to position [549, 0]
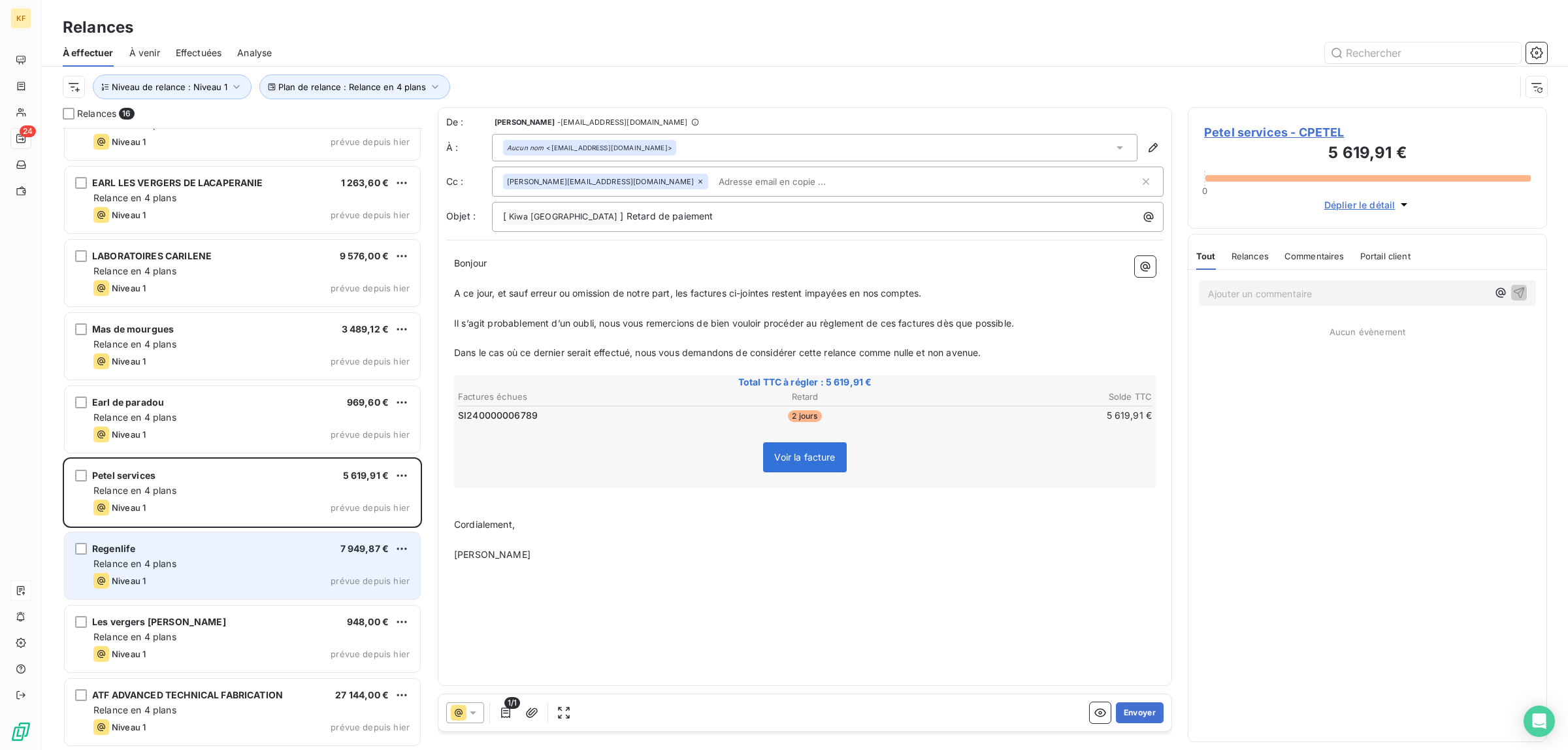
click at [220, 559] on div "Relance en 4 plans" at bounding box center [251, 563] width 316 height 13
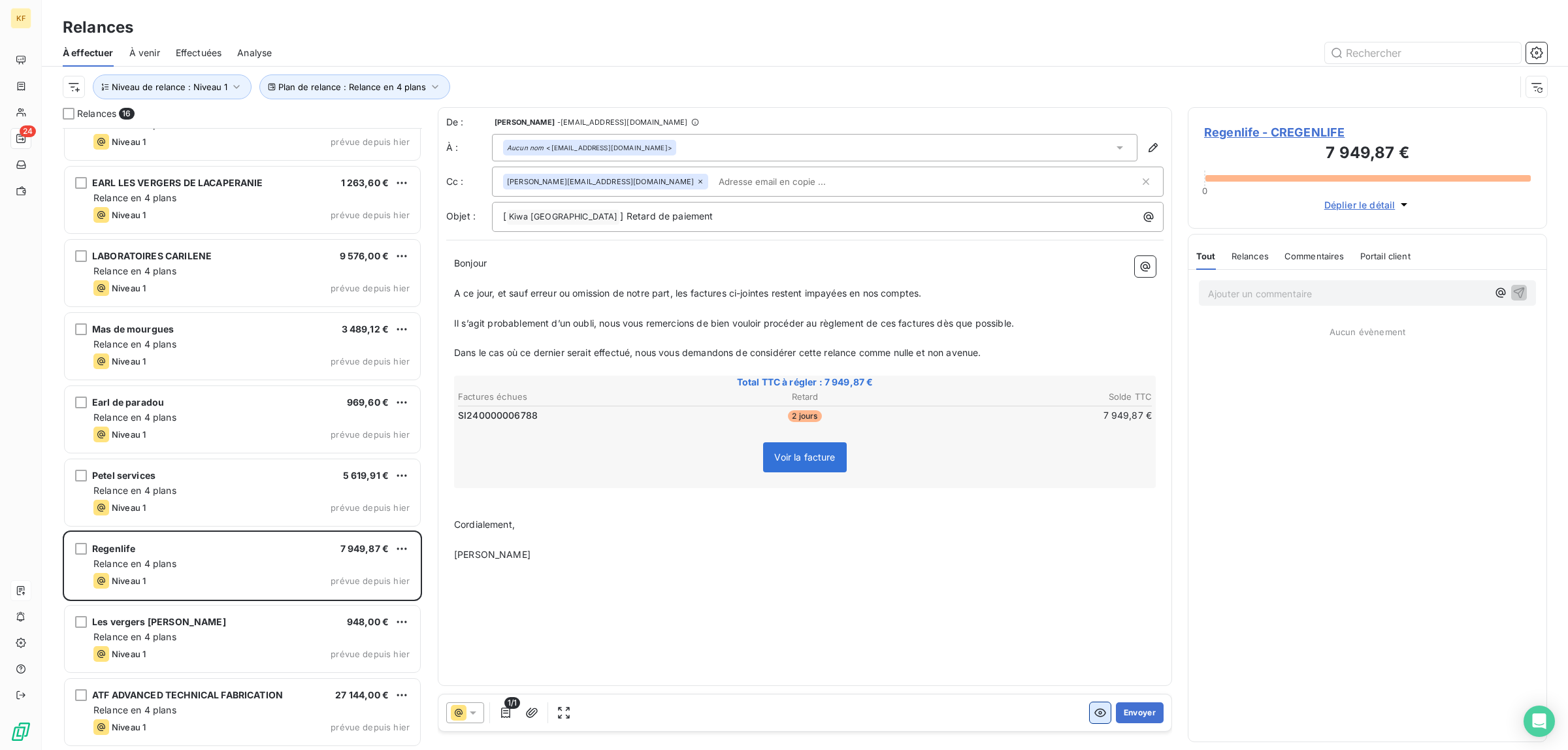
click at [1097, 718] on icon "button" at bounding box center [1099, 712] width 13 height 13
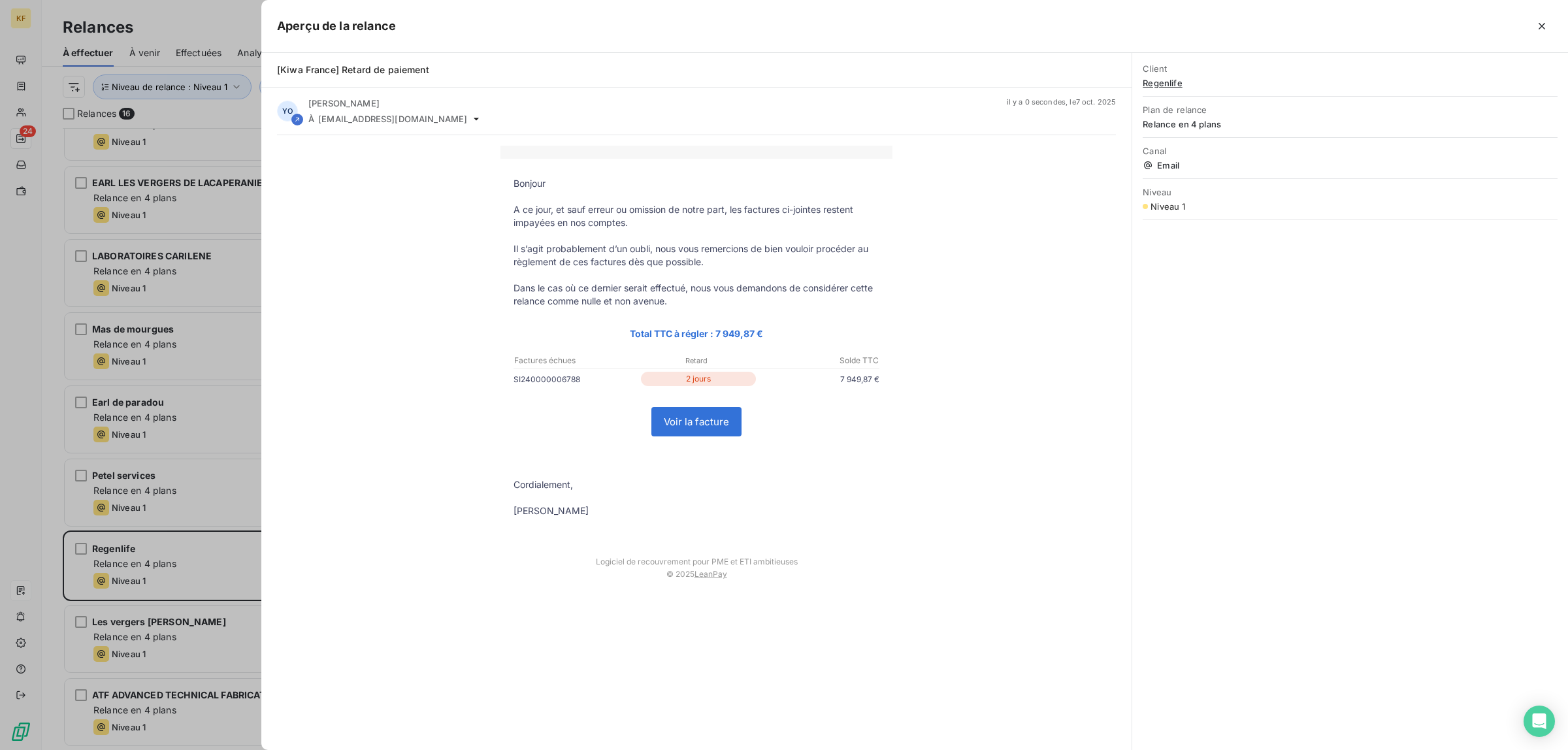
click at [719, 421] on link "Voir la facture" at bounding box center [696, 421] width 89 height 28
click at [177, 628] on div at bounding box center [784, 375] width 1568 height 750
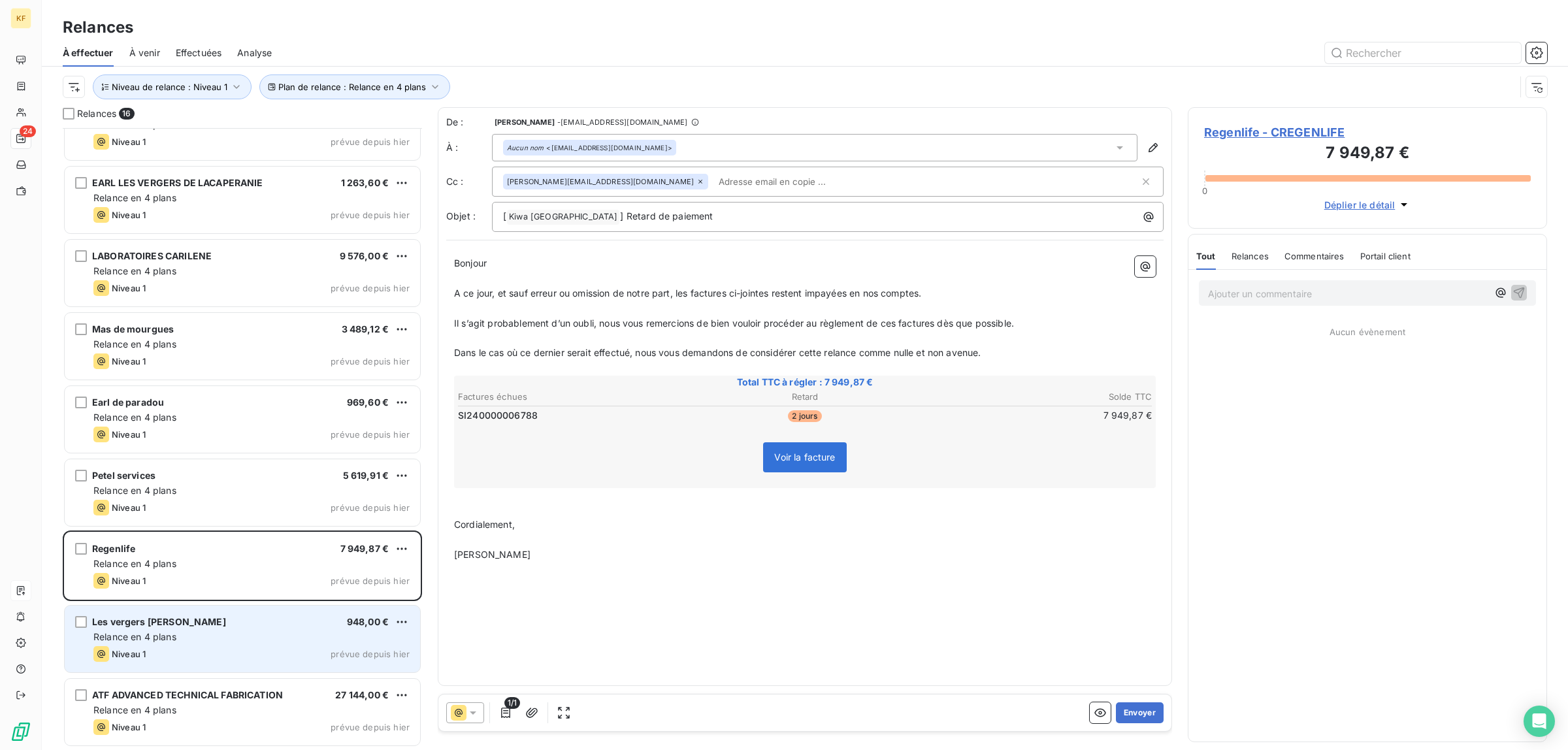
click at [255, 622] on div "Les vergers [PERSON_NAME] 948,00 €" at bounding box center [251, 622] width 316 height 12
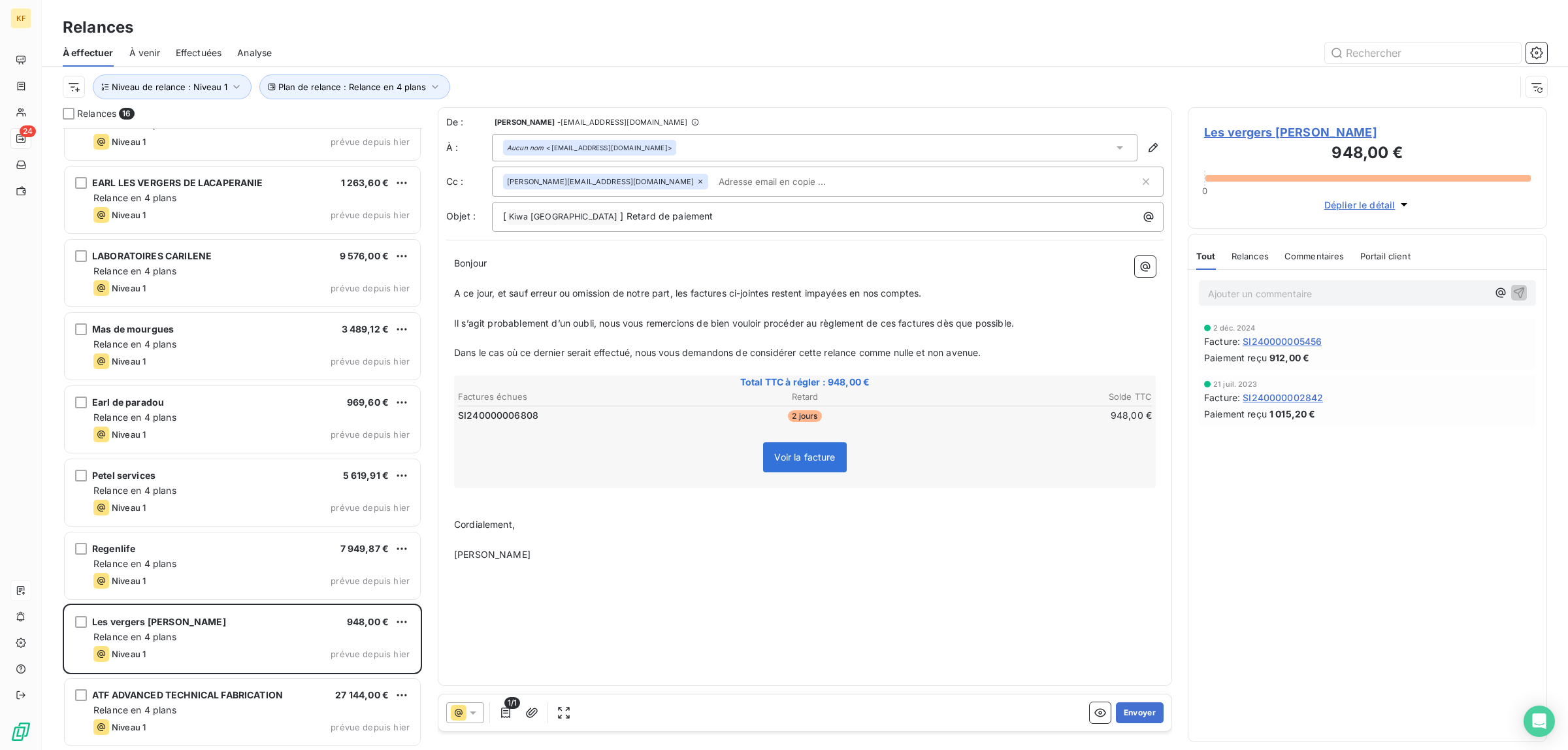
click at [1111, 717] on div "Envoyer" at bounding box center [1127, 713] width 74 height 21
click at [1099, 719] on icon "button" at bounding box center [1099, 712] width 13 height 13
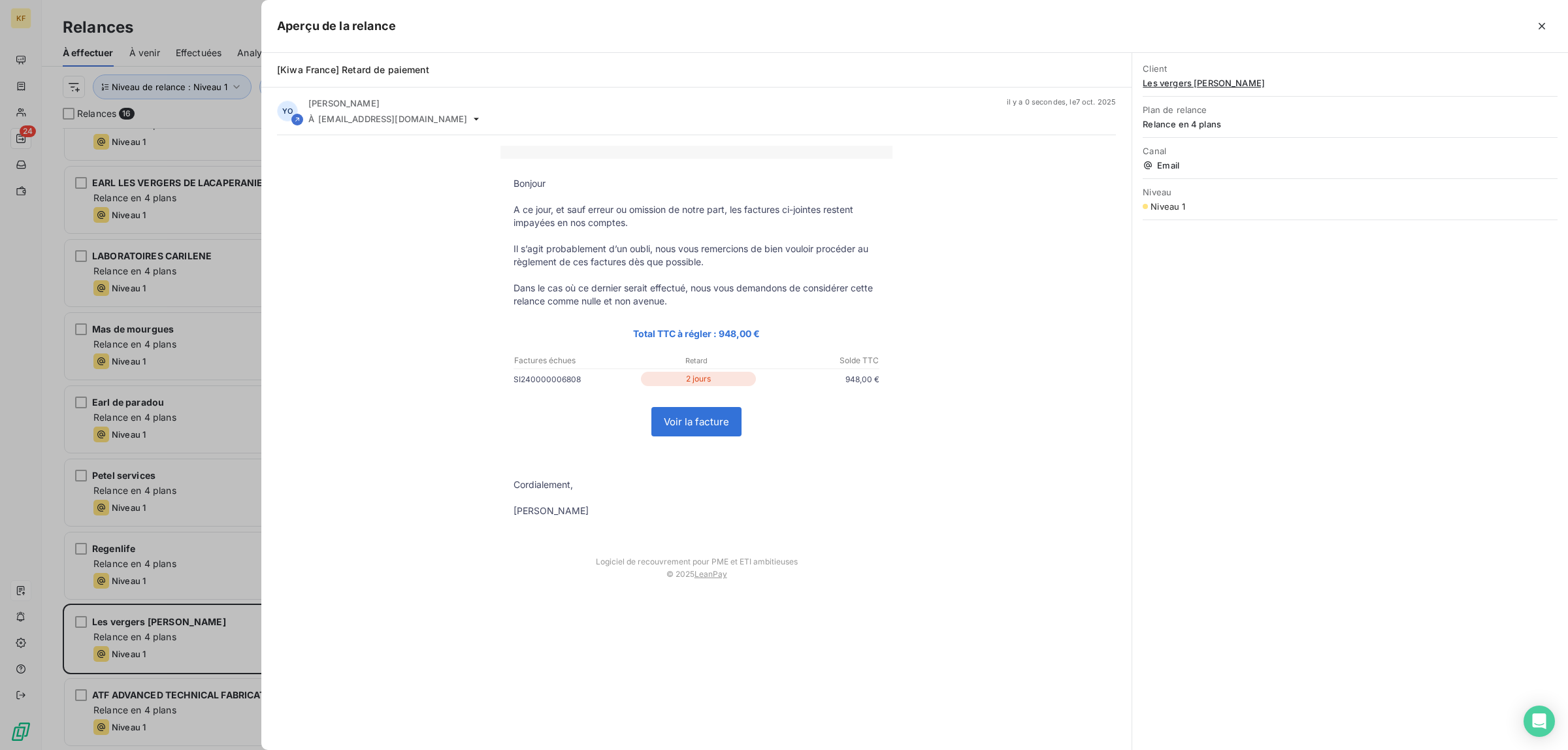
click at [706, 416] on link "Voir la facture" at bounding box center [696, 421] width 89 height 28
drag, startPoint x: 151, startPoint y: 696, endPoint x: 158, endPoint y: 693, distance: 7.6
click at [155, 699] on div at bounding box center [784, 375] width 1568 height 750
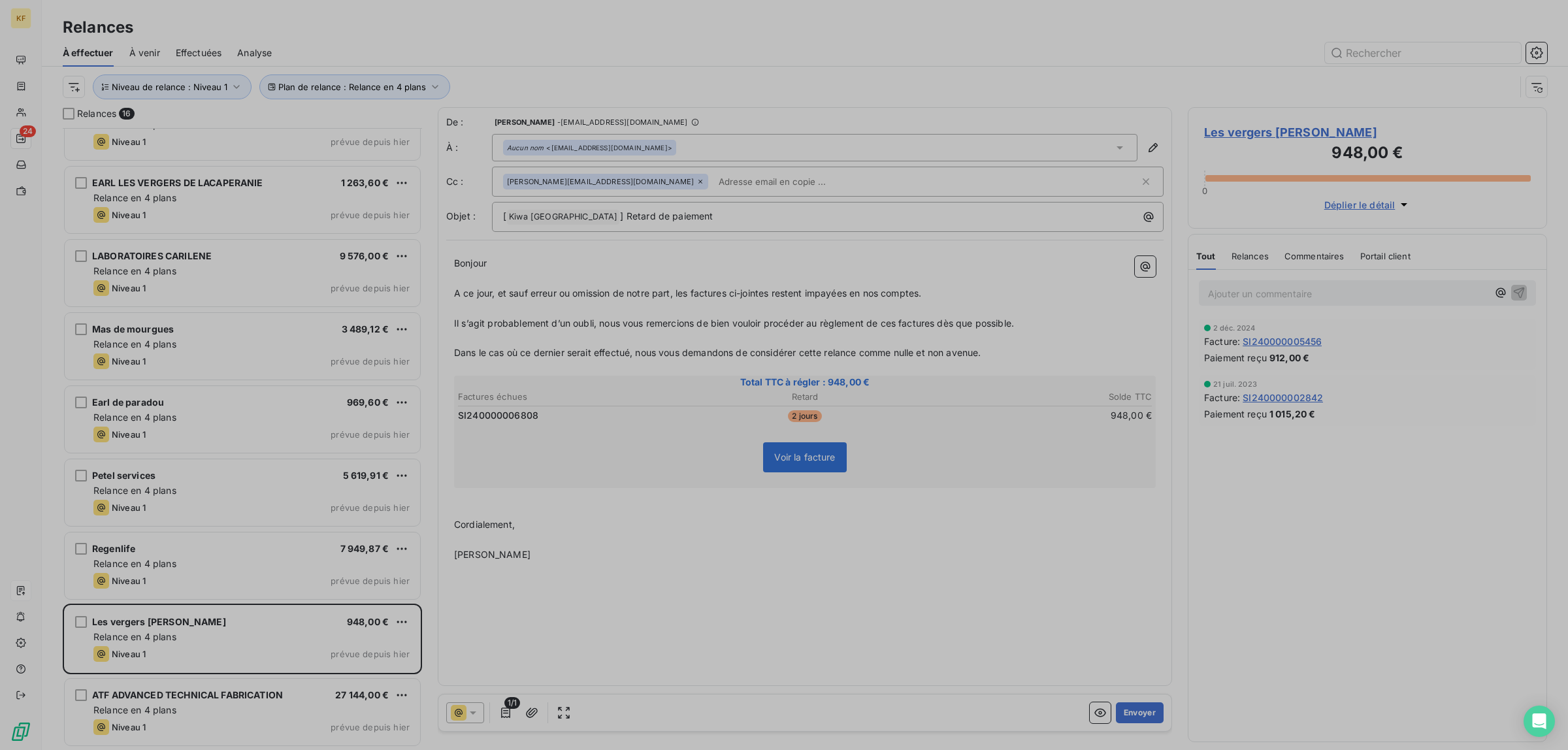
click at [260, 715] on div "Relance en 4 plans" at bounding box center [251, 709] width 316 height 13
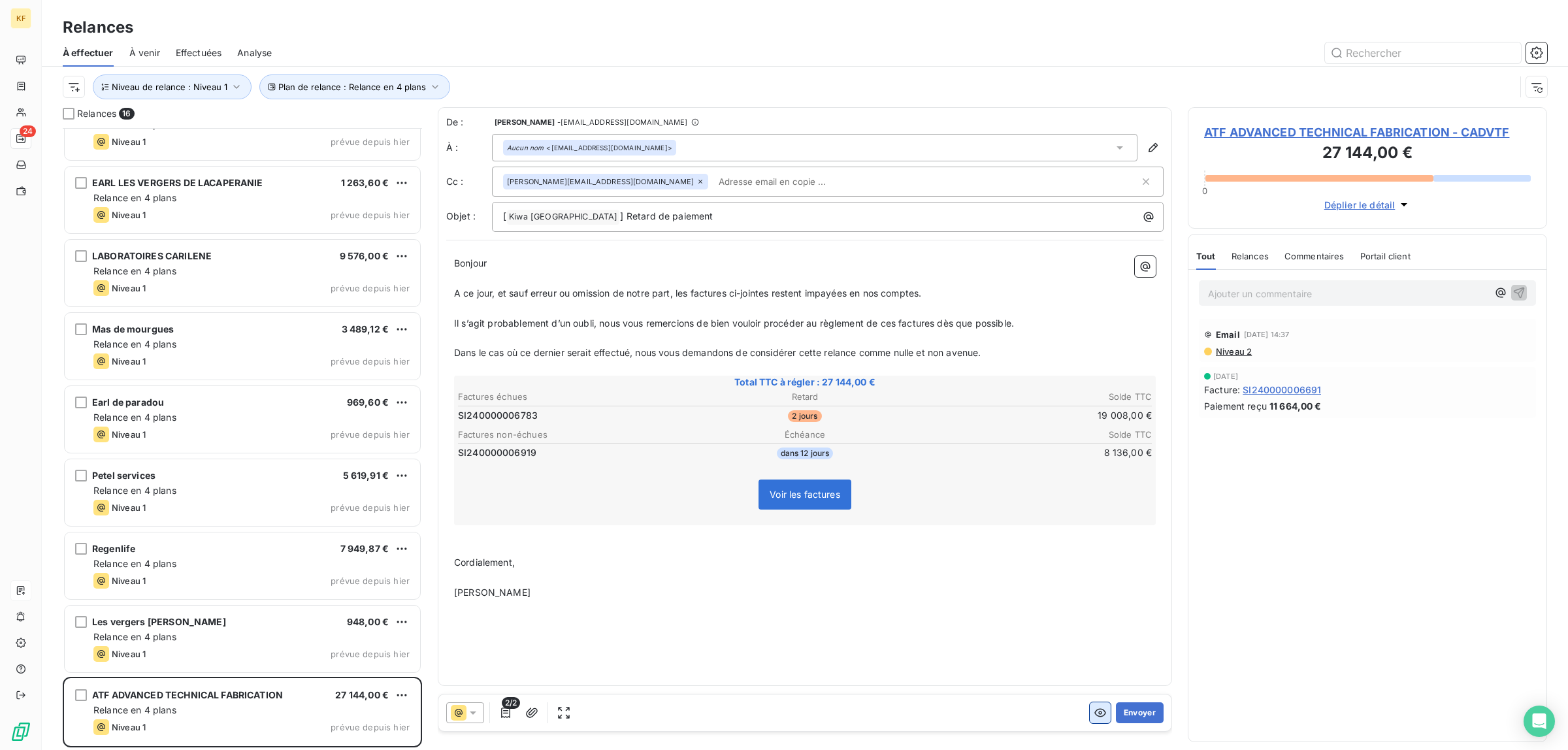
click at [1095, 721] on button "button" at bounding box center [1100, 713] width 21 height 21
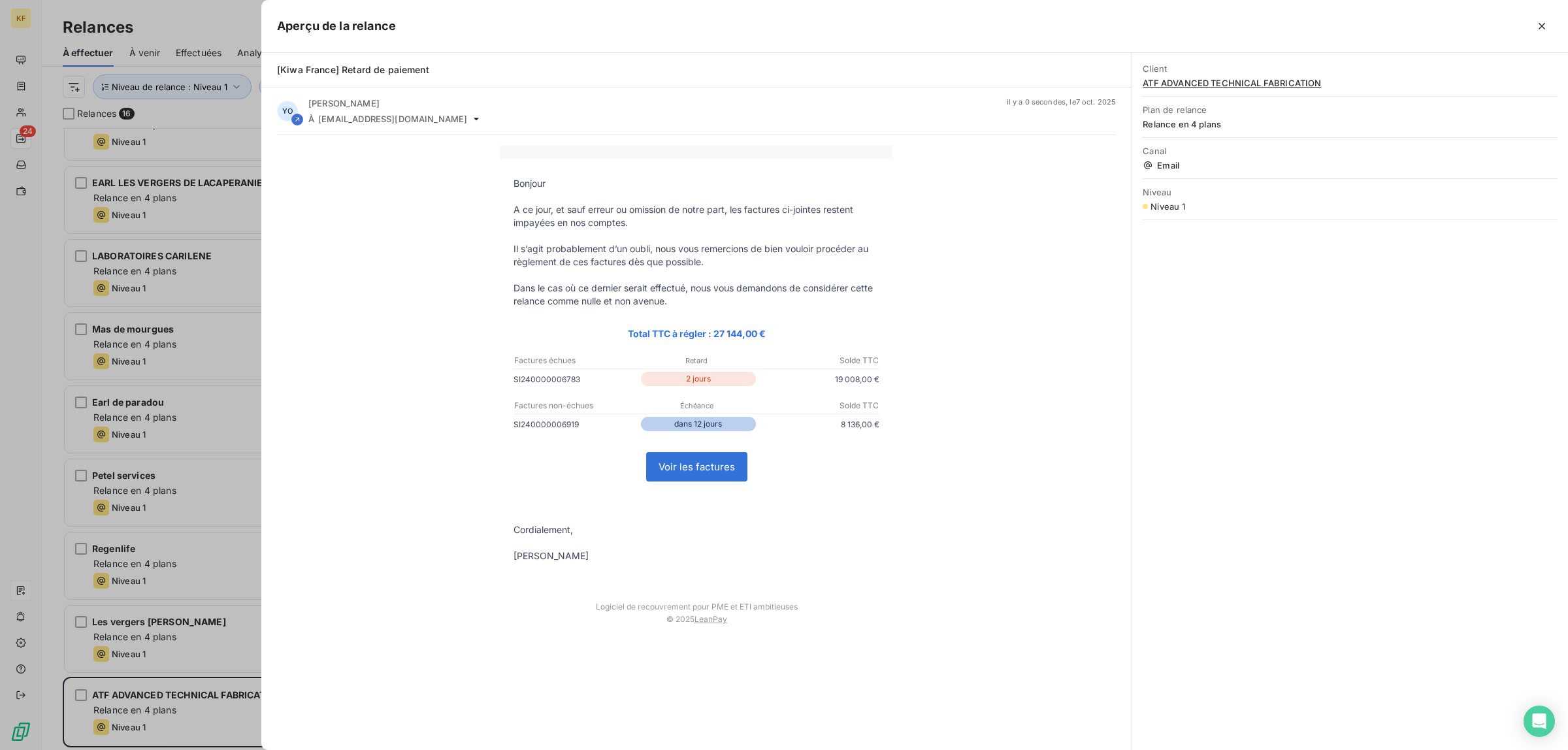
click at [722, 490] on td "Voir les factures" at bounding box center [696, 466] width 392 height 61
click at [718, 469] on link "Voir les factures" at bounding box center [696, 466] width 100 height 28
drag, startPoint x: 76, startPoint y: 324, endPoint x: 62, endPoint y: 309, distance: 20.5
click at [76, 327] on div at bounding box center [784, 375] width 1568 height 750
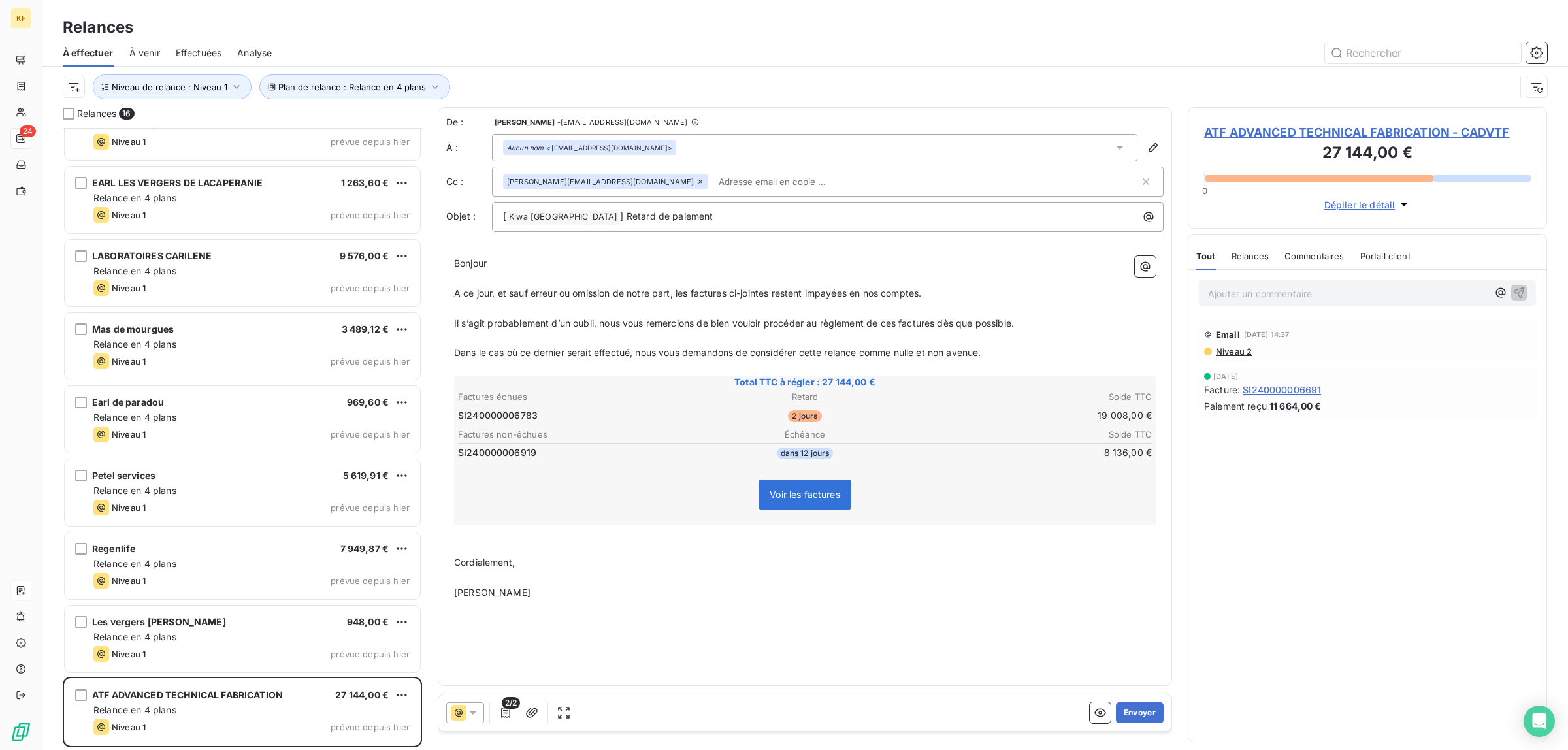
scroll to position [468, 0]
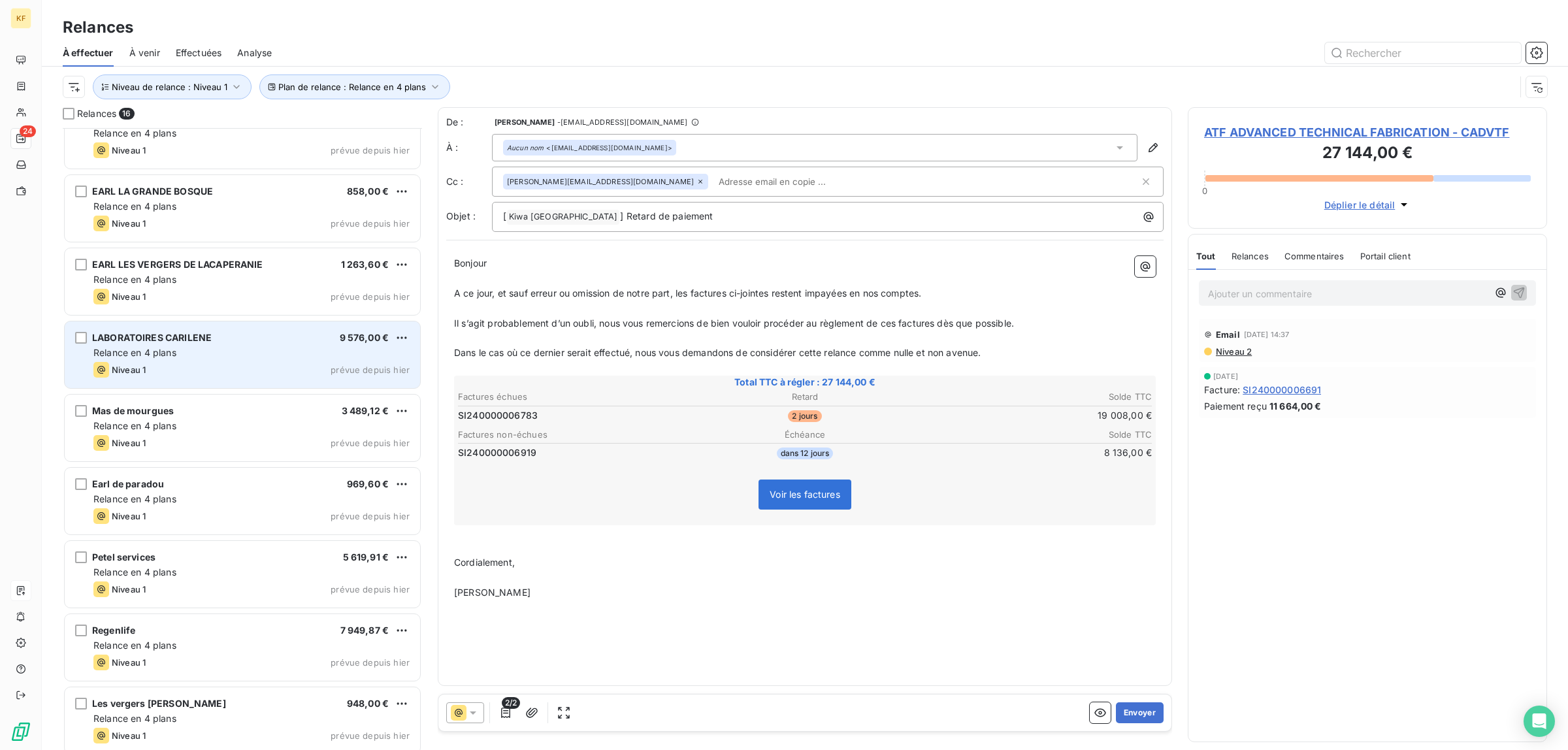
click at [213, 358] on div "Relance en 4 plans" at bounding box center [251, 352] width 316 height 13
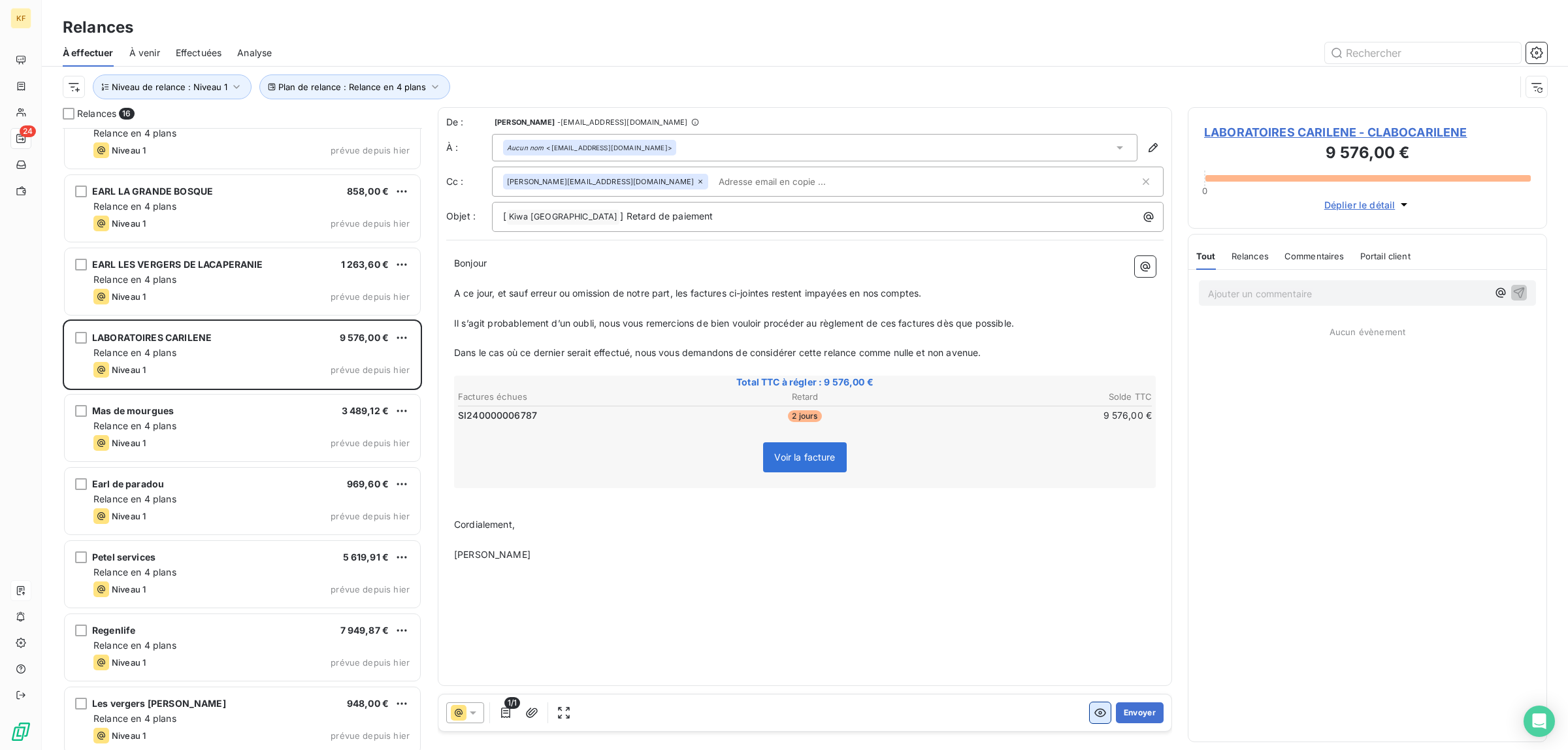
click at [1095, 715] on icon "button" at bounding box center [1100, 712] width 12 height 8
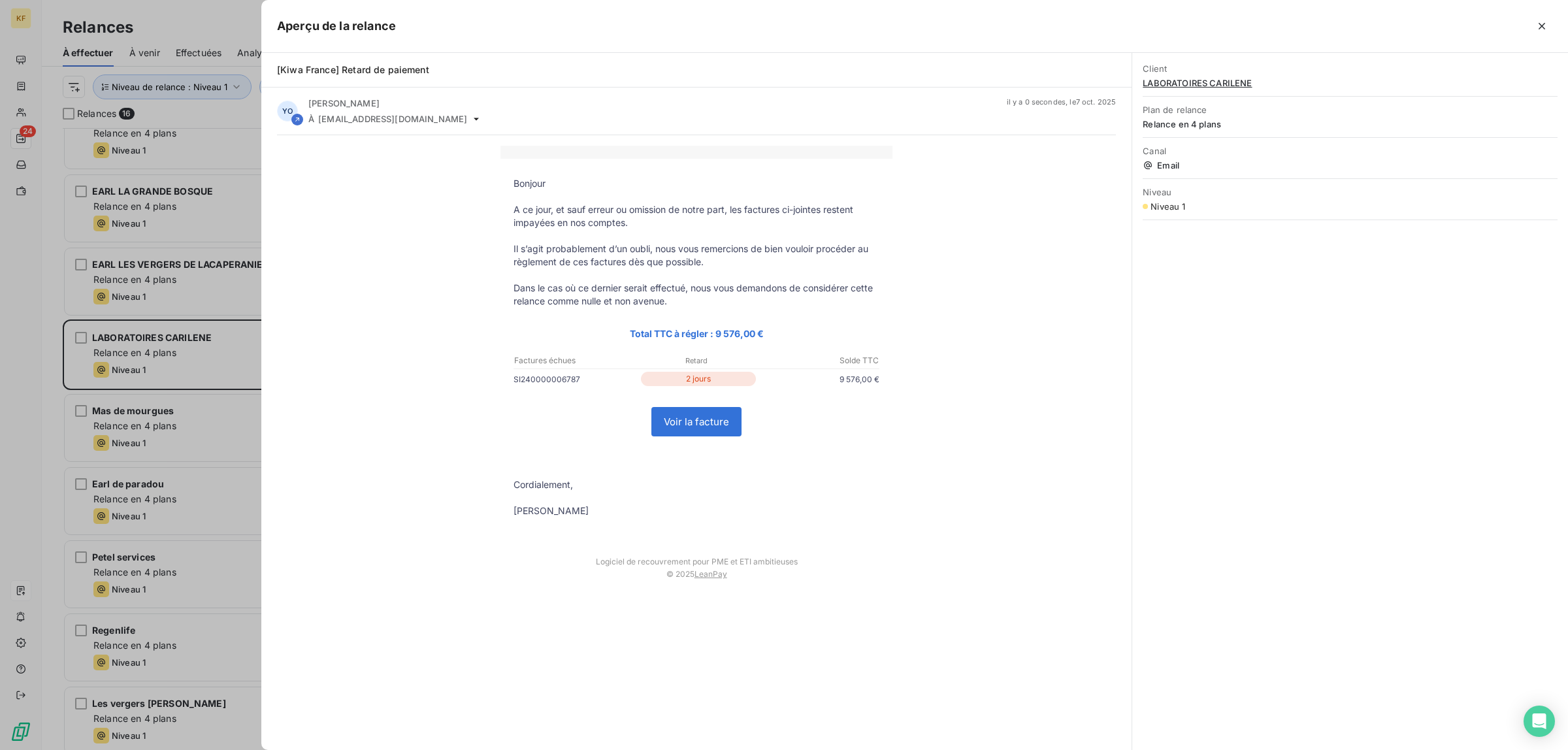
click at [219, 358] on div at bounding box center [784, 375] width 1568 height 750
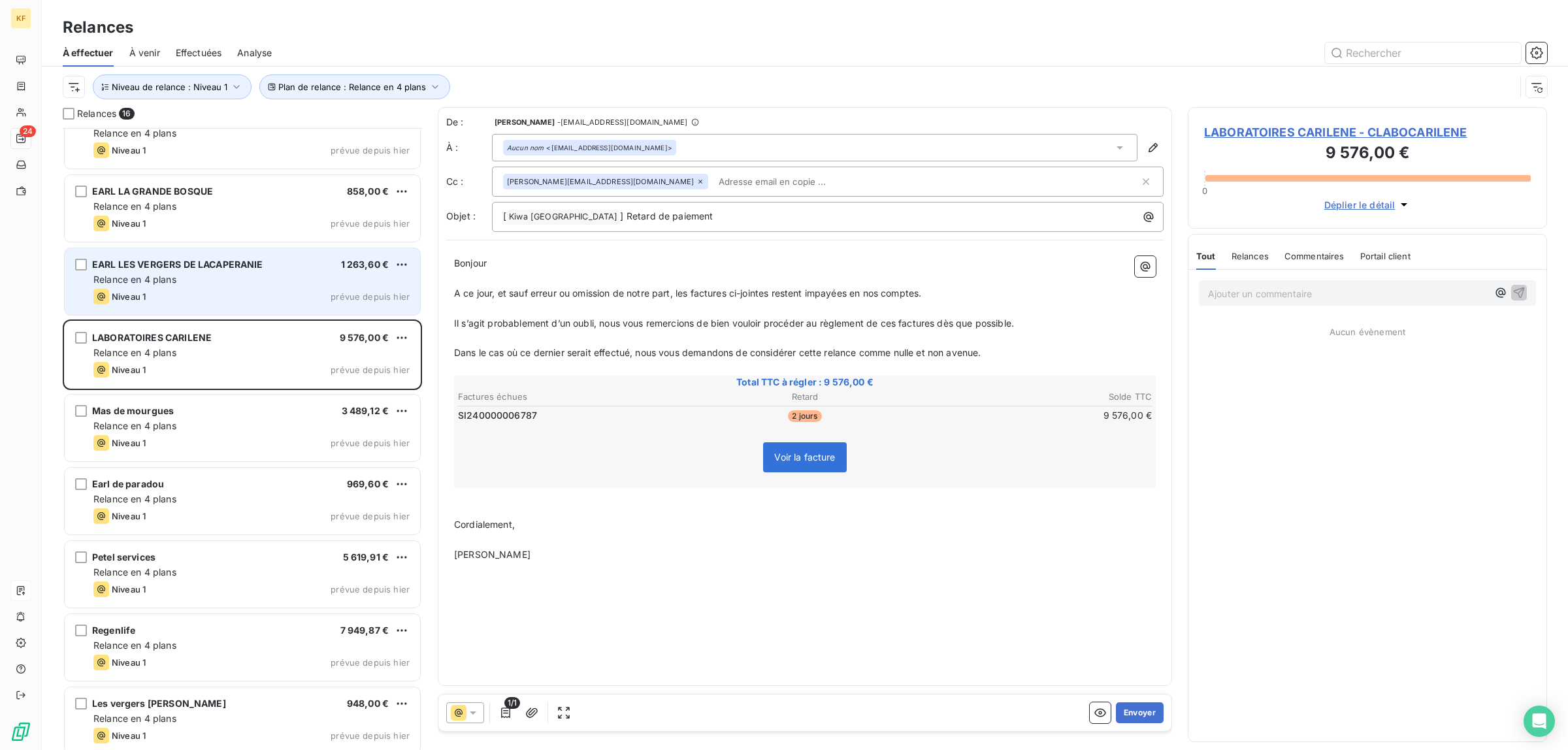
click at [204, 290] on div "Niveau 1 prévue depuis hier" at bounding box center [251, 297] width 316 height 16
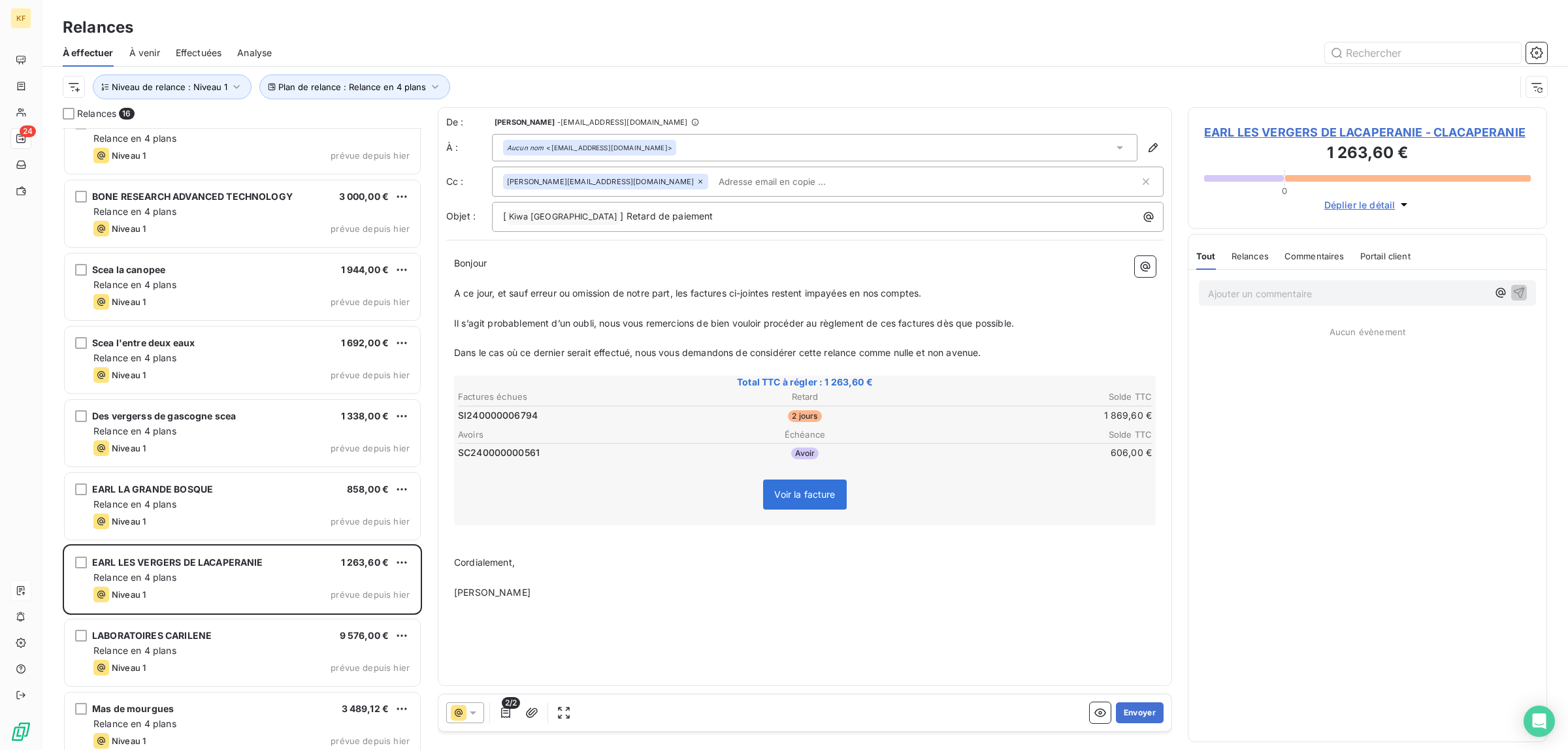
scroll to position [141, 0]
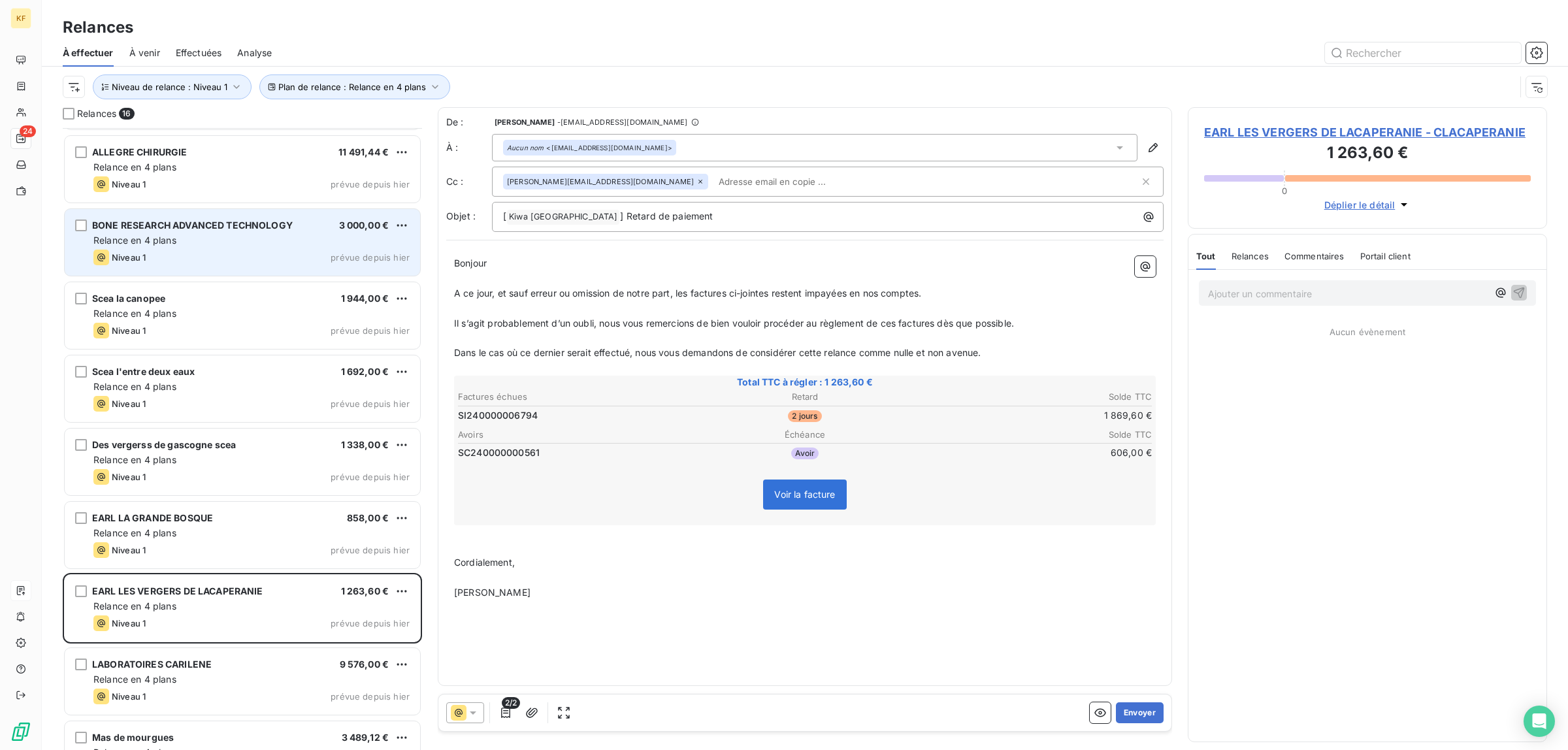
click at [250, 256] on div "Niveau 1 prévue depuis hier" at bounding box center [251, 257] width 316 height 16
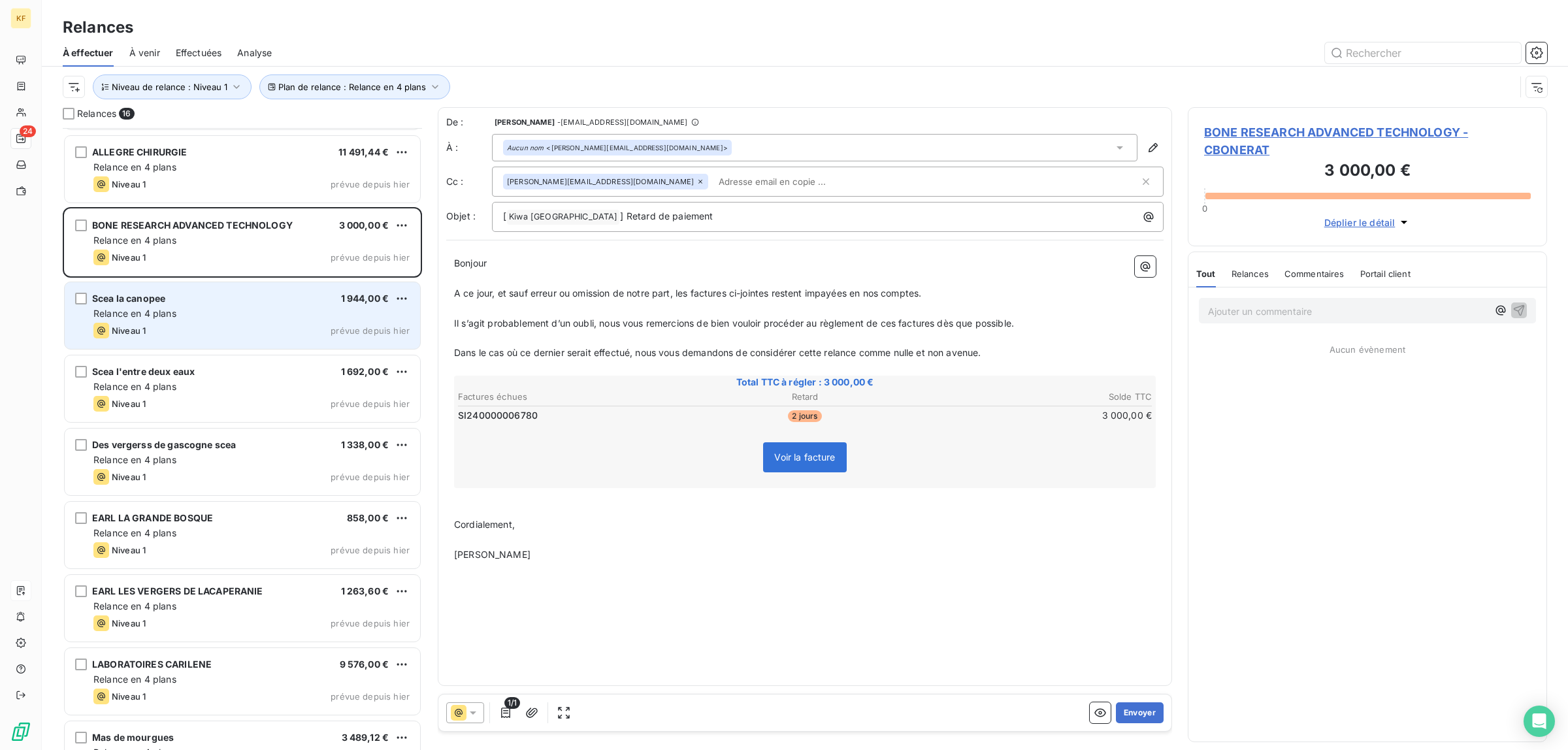
click at [247, 318] on div "Relance en 4 plans" at bounding box center [251, 313] width 316 height 13
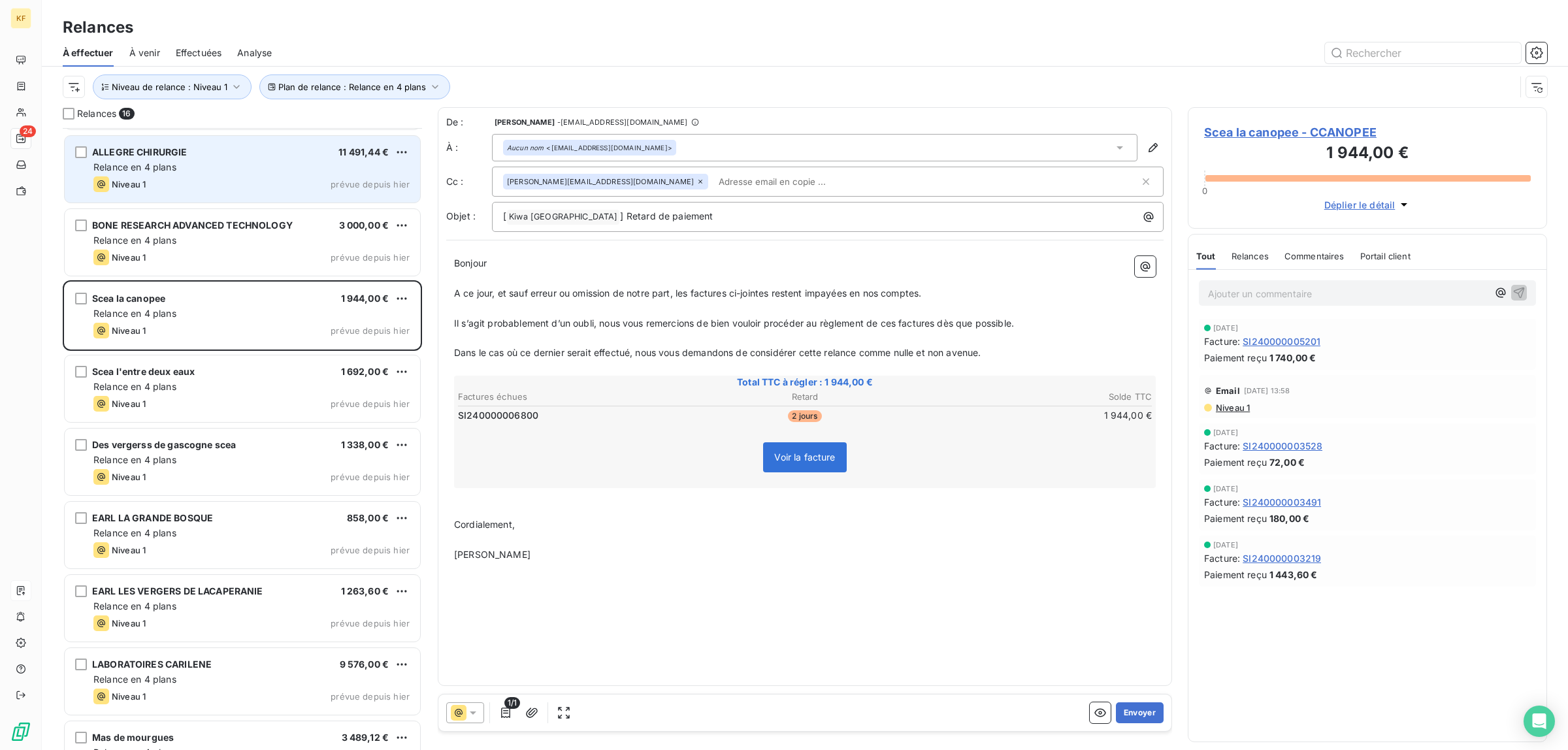
click at [244, 201] on div "ALLEGRE CHIRURGIE 11 491,44 € Relance en 4 plans Niveau 1 prévue depuis [DATE]" at bounding box center [242, 169] width 355 height 66
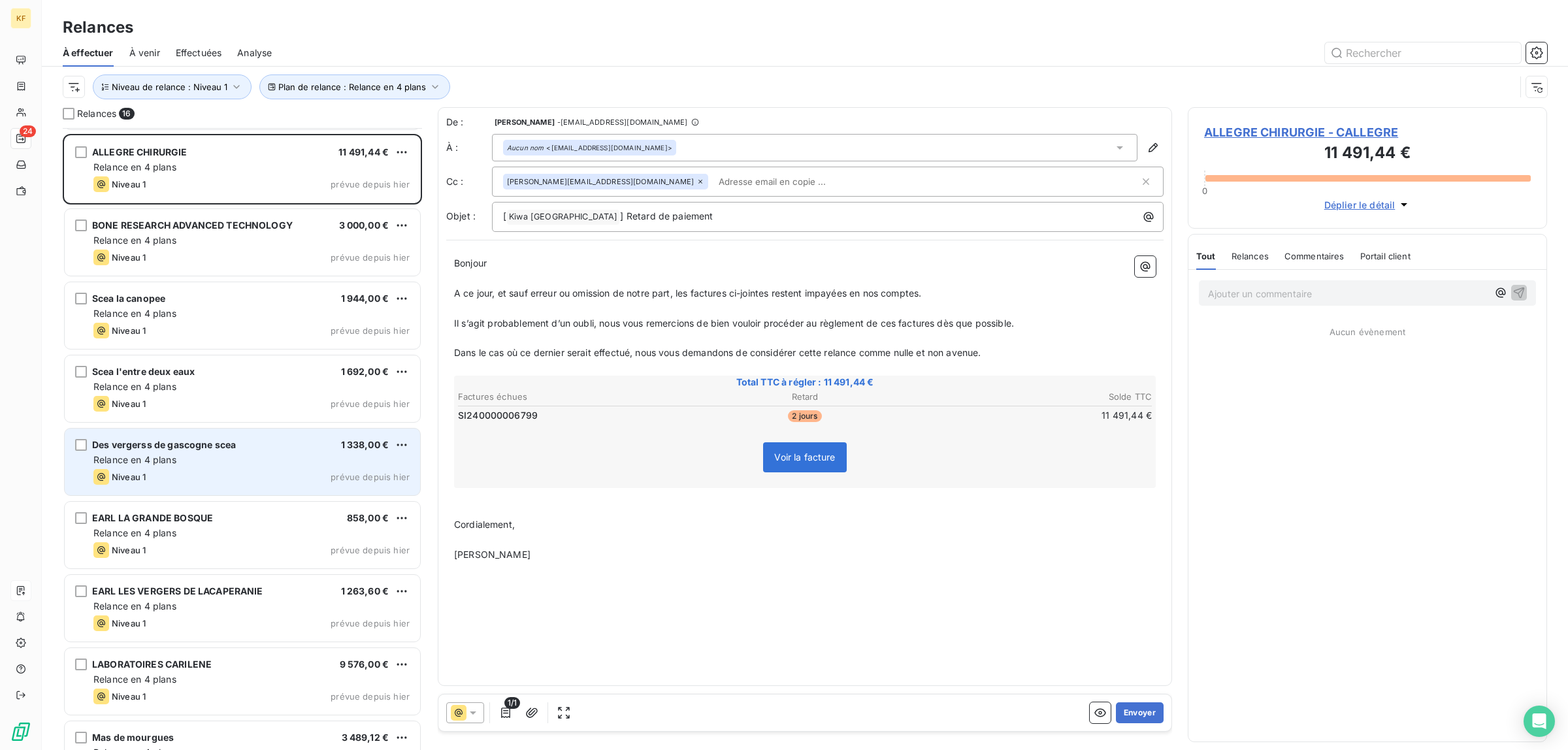
click at [253, 429] on div "Des vergerss de gascogne scea 1 338,00 € Relance en 4 plans Niveau 1 prévue dep…" at bounding box center [242, 462] width 355 height 66
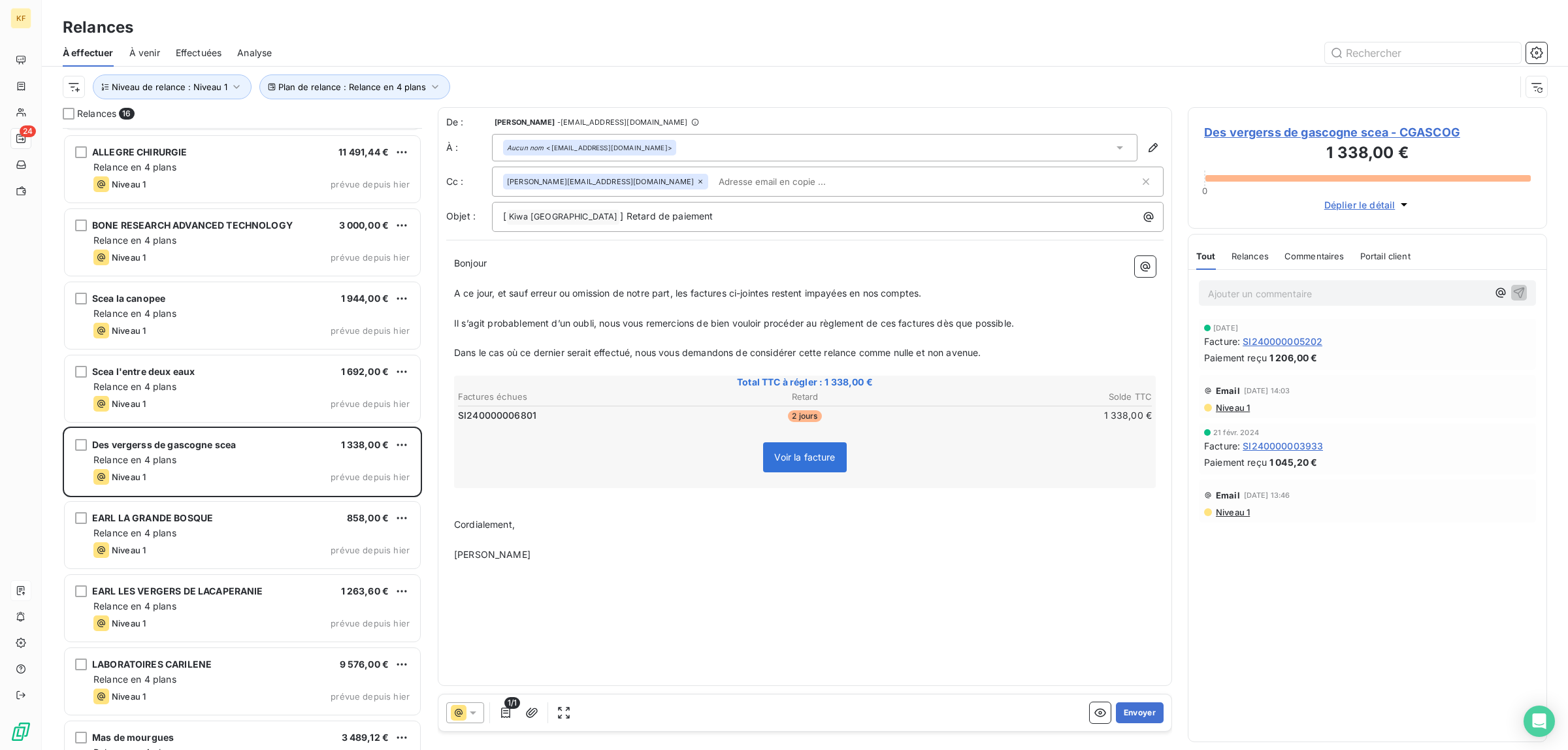
scroll to position [223, 0]
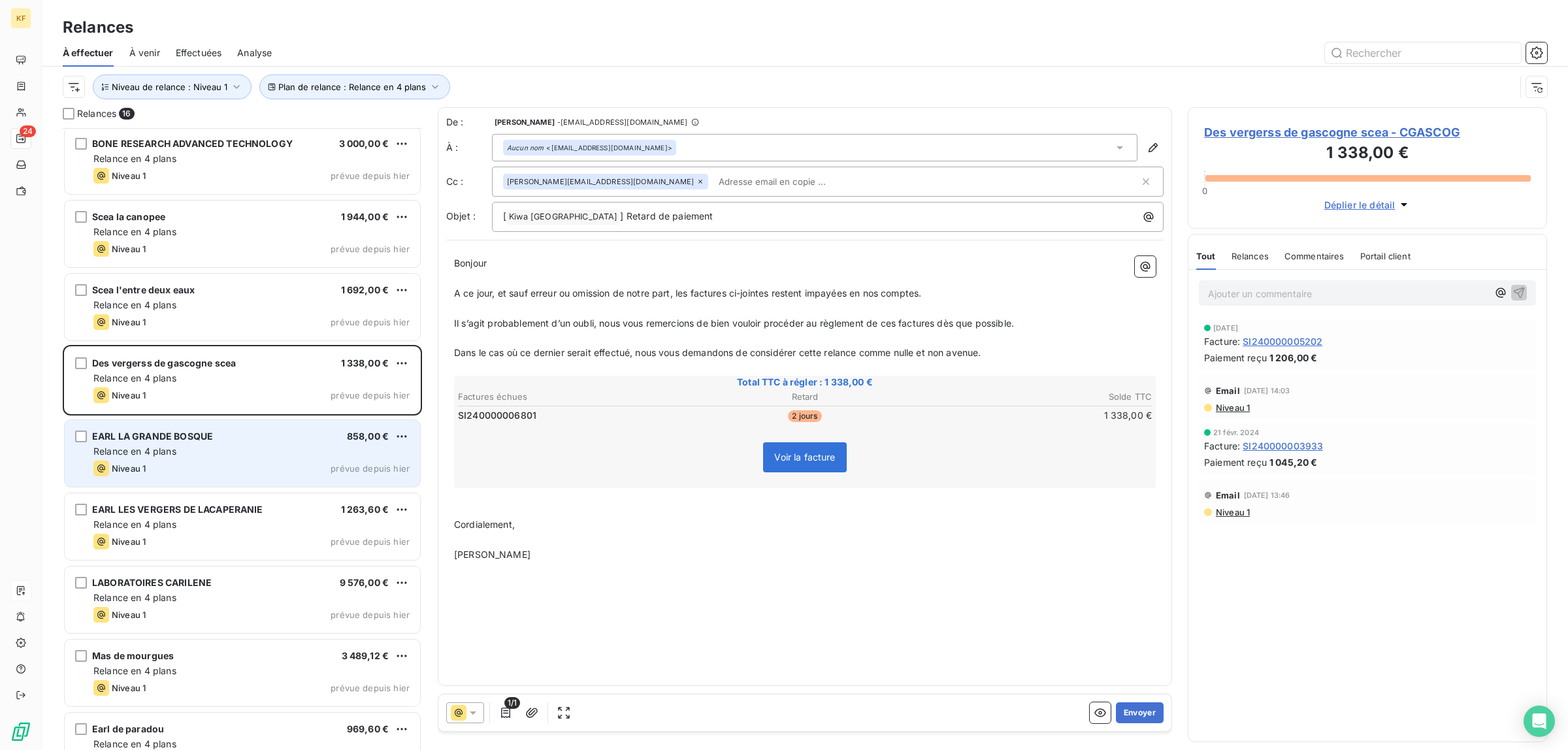
click at [211, 433] on span "EARL LA GRANDE BOSQUE" at bounding box center [152, 435] width 121 height 11
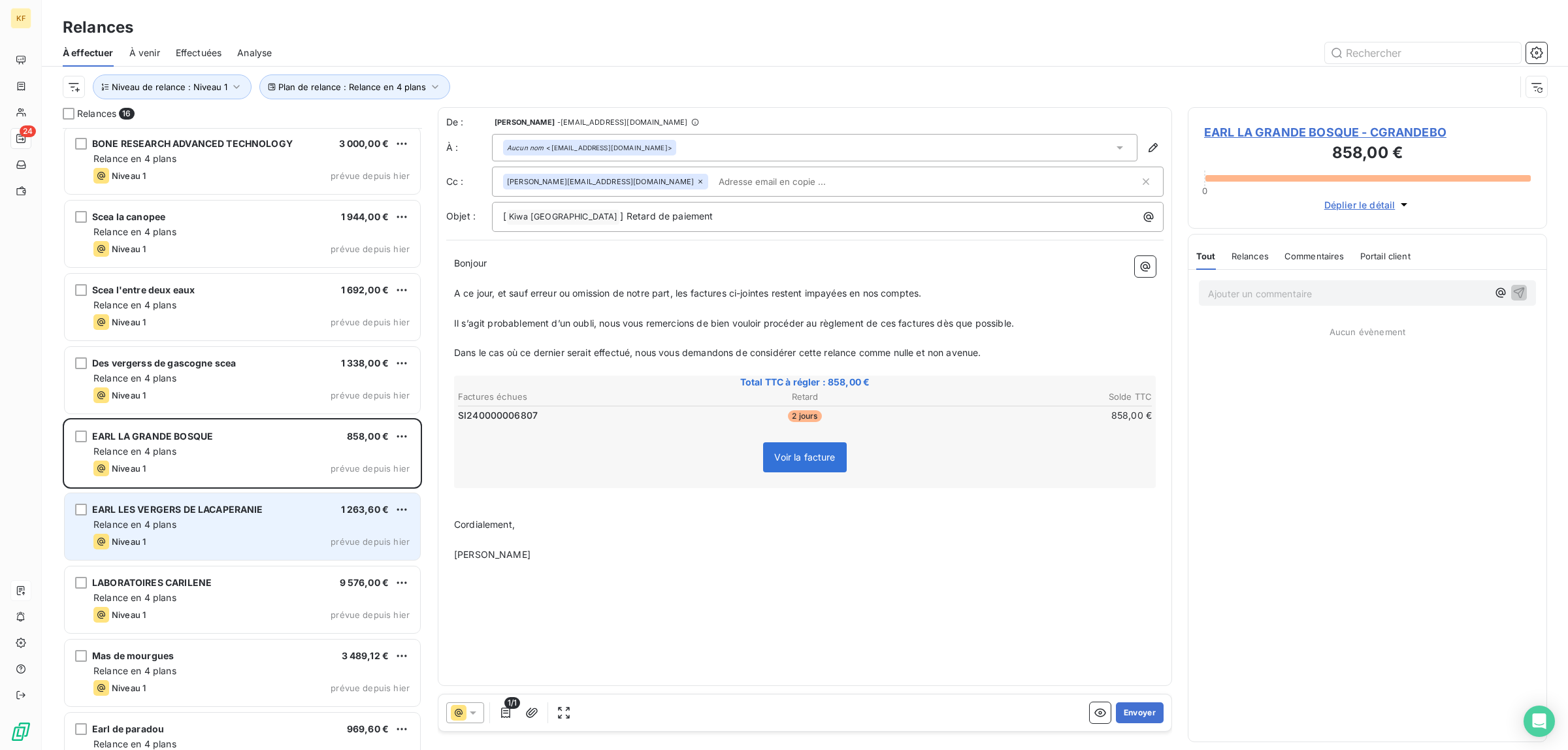
click at [260, 543] on div "Niveau 1 prévue depuis hier" at bounding box center [251, 541] width 316 height 16
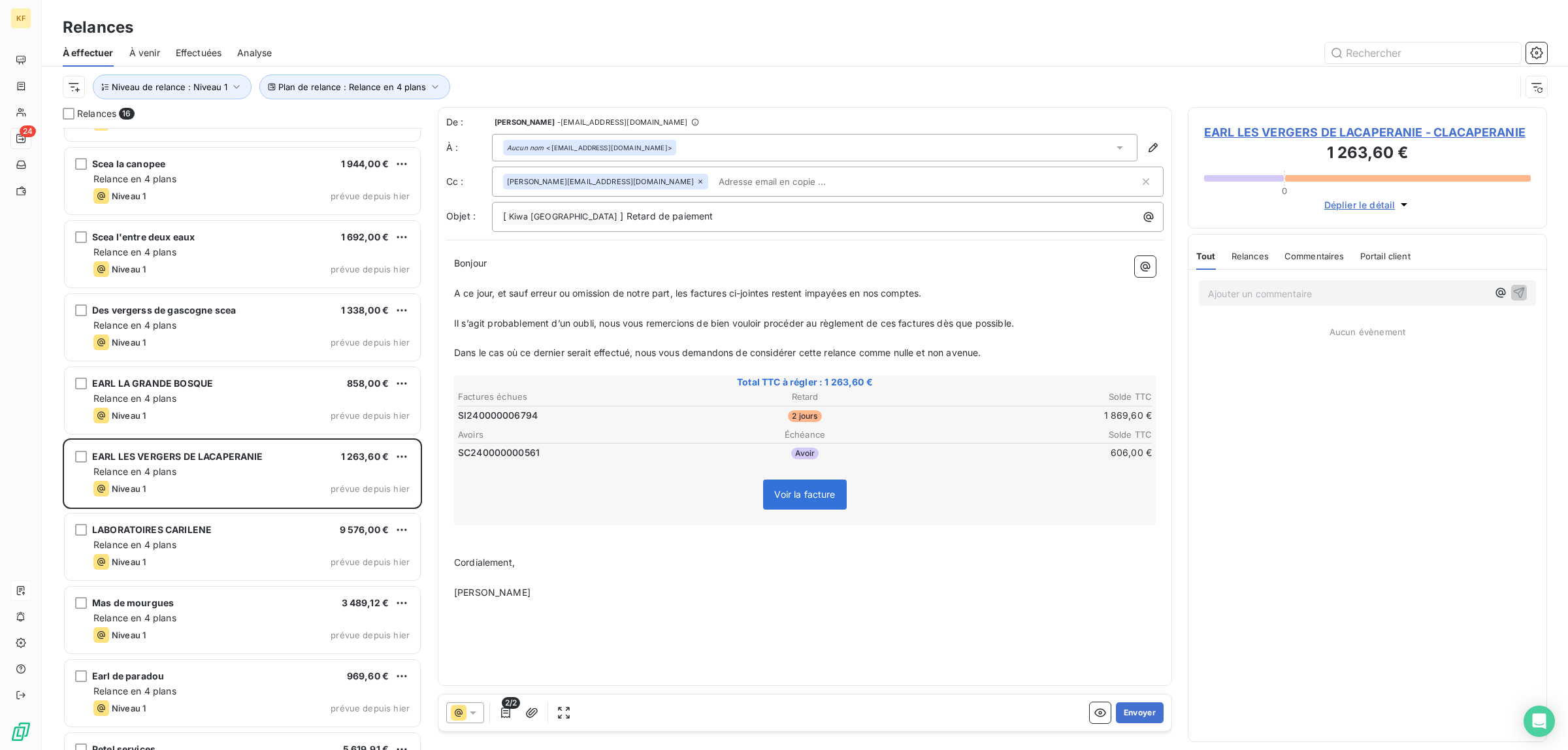
scroll to position [304, 0]
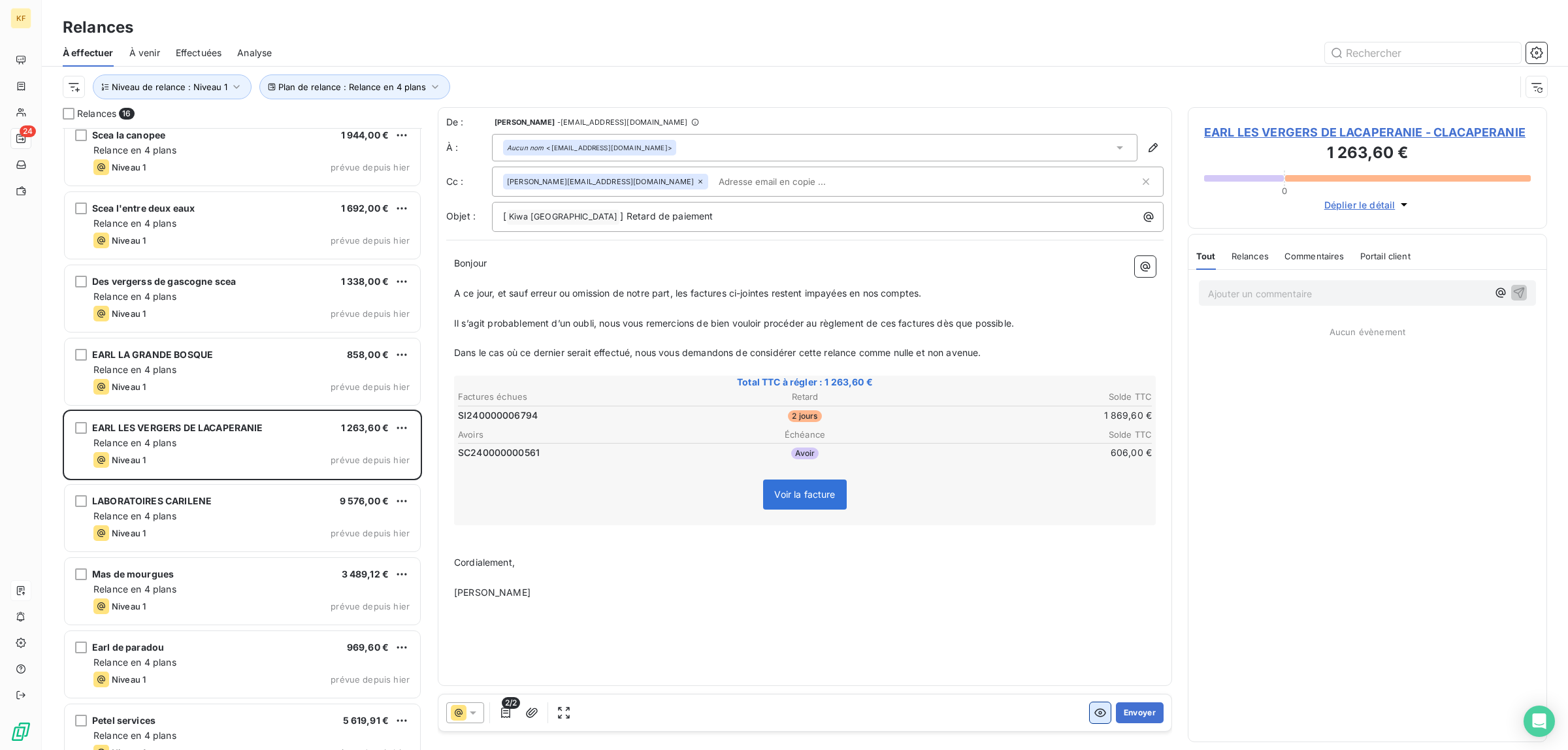
click at [1102, 719] on icon "button" at bounding box center [1099, 712] width 13 height 13
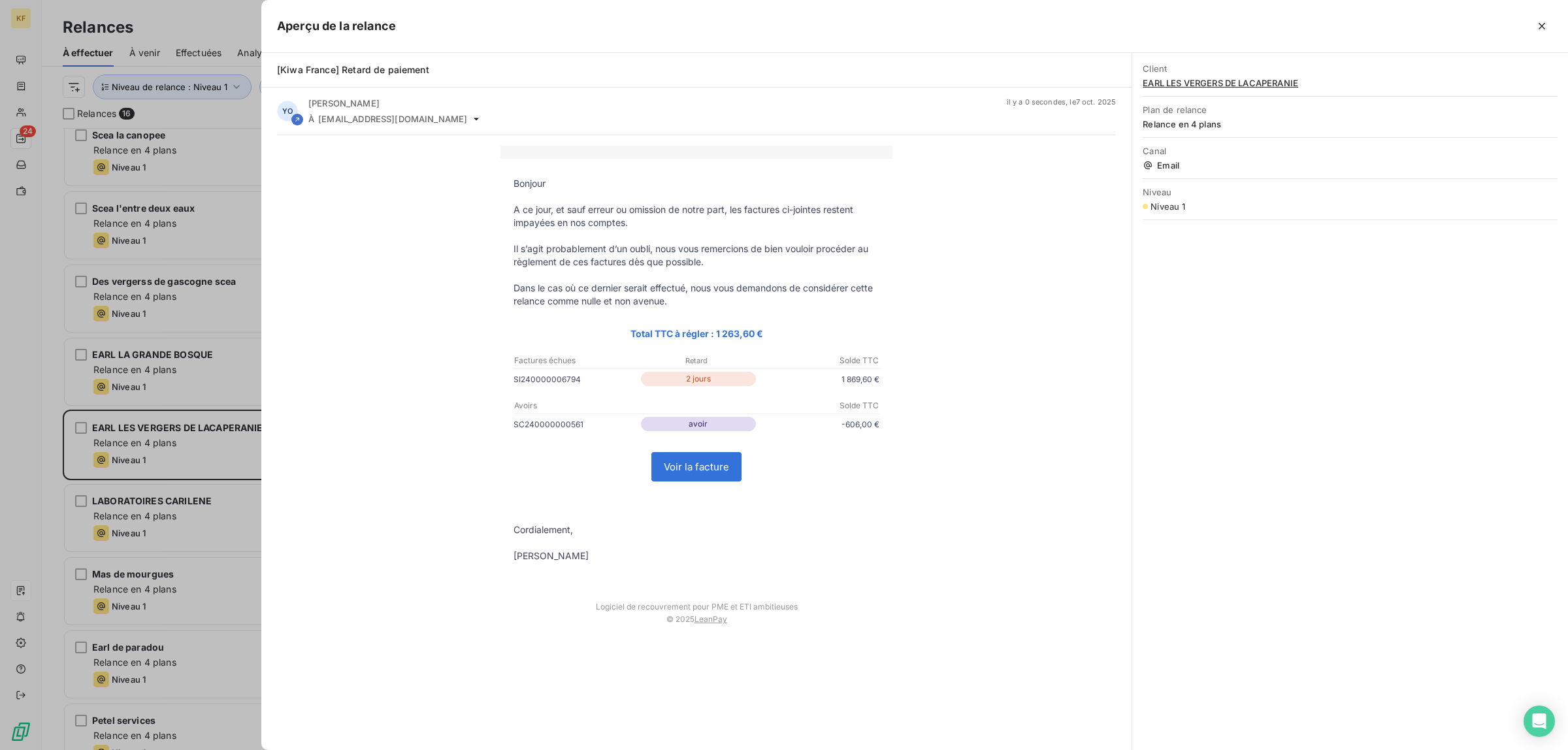
click at [724, 481] on link "Voir la facture" at bounding box center [696, 466] width 89 height 28
click at [56, 406] on div at bounding box center [784, 375] width 1568 height 750
